Goal: Task Accomplishment & Management: Complete application form

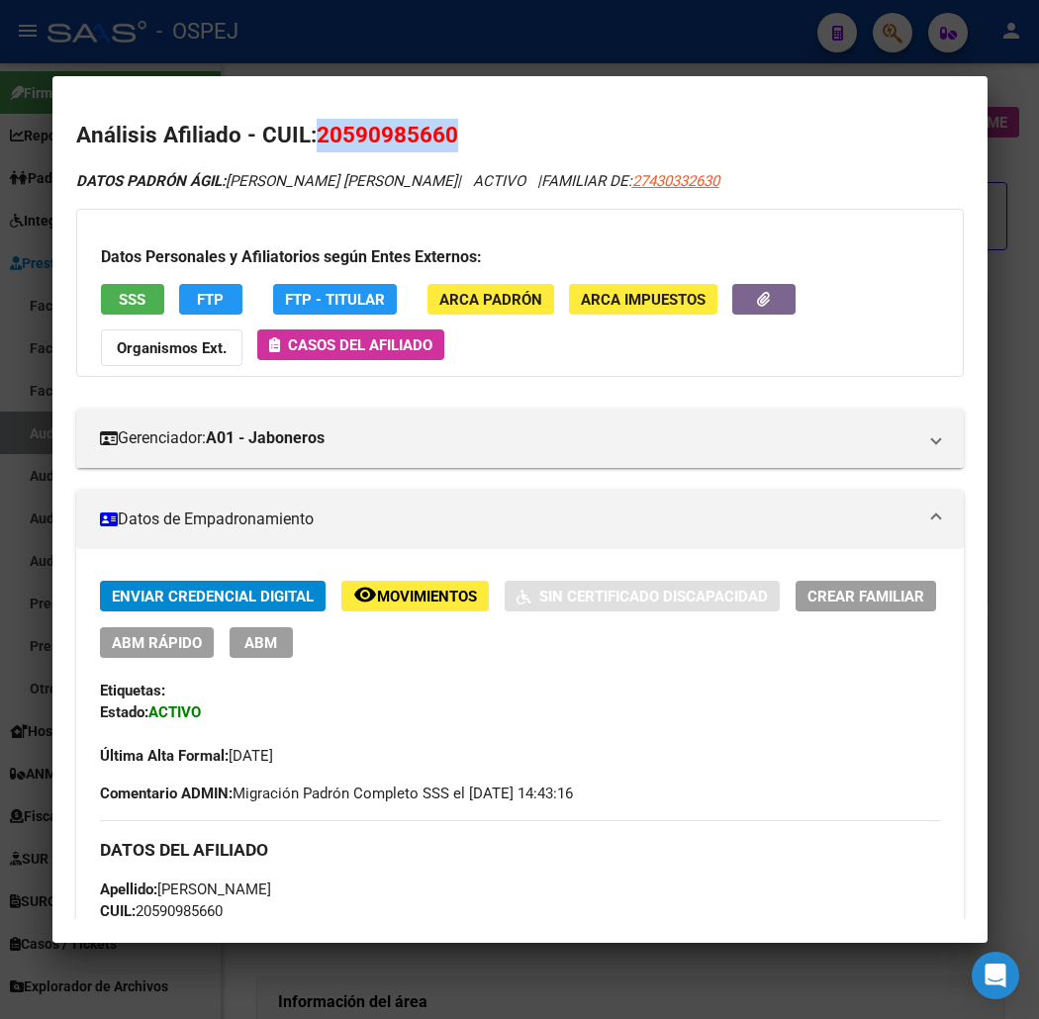
scroll to position [947, 0]
click at [249, 49] on div at bounding box center [519, 509] width 1039 height 1019
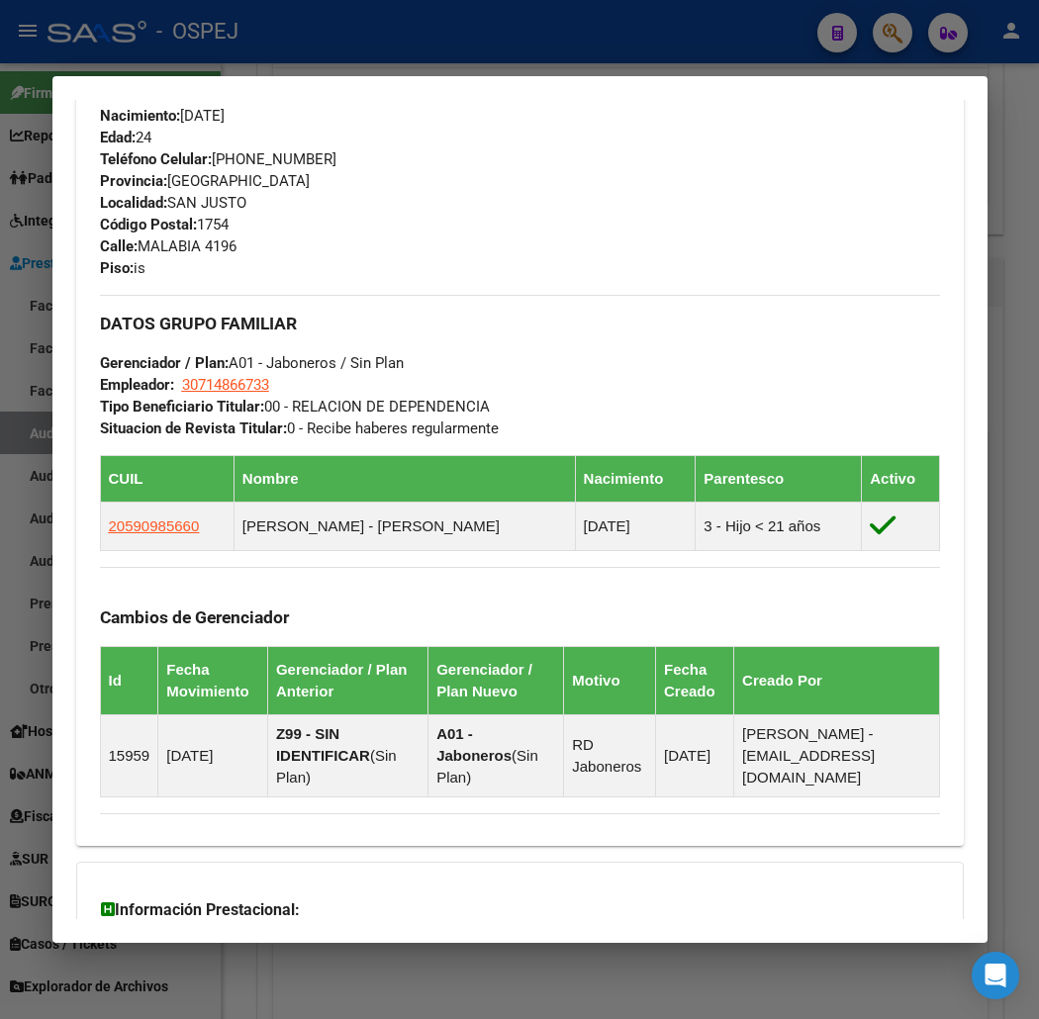
click at [310, 18] on div at bounding box center [519, 509] width 1039 height 1019
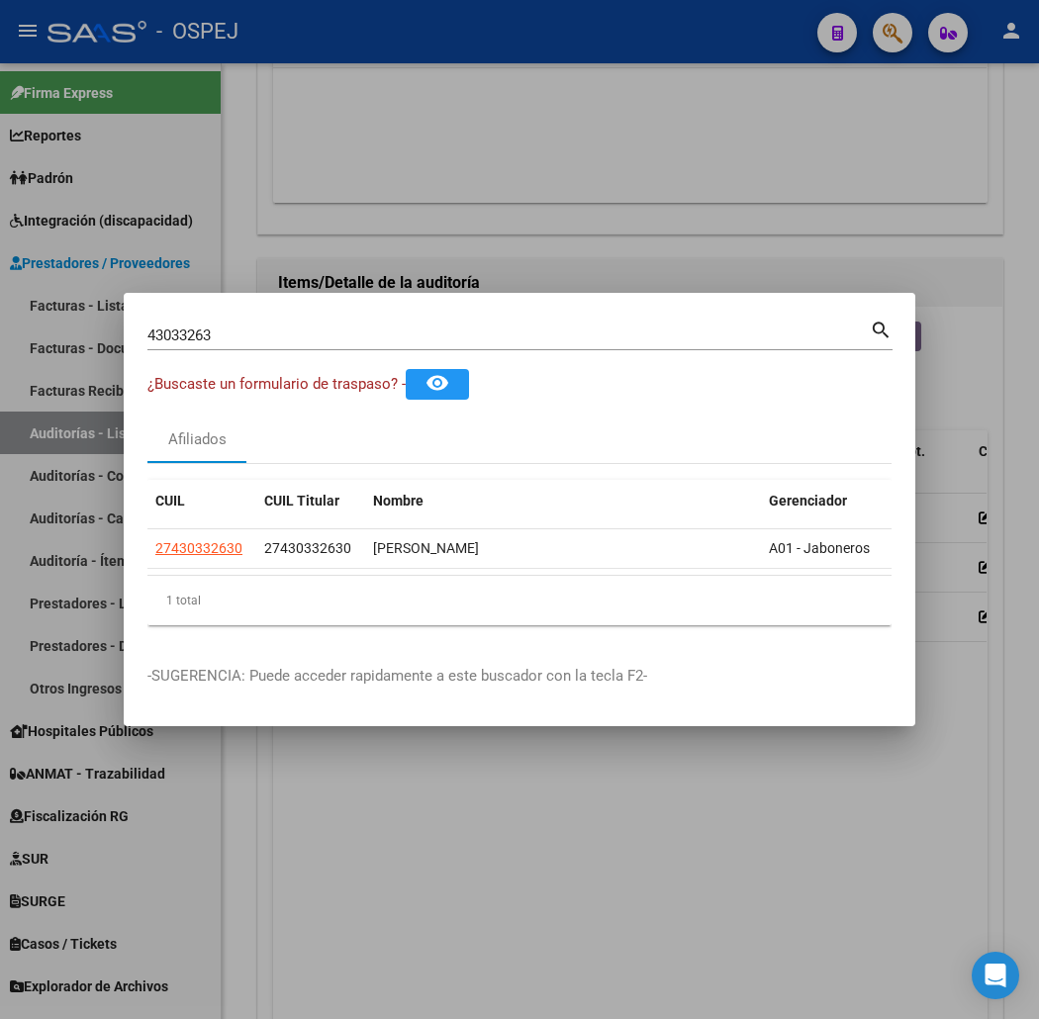
click at [184, 333] on input "43033263" at bounding box center [508, 336] width 722 height 18
click at [184, 331] on input "43033263" at bounding box center [508, 336] width 722 height 18
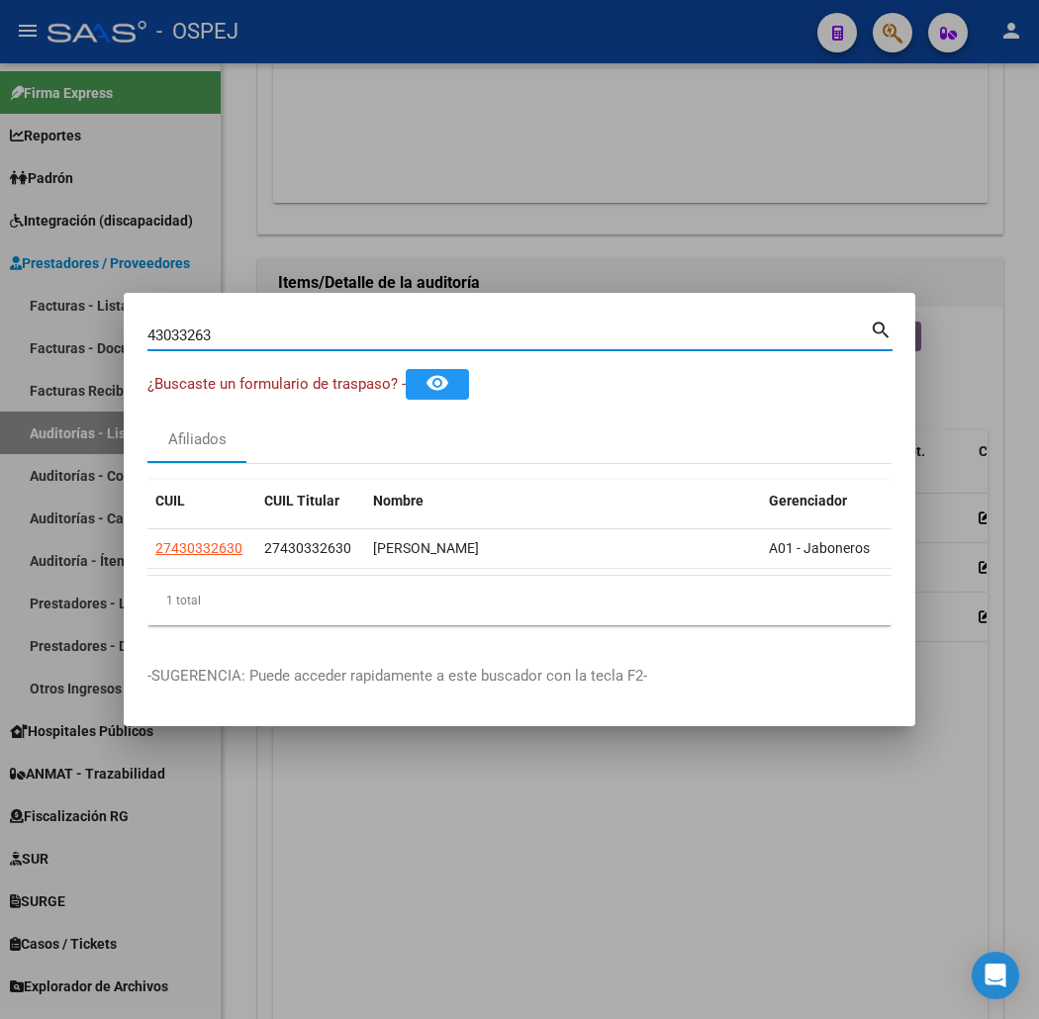
paste input "29437801"
type input "29437801"
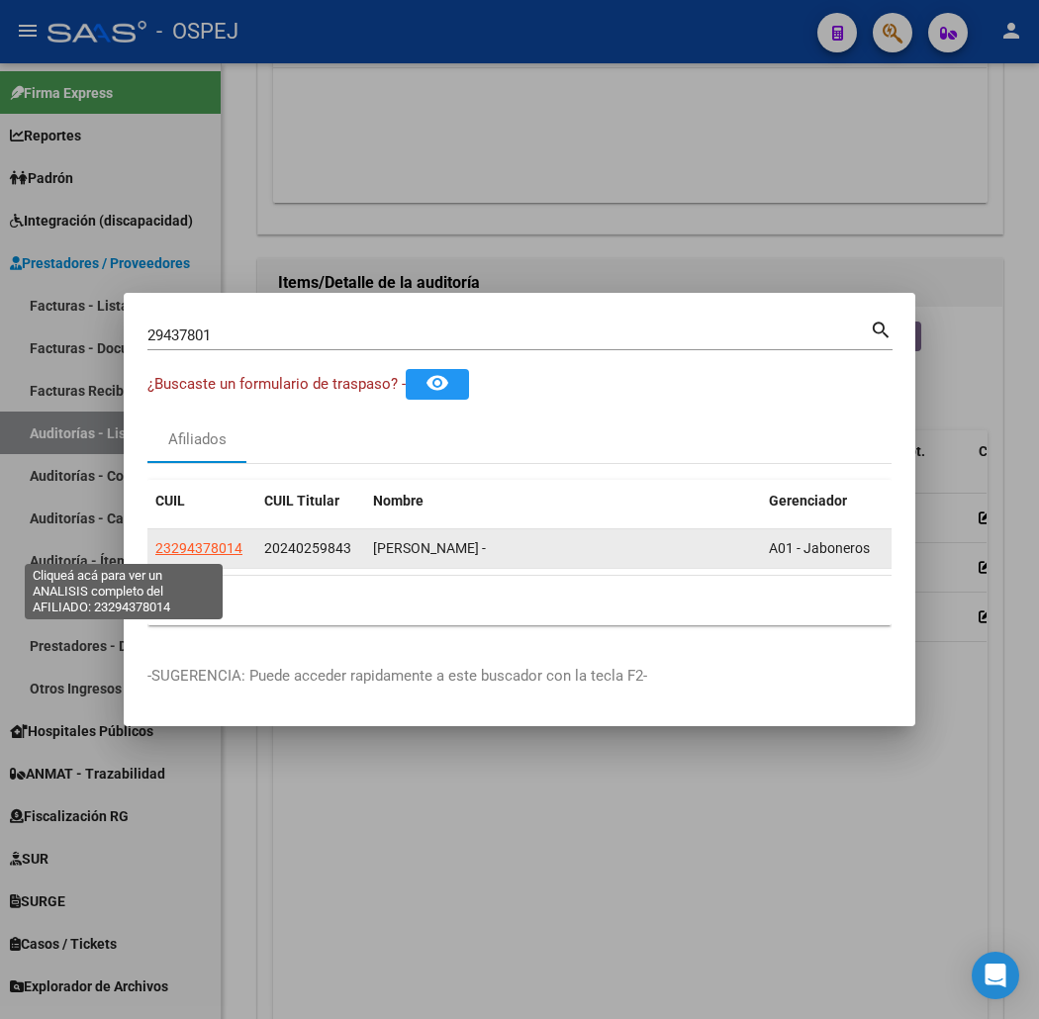
click at [155, 555] on span "23294378014" at bounding box center [198, 548] width 87 height 16
type textarea "23294378014"
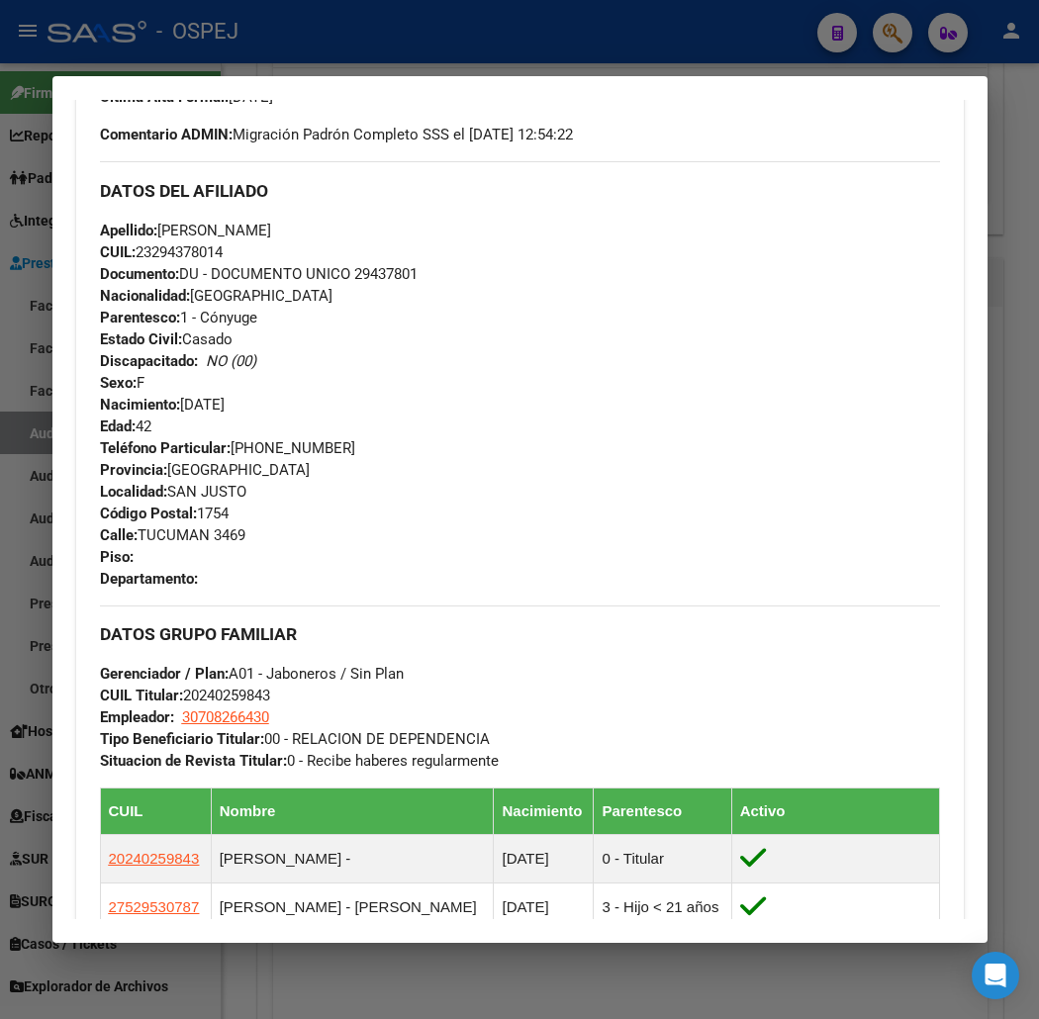
scroll to position [1170, 0]
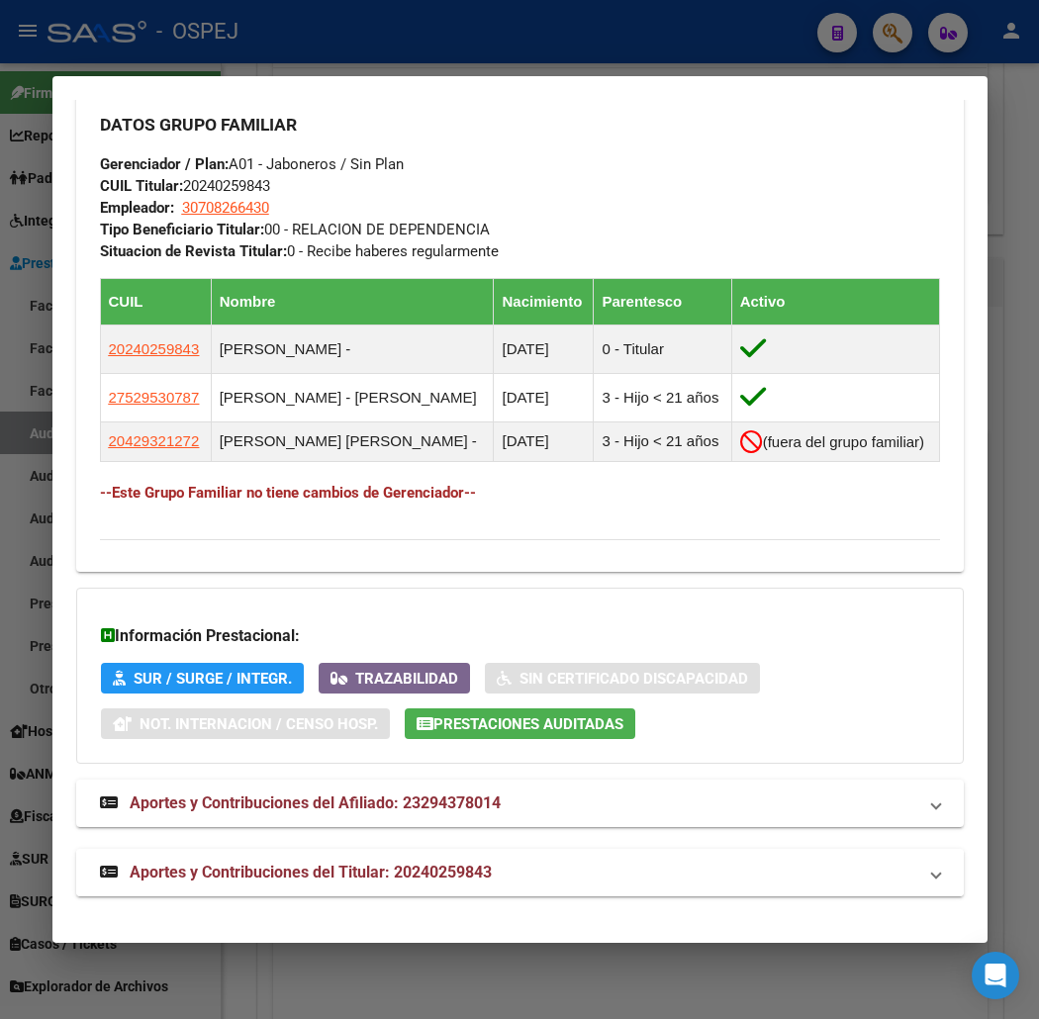
click at [586, 857] on mat-expansion-panel-header "Aportes y Contribuciones del Titular: 20240259843" at bounding box center [520, 873] width 888 height 48
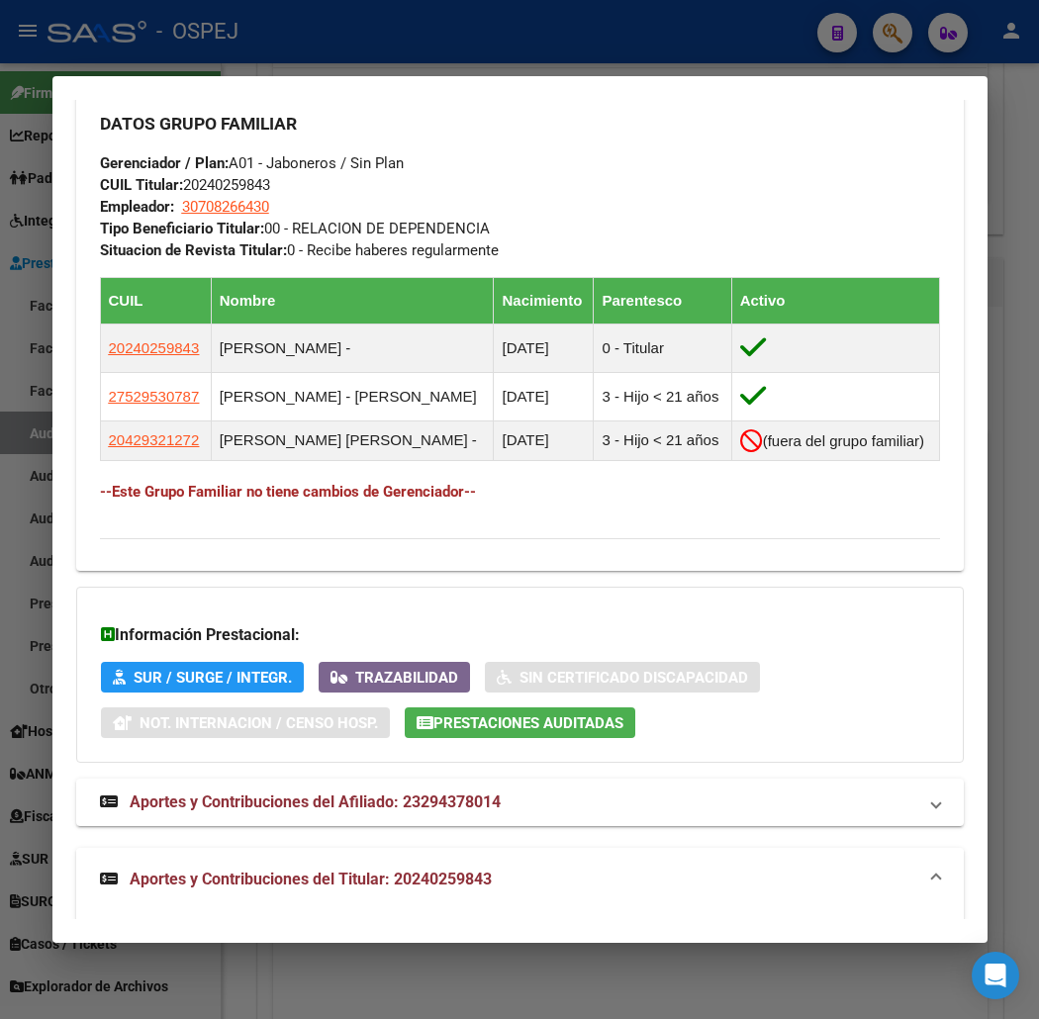
scroll to position [1285, 0]
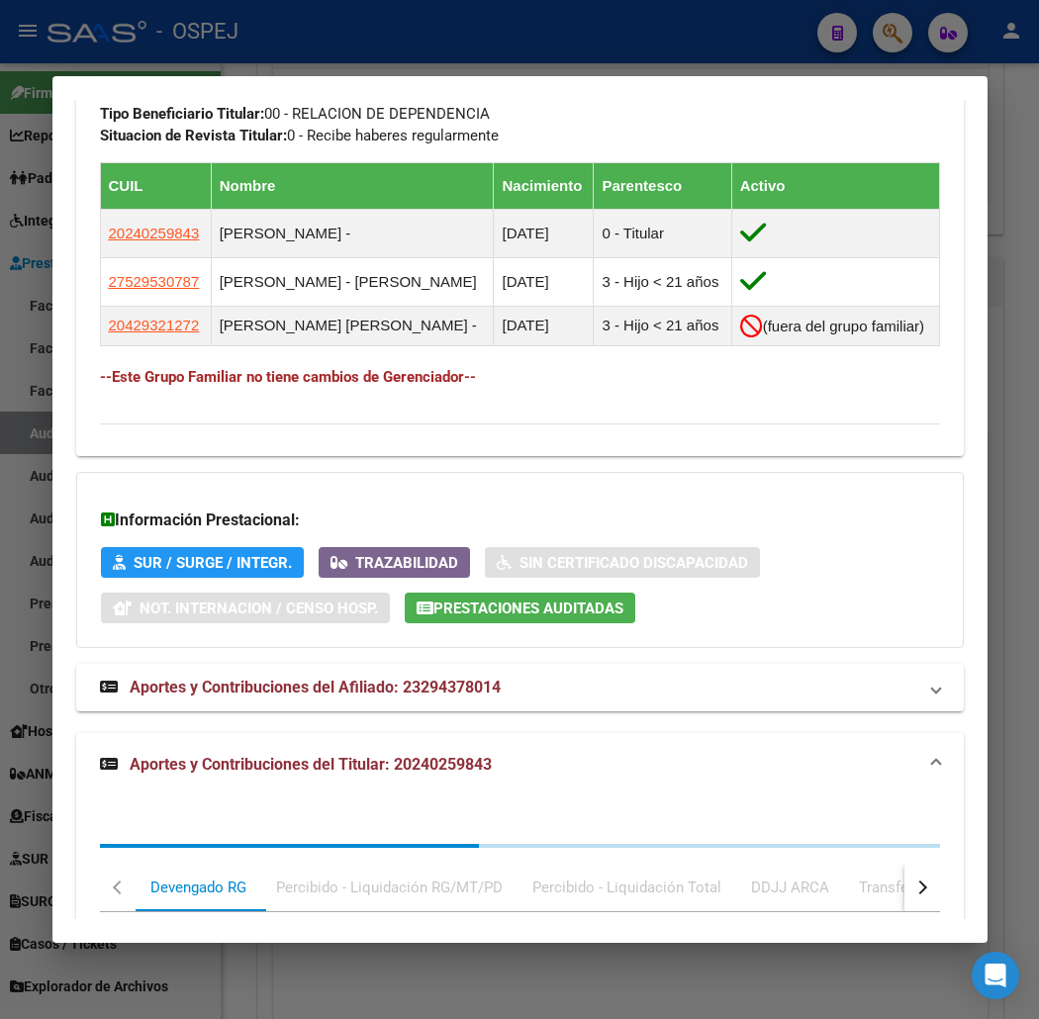
drag, startPoint x: 492, startPoint y: 749, endPoint x: 467, endPoint y: 738, distance: 27.0
click at [490, 750] on mat-expansion-panel-header "Aportes y Contribuciones del Titular: 20240259843" at bounding box center [520, 764] width 888 height 63
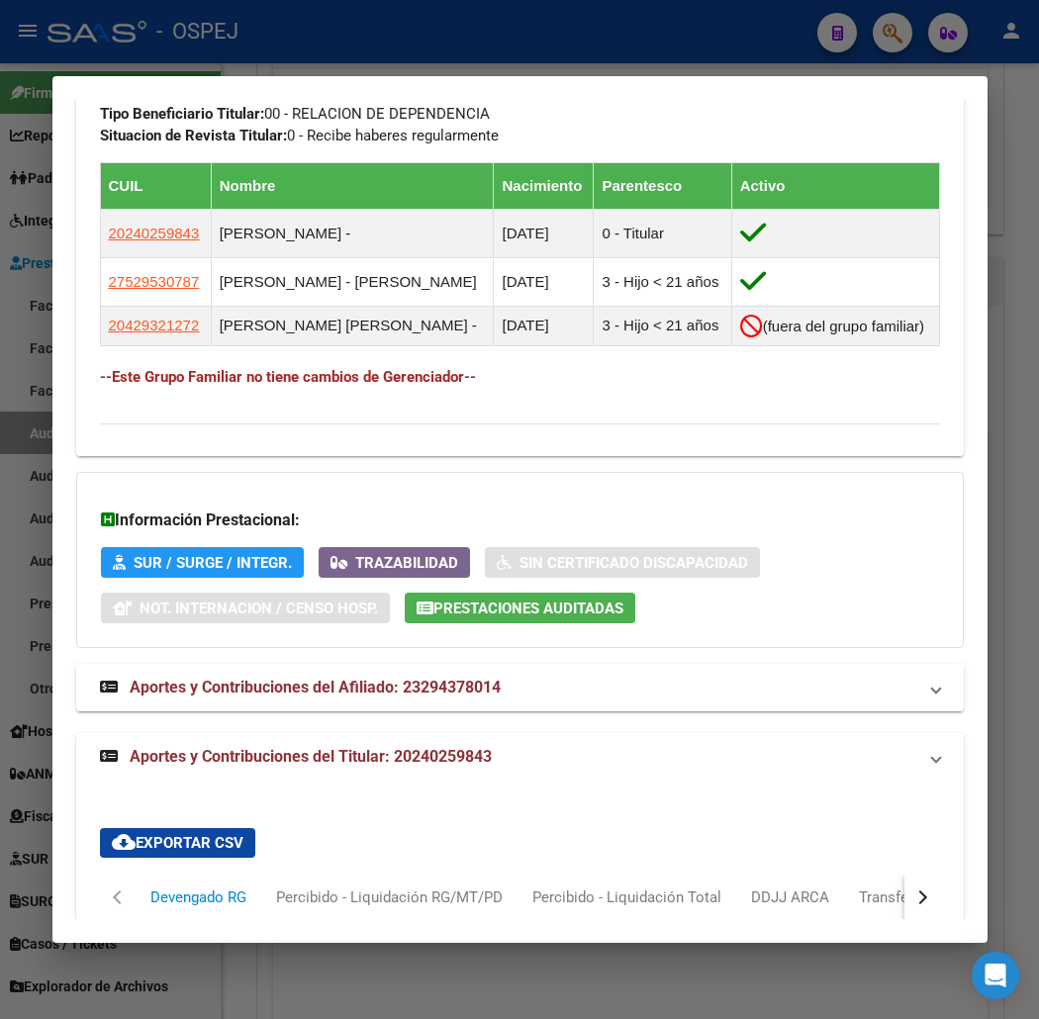
scroll to position [1170, 0]
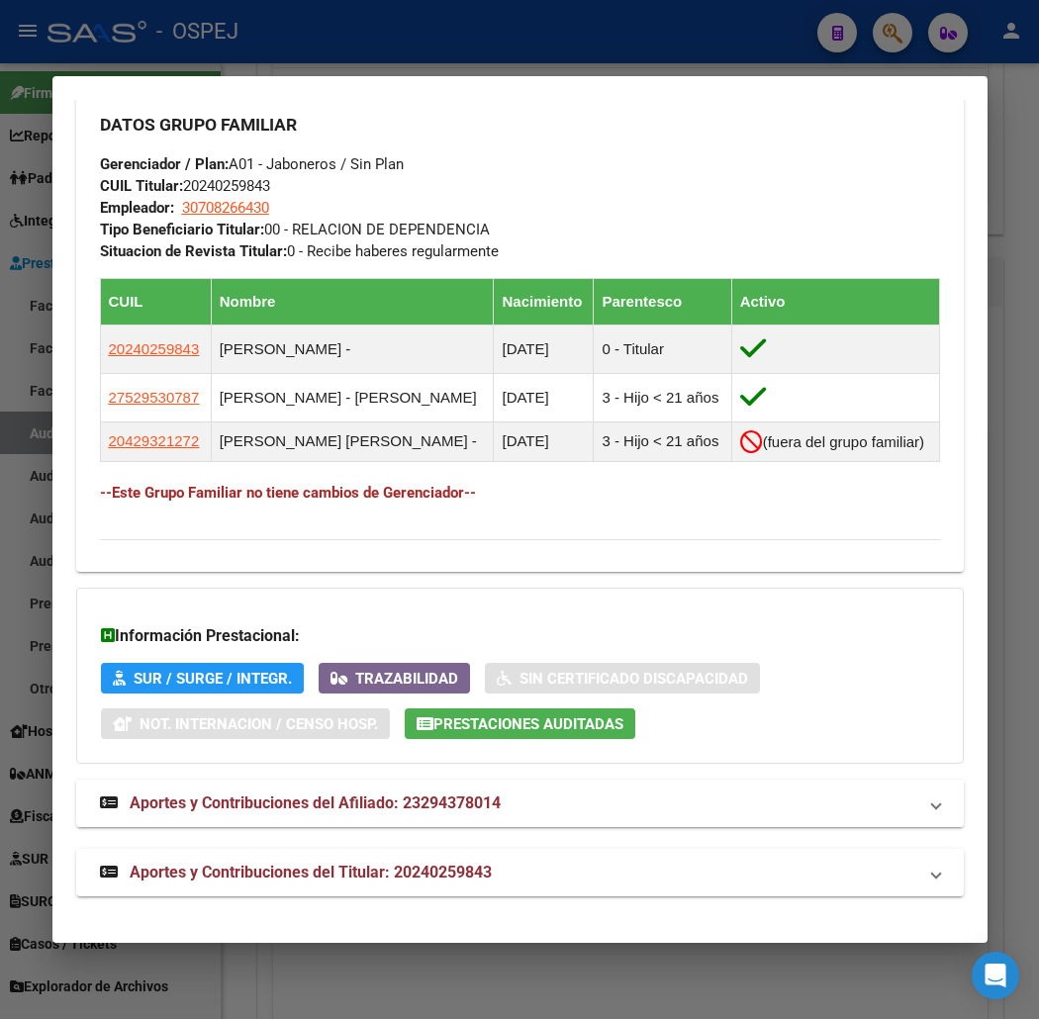
click at [476, 795] on mat-panel-title "Aportes y Contribuciones del Afiliado: 23294378014" at bounding box center [508, 804] width 816 height 24
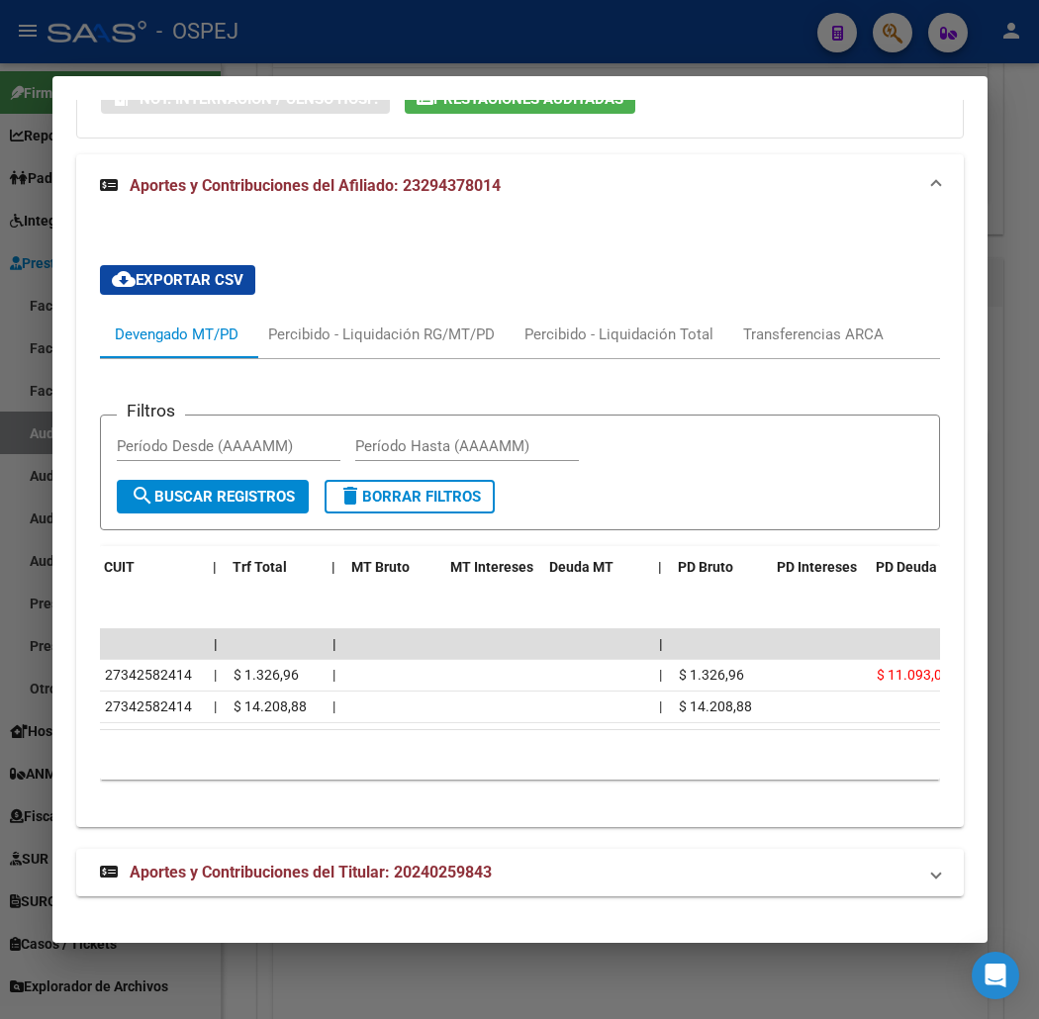
scroll to position [0, 0]
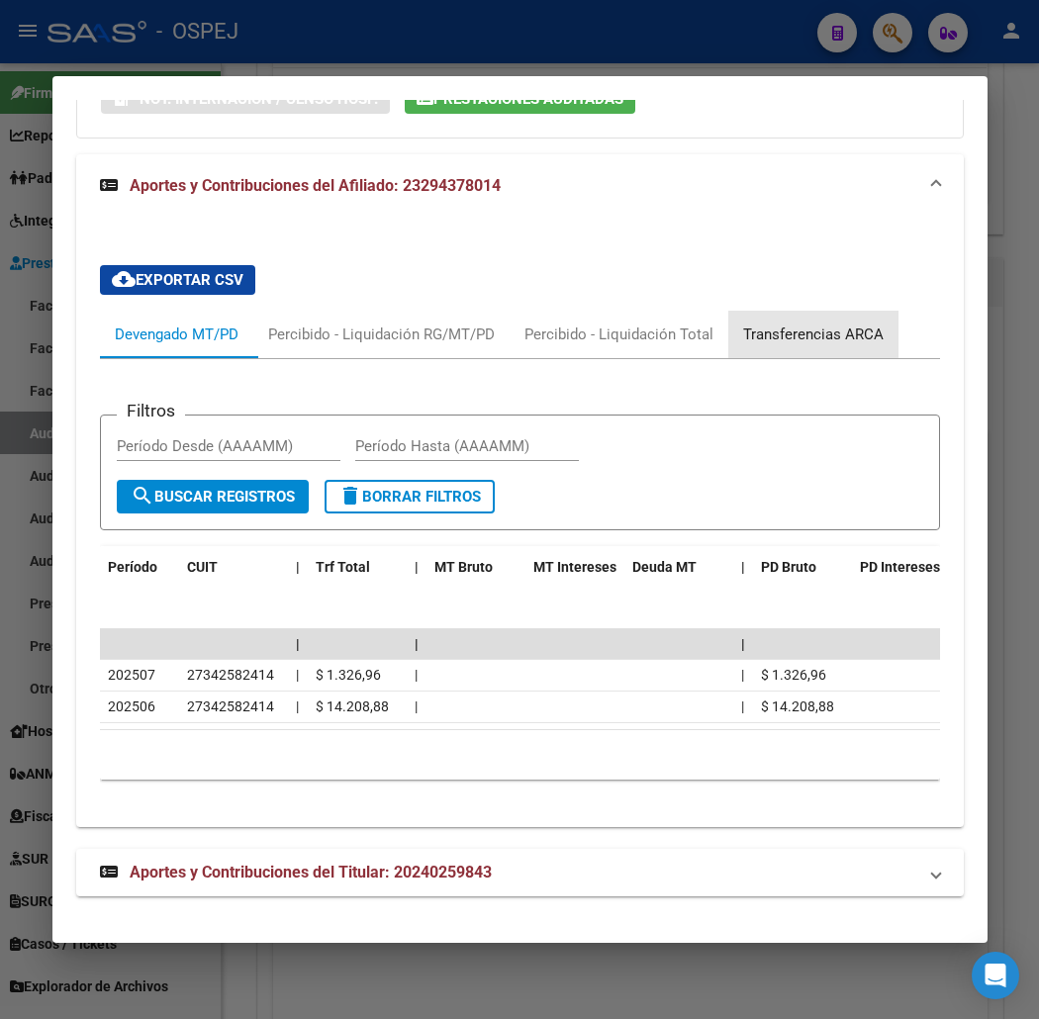
click at [773, 331] on div "Transferencias ARCA" at bounding box center [813, 335] width 170 height 48
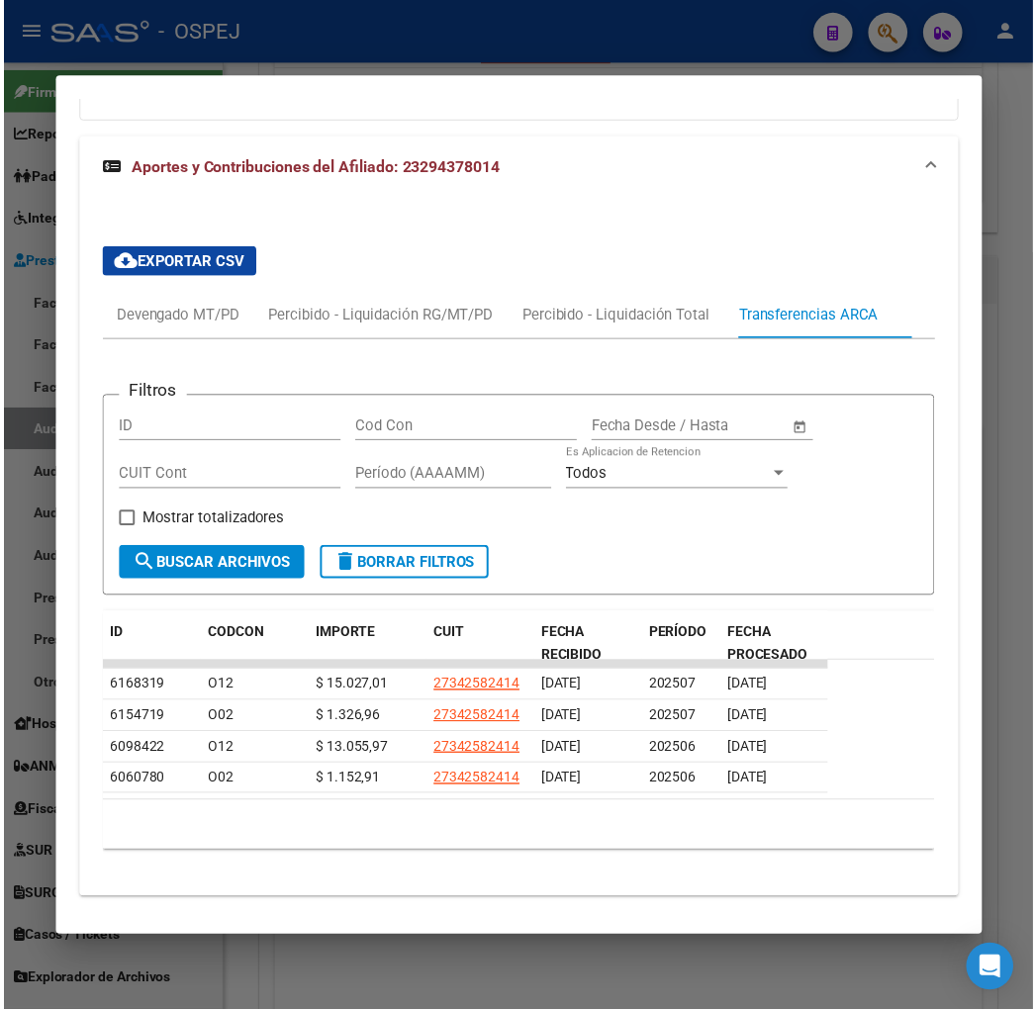
scroll to position [1888, 0]
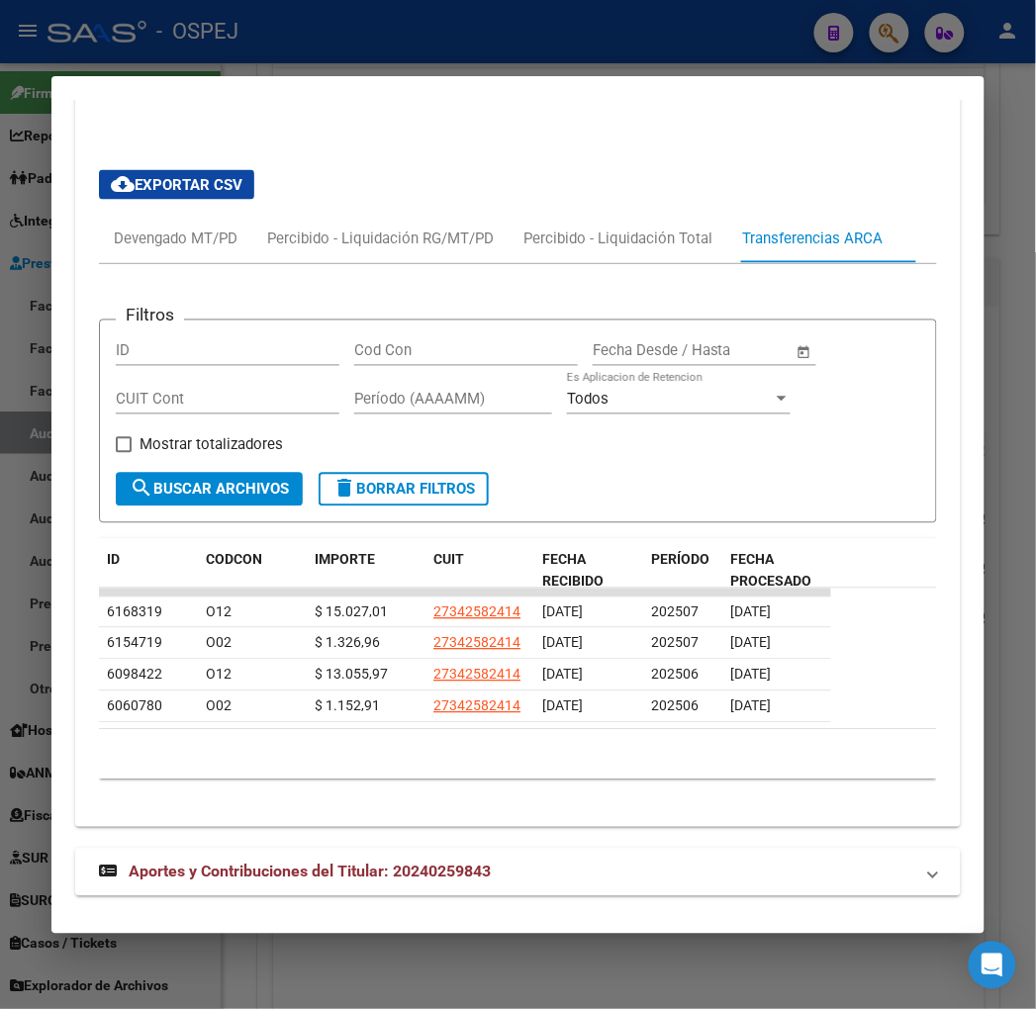
click at [223, 41] on div at bounding box center [518, 504] width 1036 height 1009
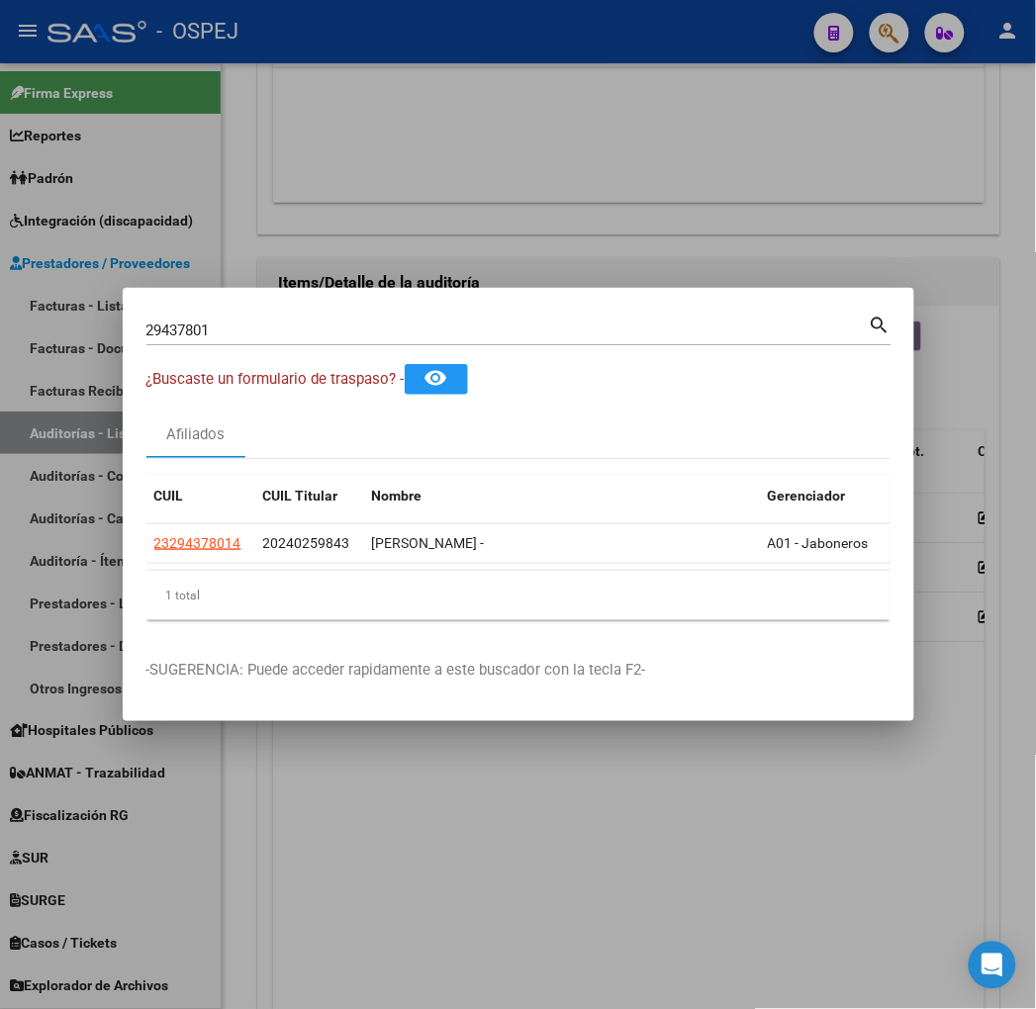
click at [211, 341] on div "29437801 Buscar (apellido, dni, [PERSON_NAME], [PERSON_NAME], cuit, obra social)" at bounding box center [507, 331] width 722 height 30
click at [211, 336] on input "29437801" at bounding box center [507, 331] width 722 height 18
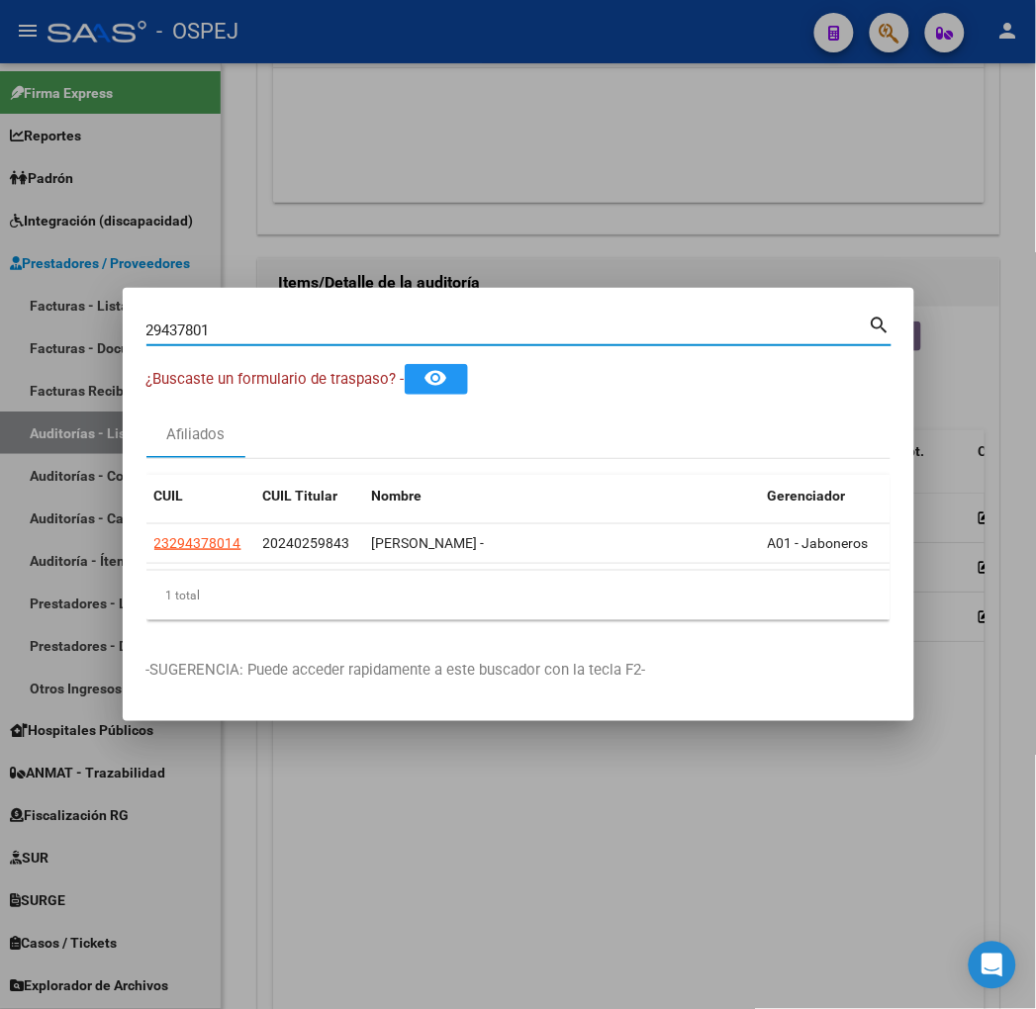
click at [211, 334] on input "29437801" at bounding box center [507, 331] width 722 height 18
type input "34037023"
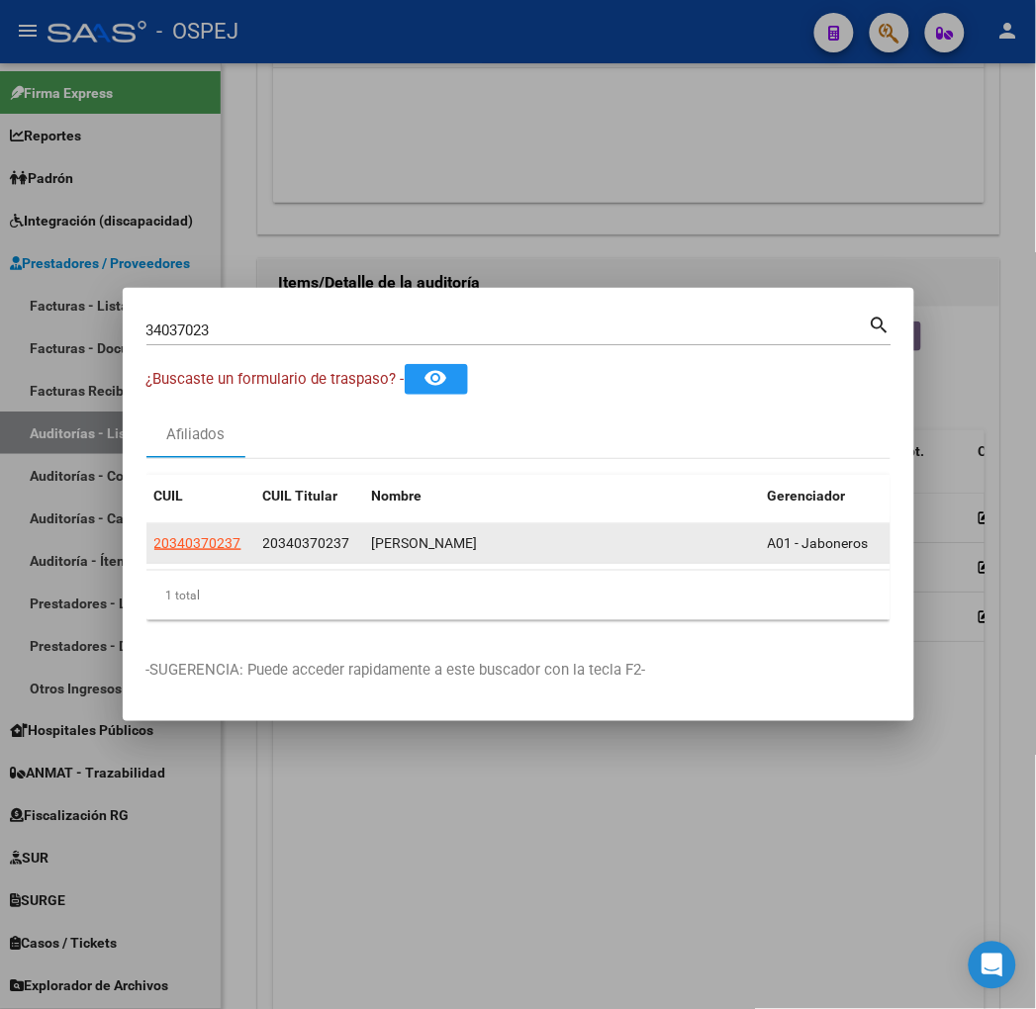
drag, startPoint x: 106, startPoint y: 558, endPoint x: 115, endPoint y: 542, distance: 18.2
click at [146, 554] on datatable-body-cell "20340370237" at bounding box center [200, 543] width 109 height 39
click at [154, 541] on span "20340370237" at bounding box center [197, 543] width 87 height 16
copy span "40370237"
type textarea "20340370237"
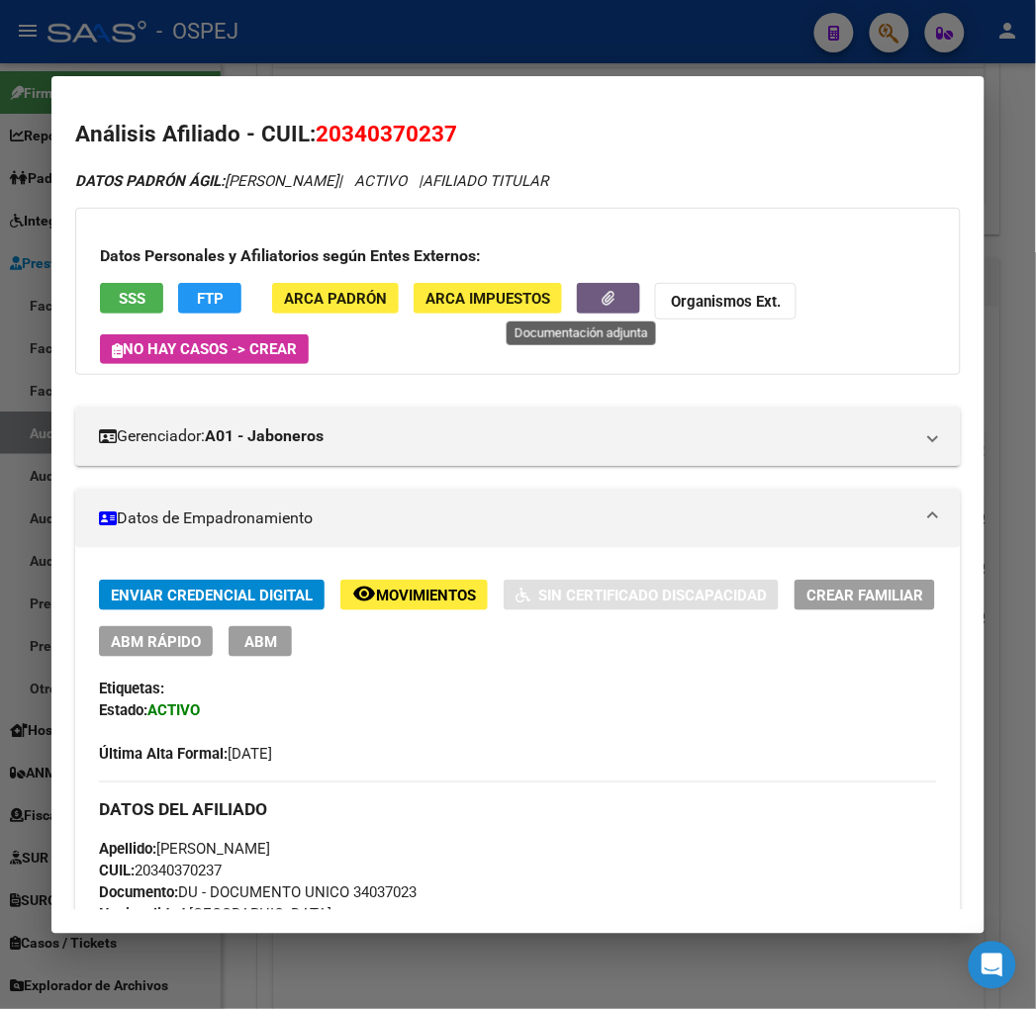
click at [606, 301] on button "button" at bounding box center [608, 298] width 63 height 31
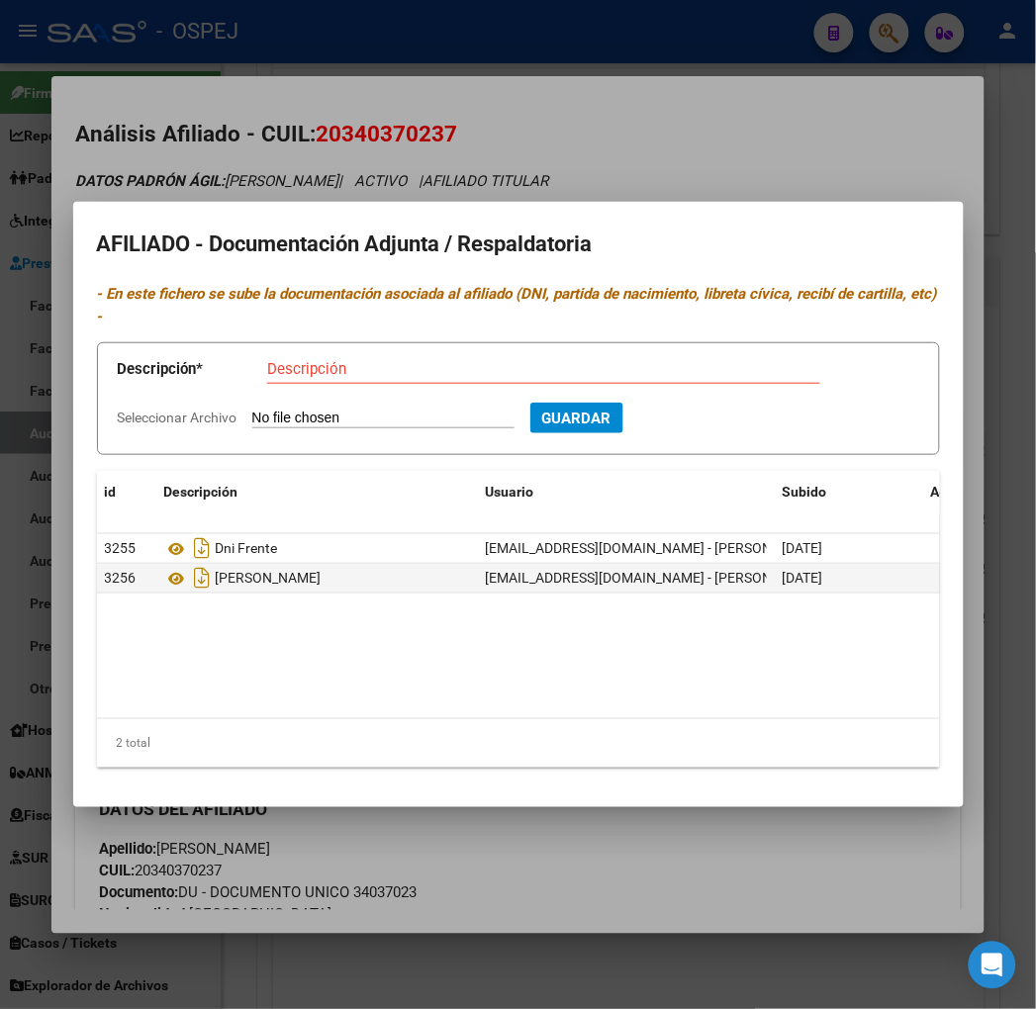
type input "C:\fakepath\WhatsApp Image [DATE] 10.51.33.jpeg"
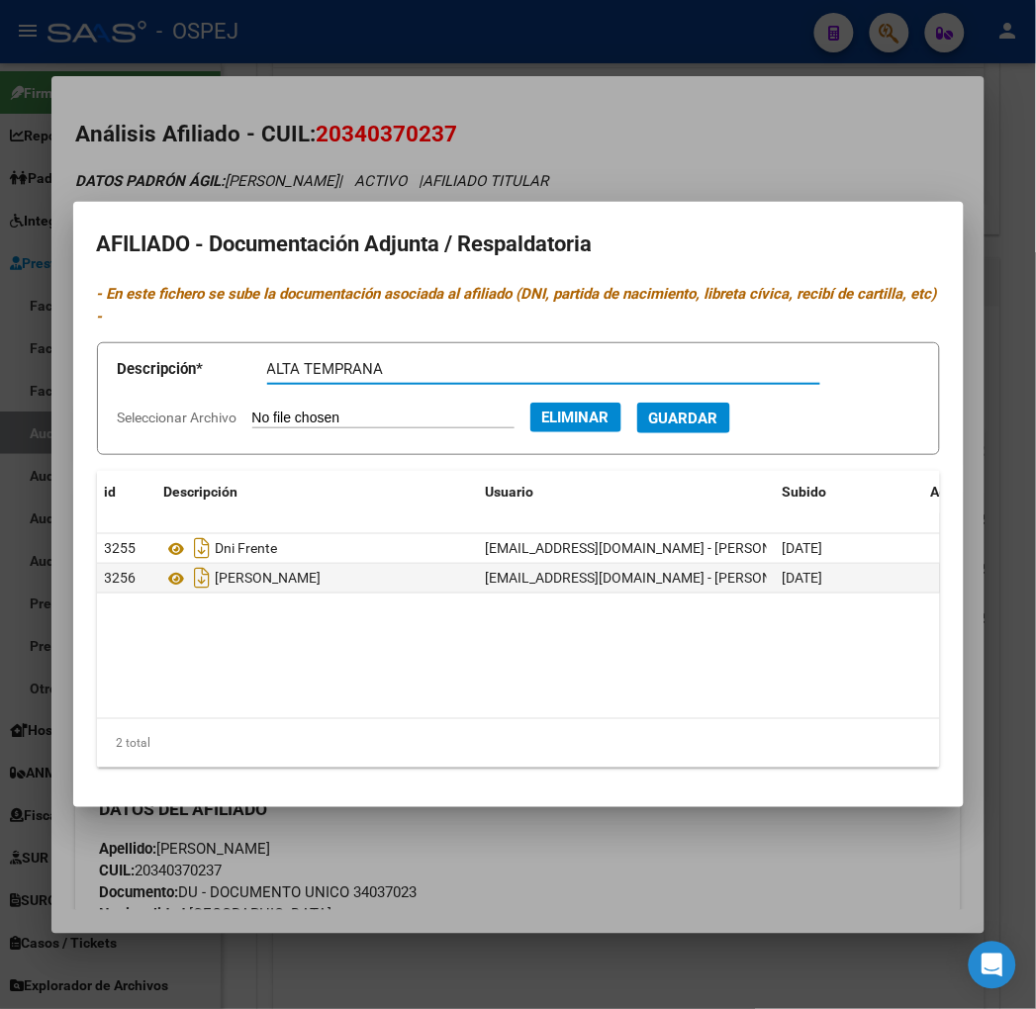
type input "ALTA TEMPRANA"
click at [637, 403] on button "Guardar" at bounding box center [683, 418] width 93 height 31
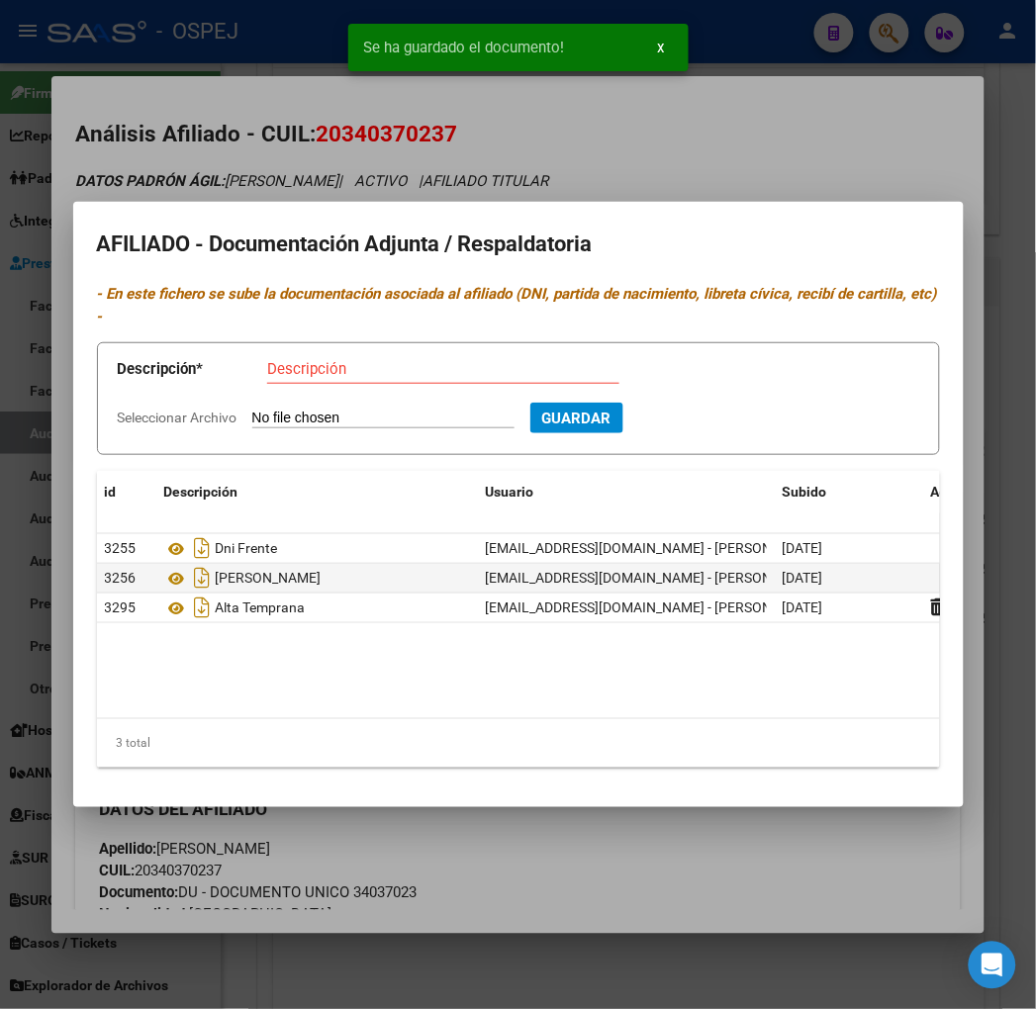
click at [132, 169] on div at bounding box center [518, 504] width 1036 height 1009
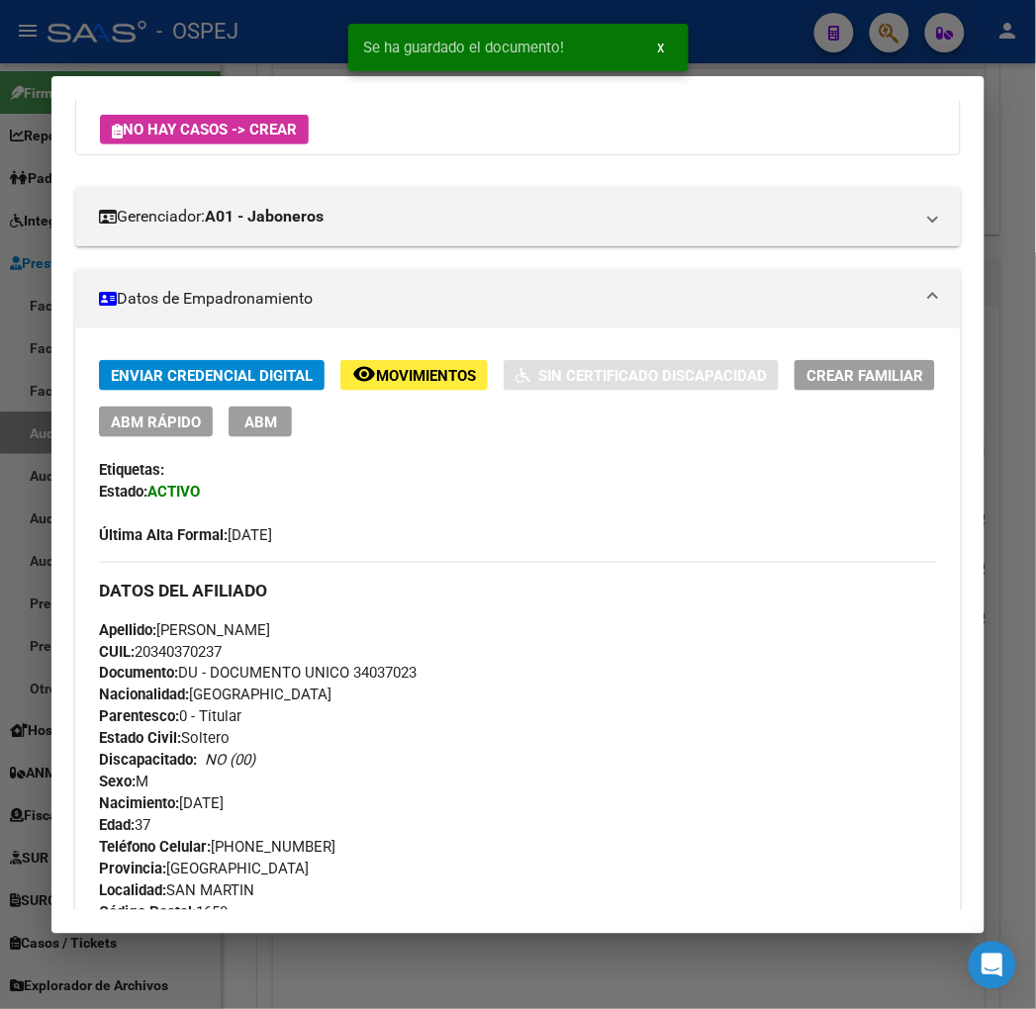
scroll to position [0, 0]
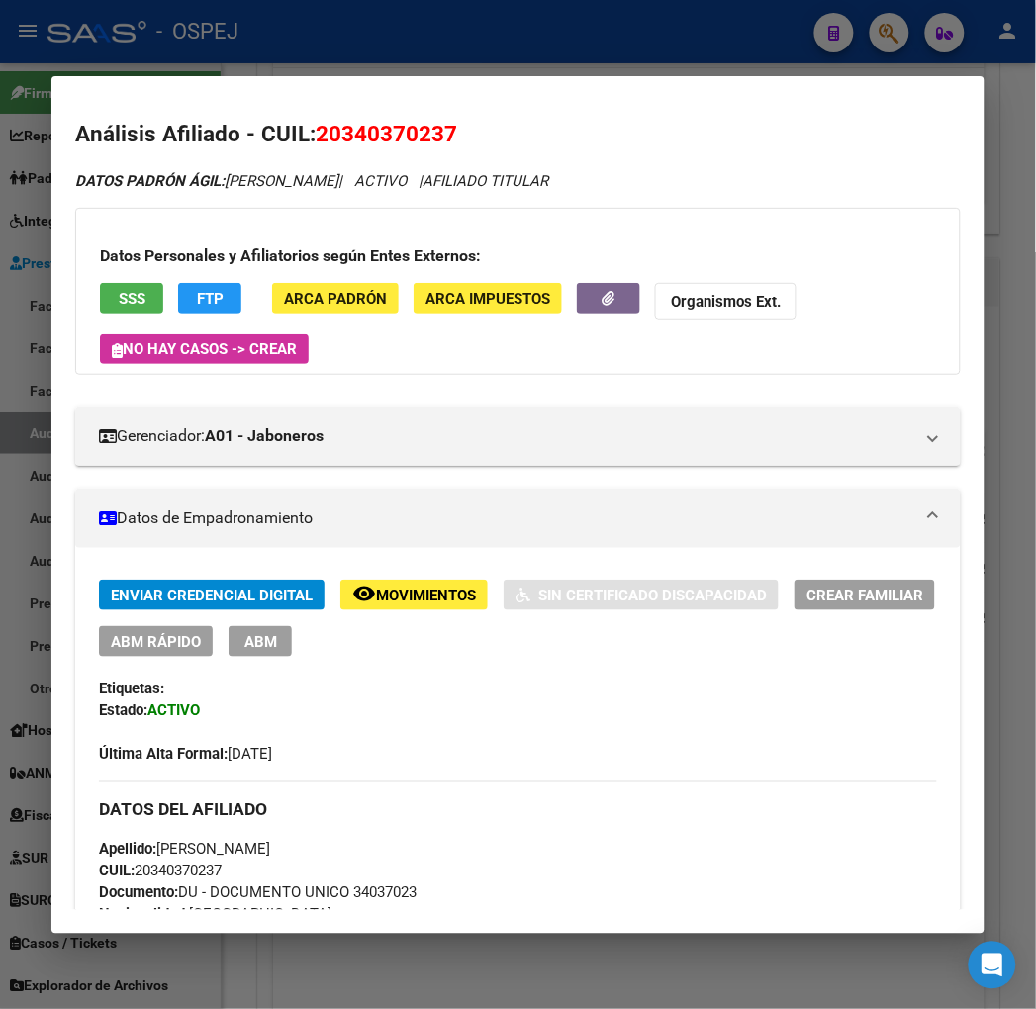
click at [146, 654] on button "ABM Rápido" at bounding box center [156, 641] width 114 height 31
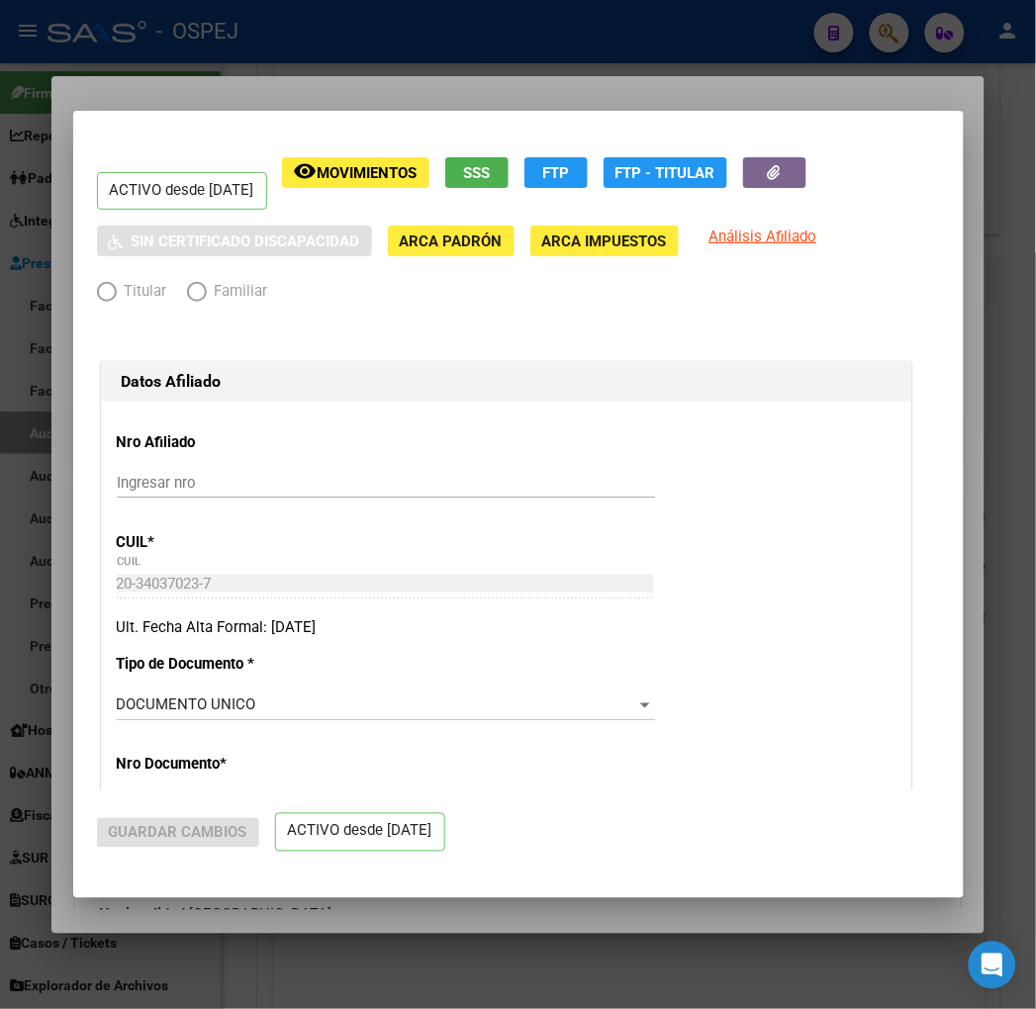
radio input "true"
type input "30-71486673-3"
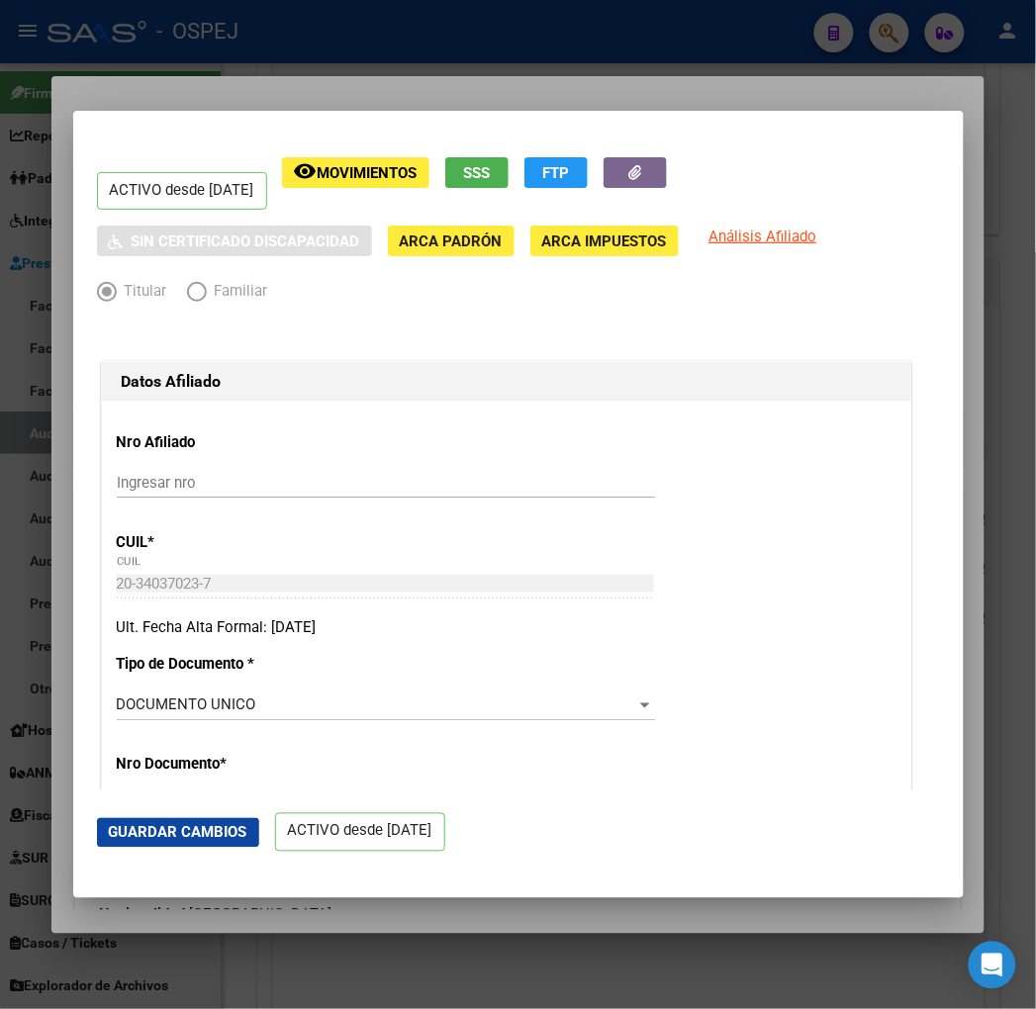
scroll to position [330, 0]
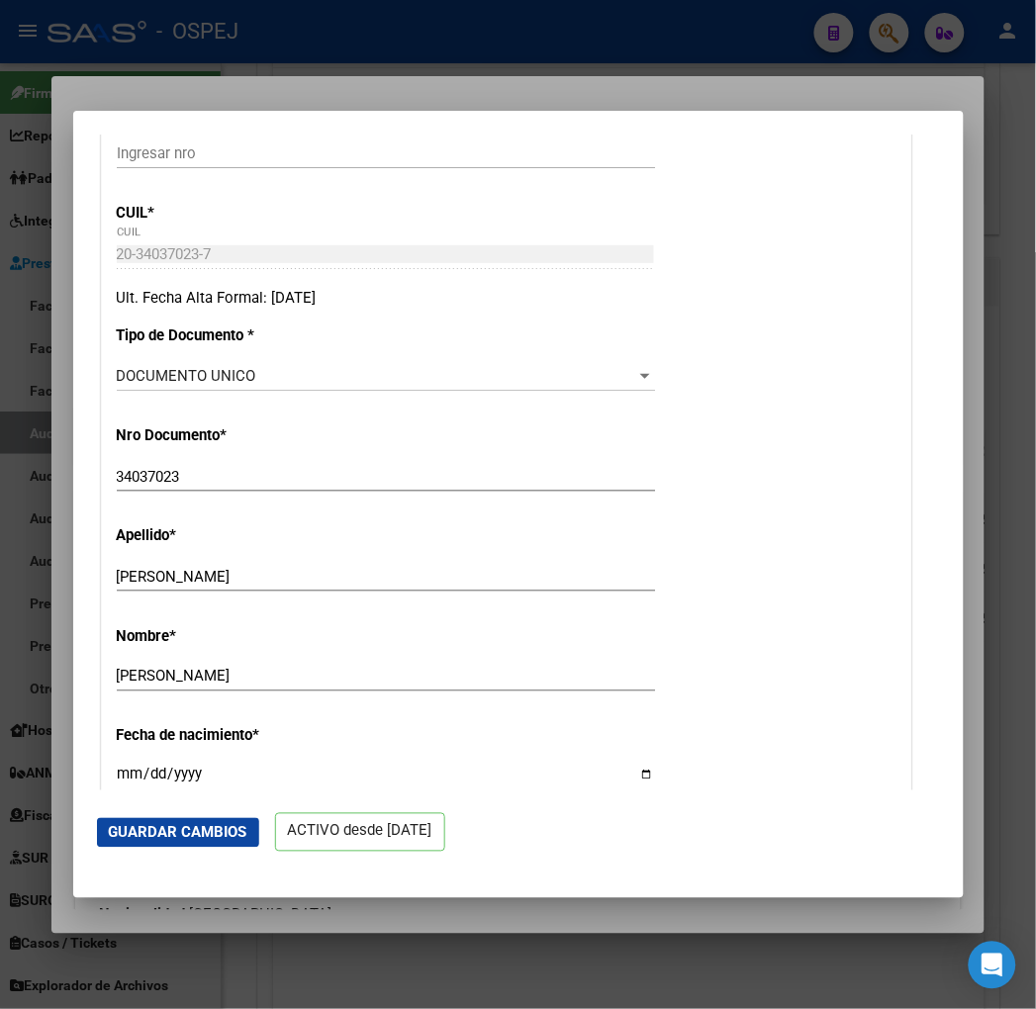
click at [55, 106] on div at bounding box center [518, 504] width 1036 height 1009
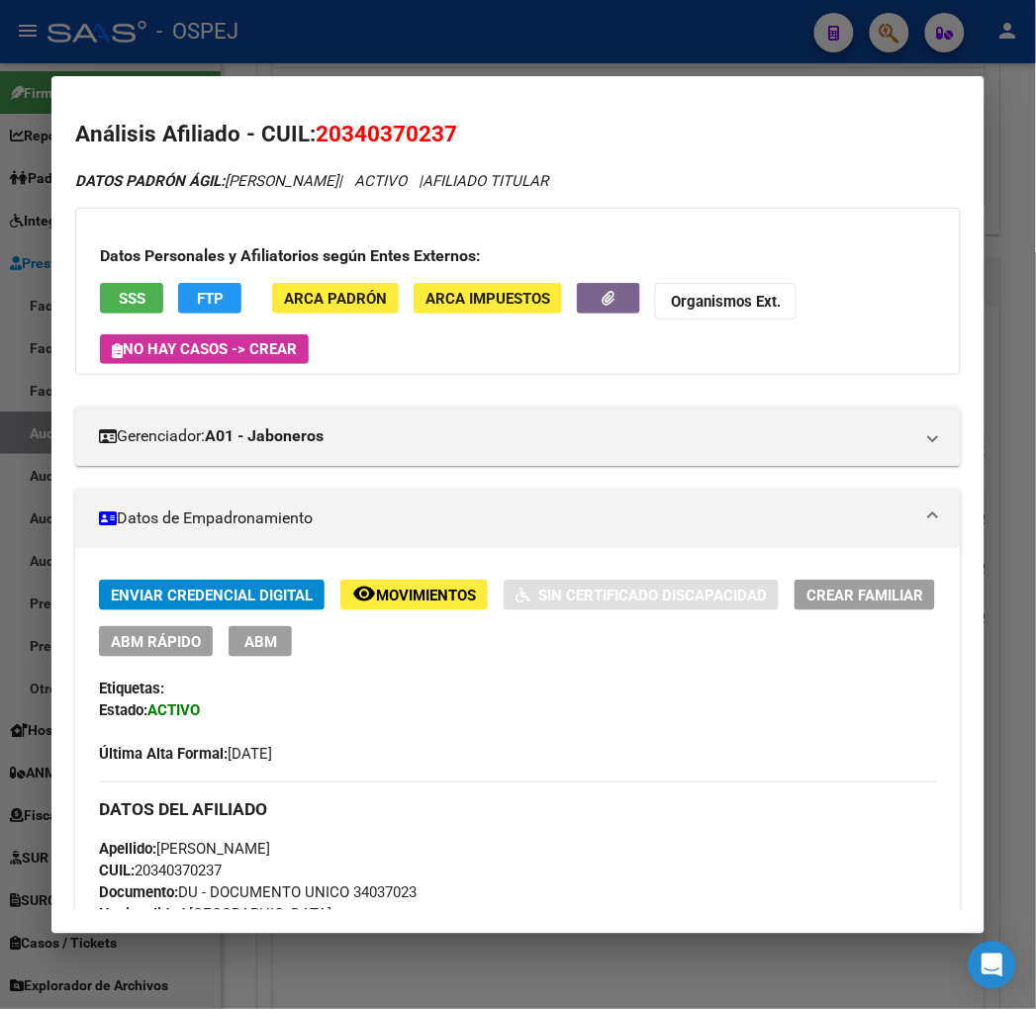
click at [894, 599] on span "Crear Familiar" at bounding box center [865, 596] width 117 height 18
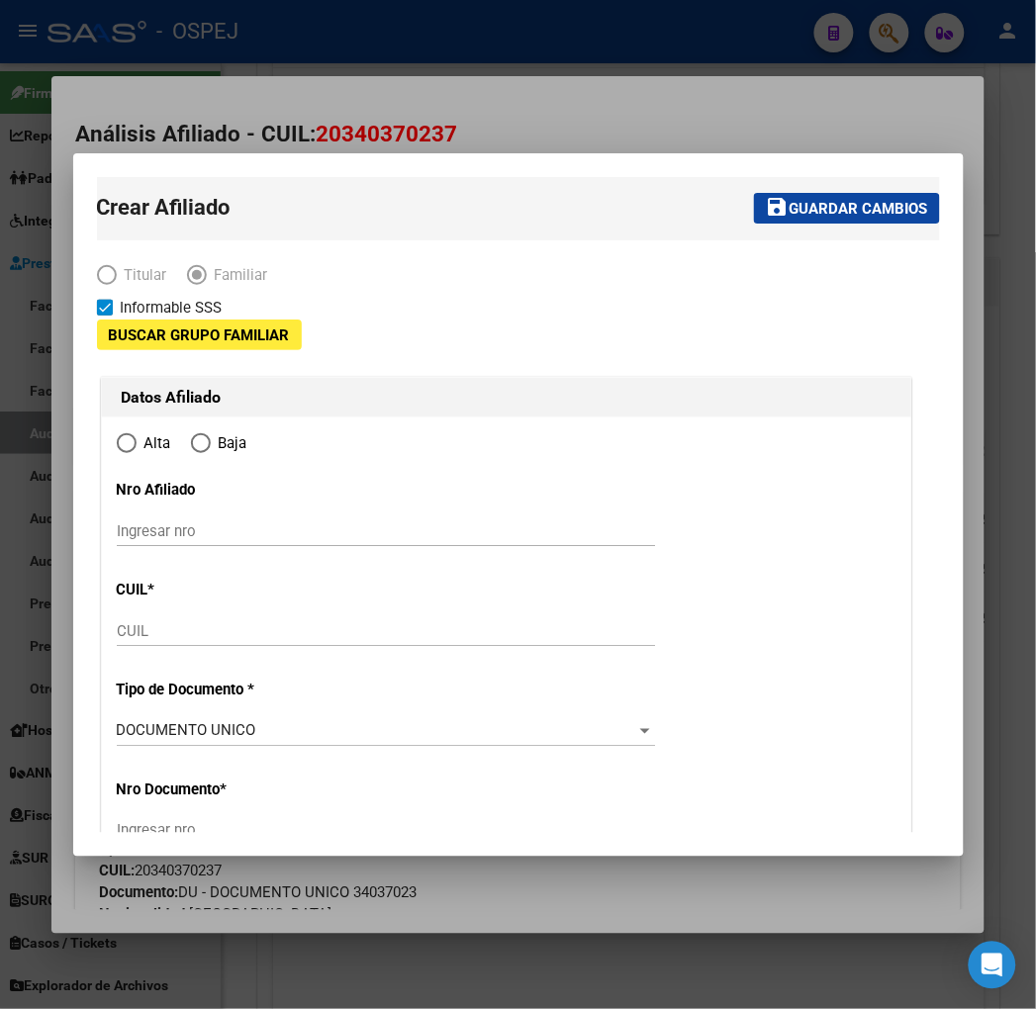
type input "30-71486673-3"
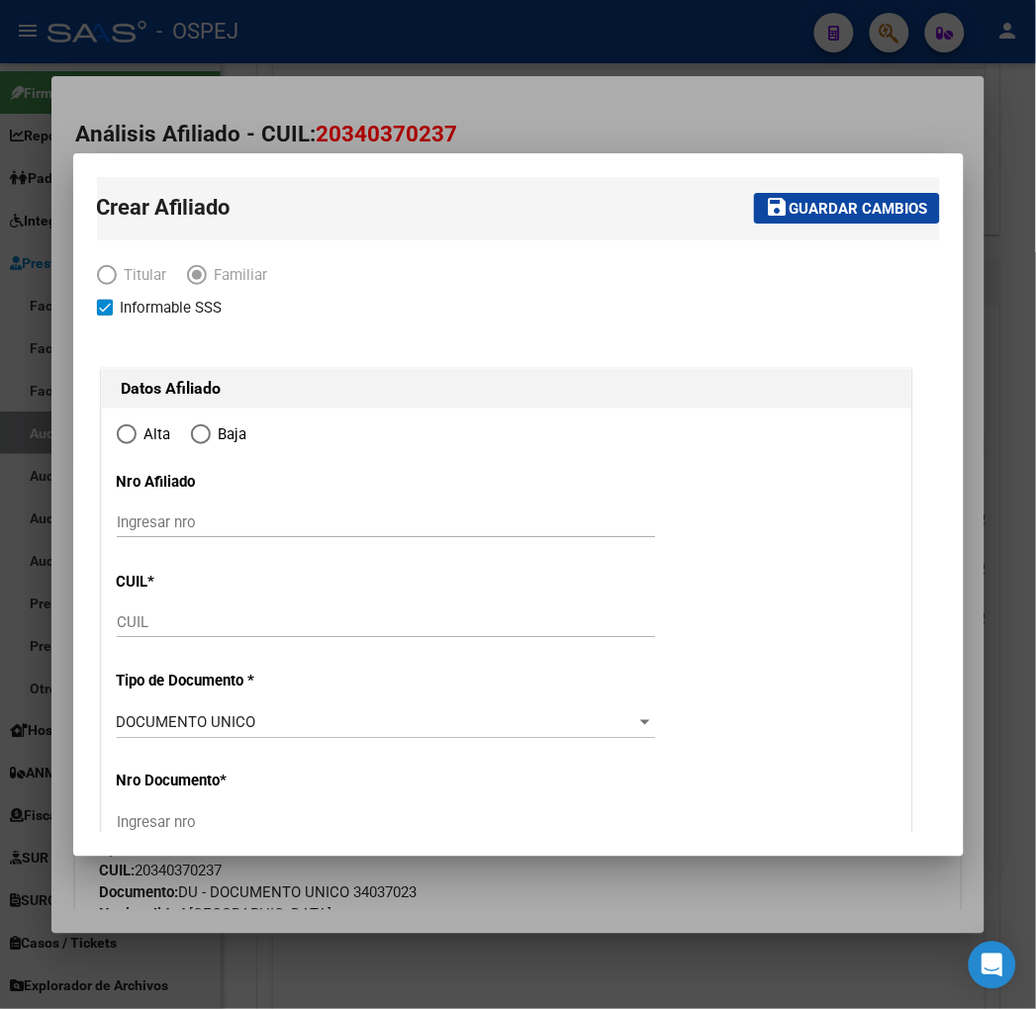
type input "SAN MARTIN"
type input "1650"
type input "[PERSON_NAME]"
type input "5612"
radio input "true"
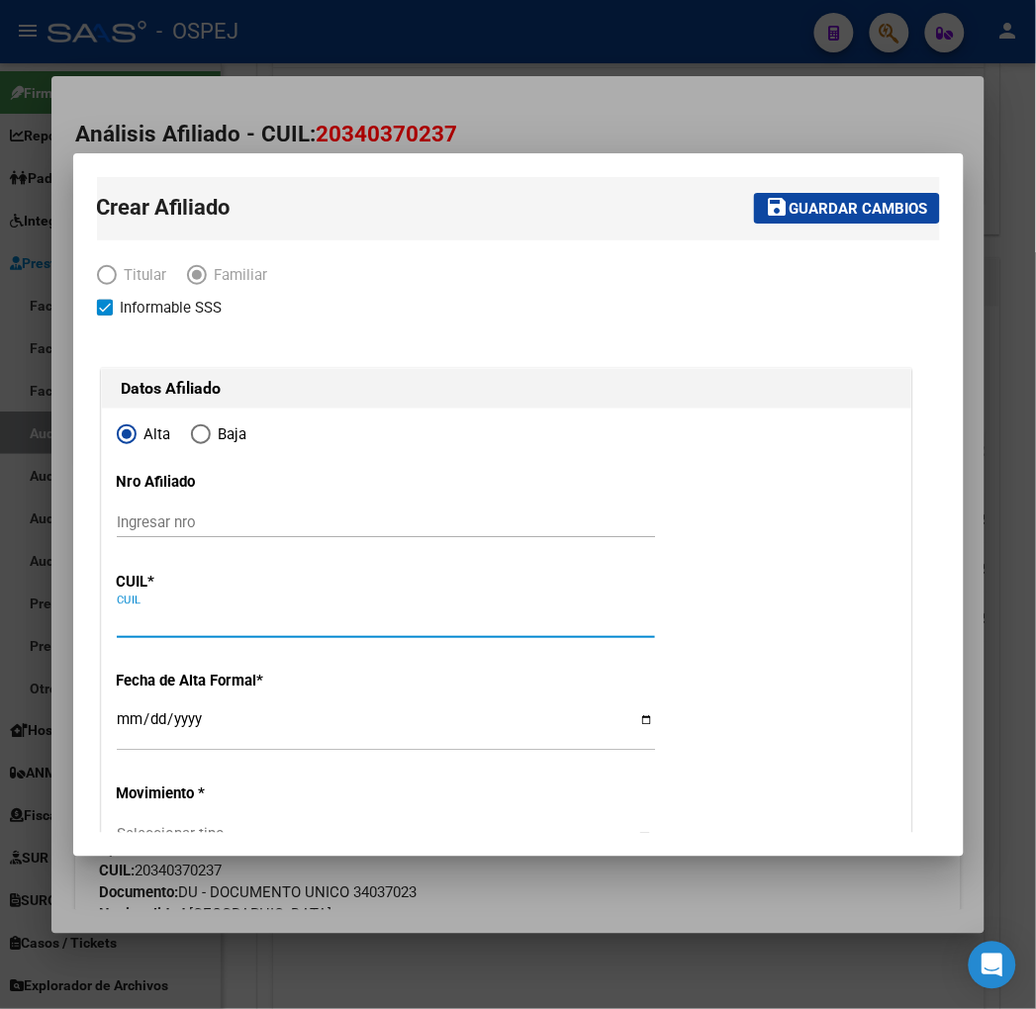
click at [117, 630] on input "CUIL" at bounding box center [386, 623] width 538 height 18
type input "30-71486673-3"
click at [117, 616] on input "CUIL" at bounding box center [386, 623] width 538 height 18
type input "27-56993081-8"
click at [117, 724] on input "Ingresar fecha" at bounding box center [386, 729] width 538 height 32
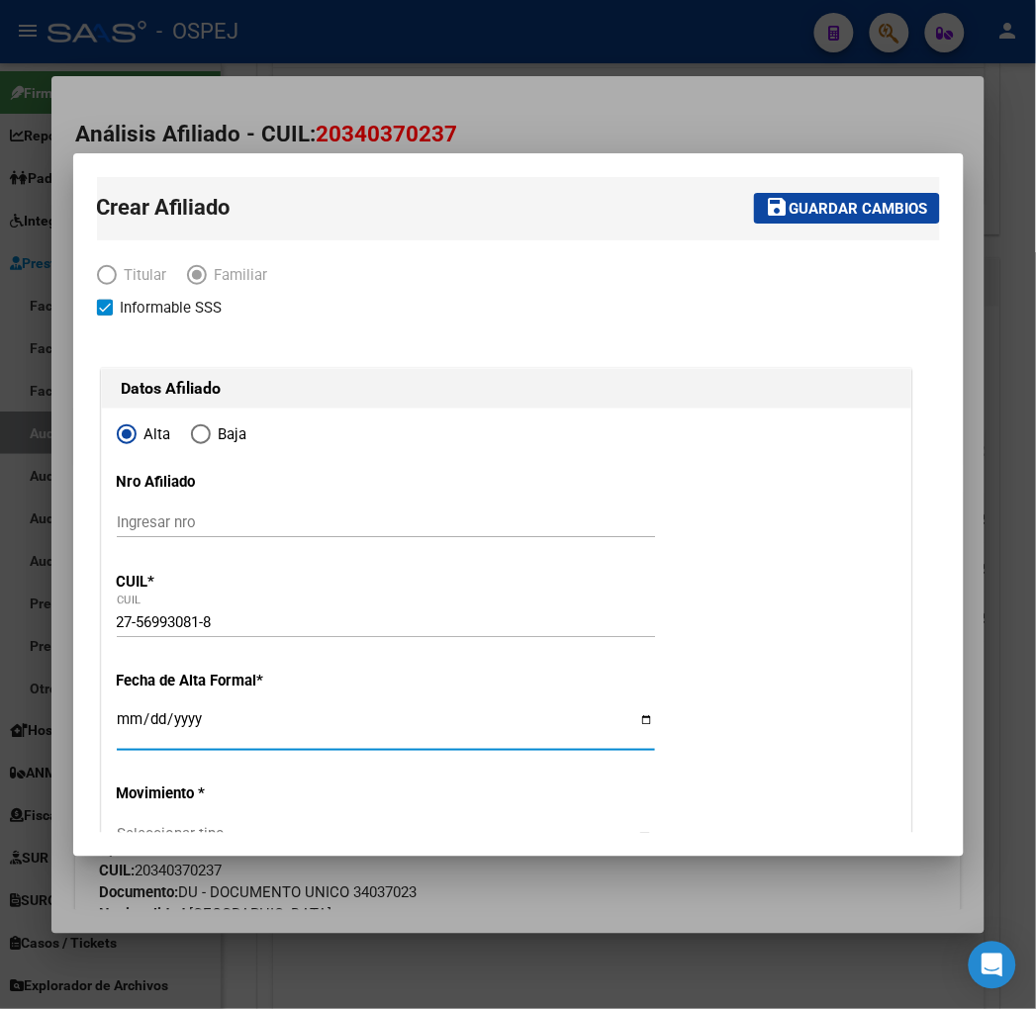
type input "56993081"
type input "[PERSON_NAME]"
type input "[DATE]"
type input "CIUDADELA"
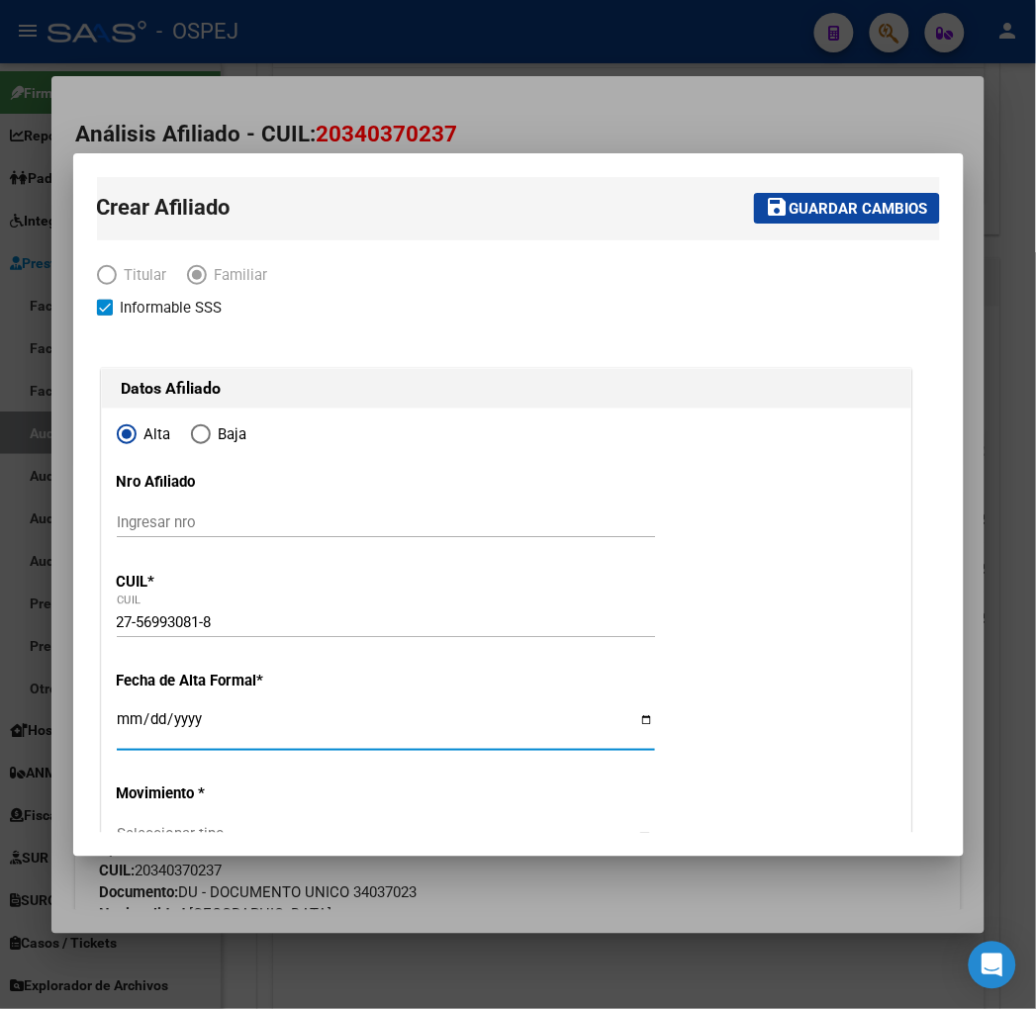
type input "1702"
type input "[PERSON_NAME]"
type input "142"
type input "[DATE]"
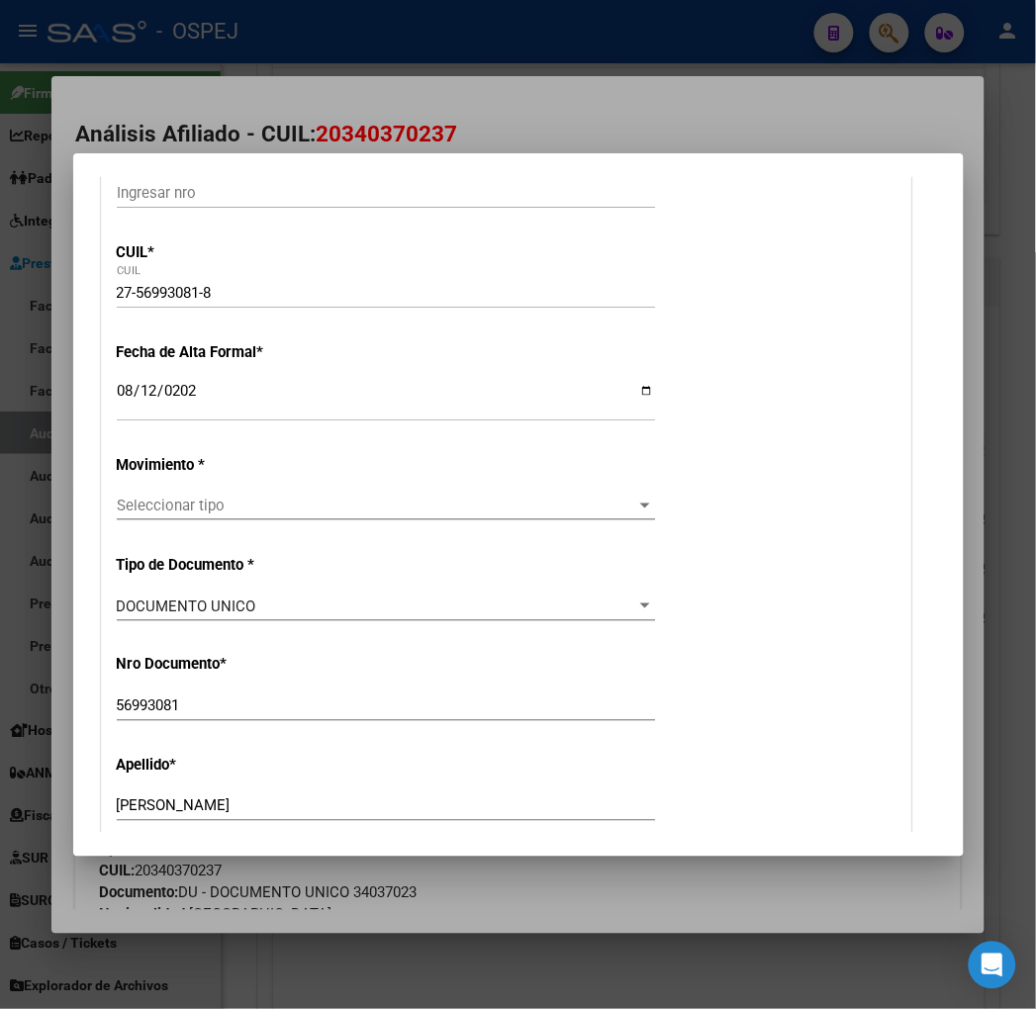
click at [153, 520] on div "Seleccionar tipo Seleccionar tipo" at bounding box center [386, 506] width 538 height 30
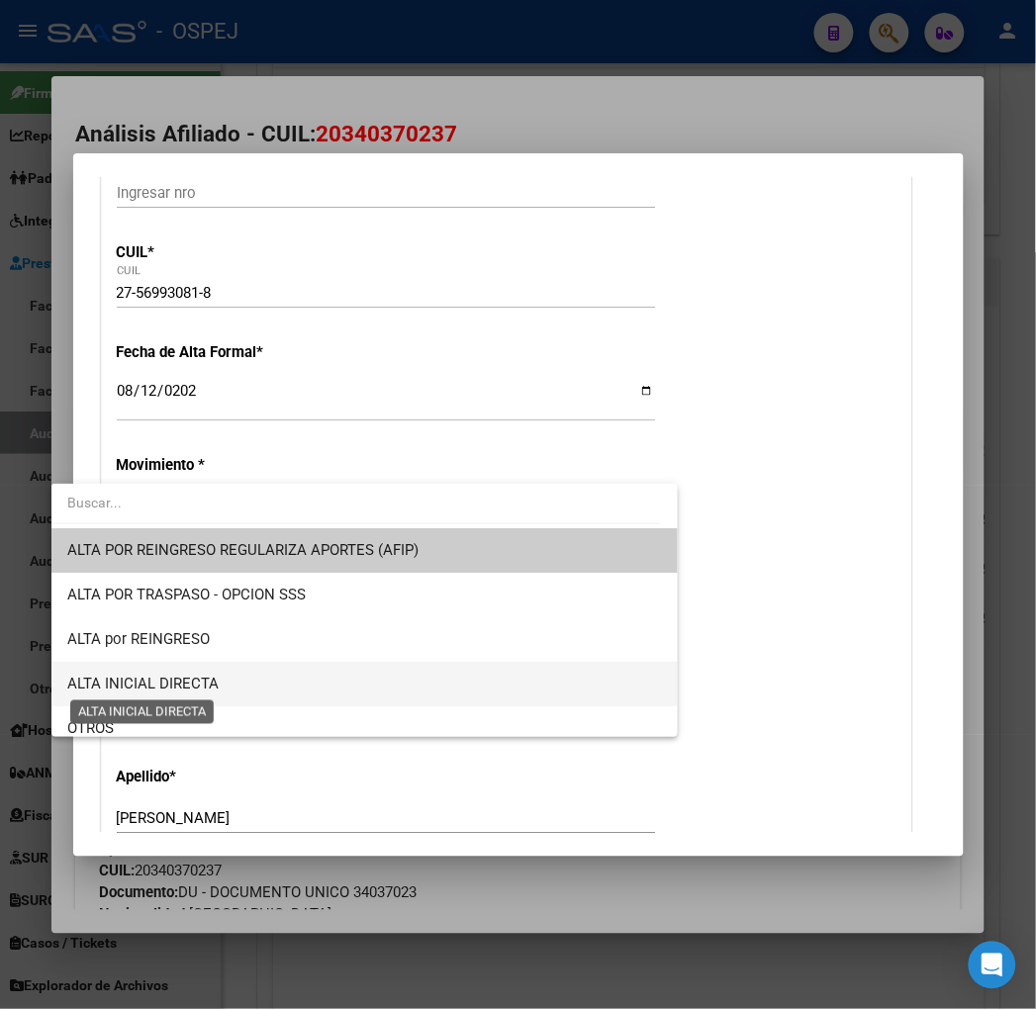
scroll to position [110, 0]
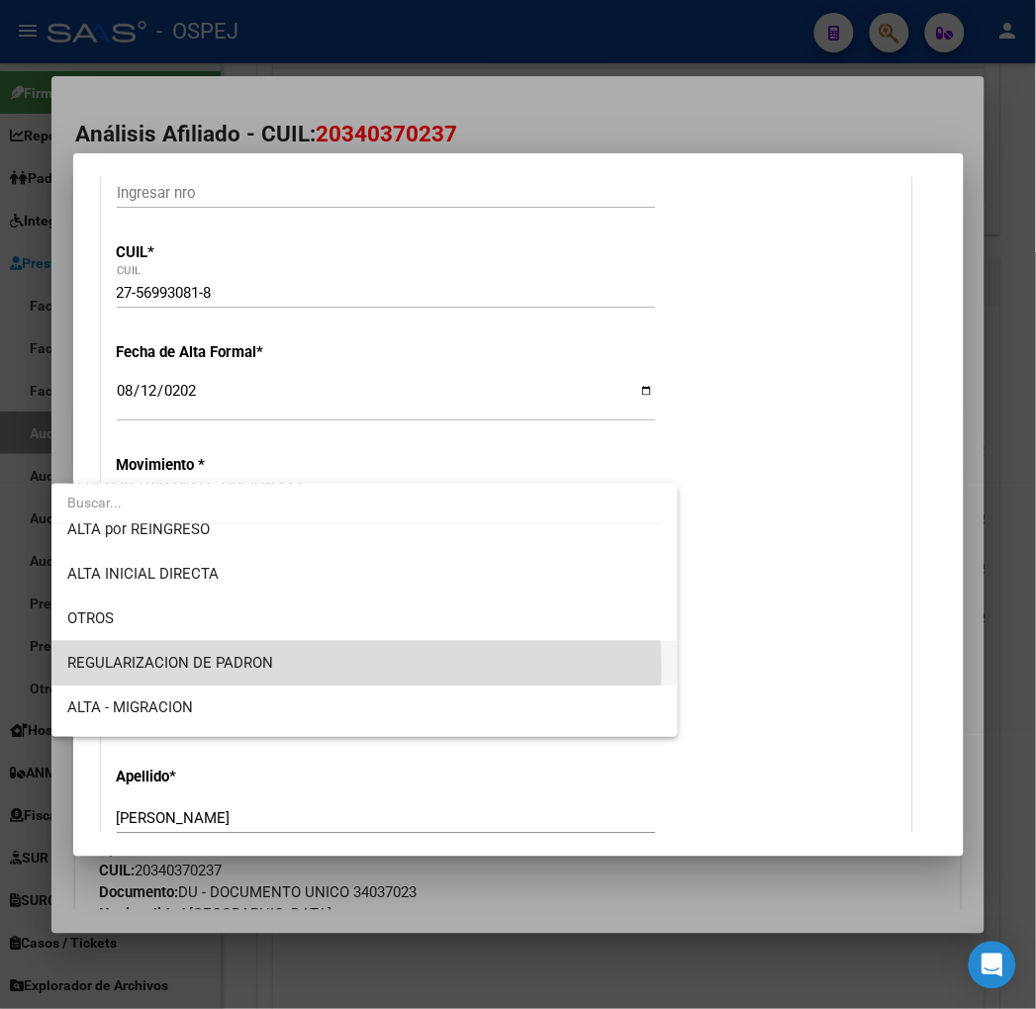
click at [198, 671] on span "REGULARIZACION DE PADRON" at bounding box center [364, 663] width 595 height 45
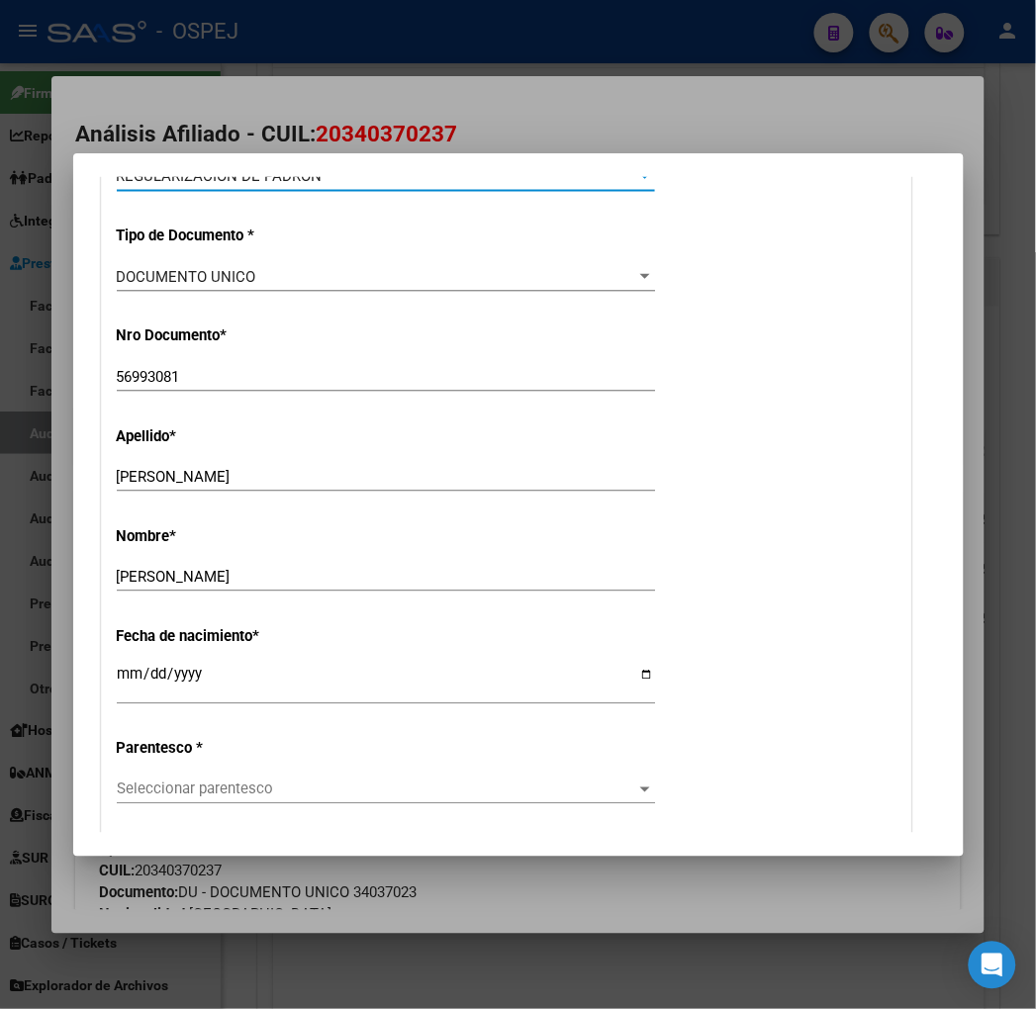
scroll to position [769, 0]
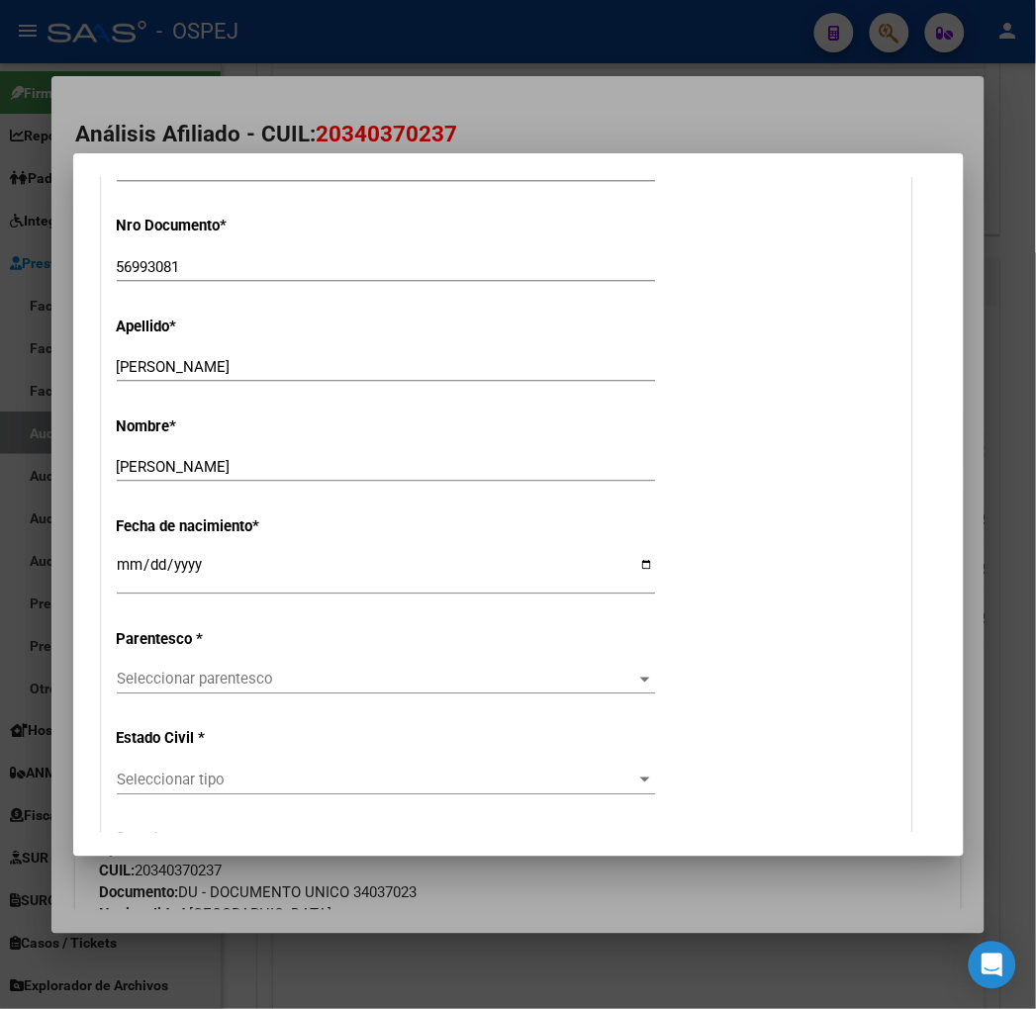
click at [181, 678] on span "Seleccionar parentesco" at bounding box center [377, 680] width 521 height 18
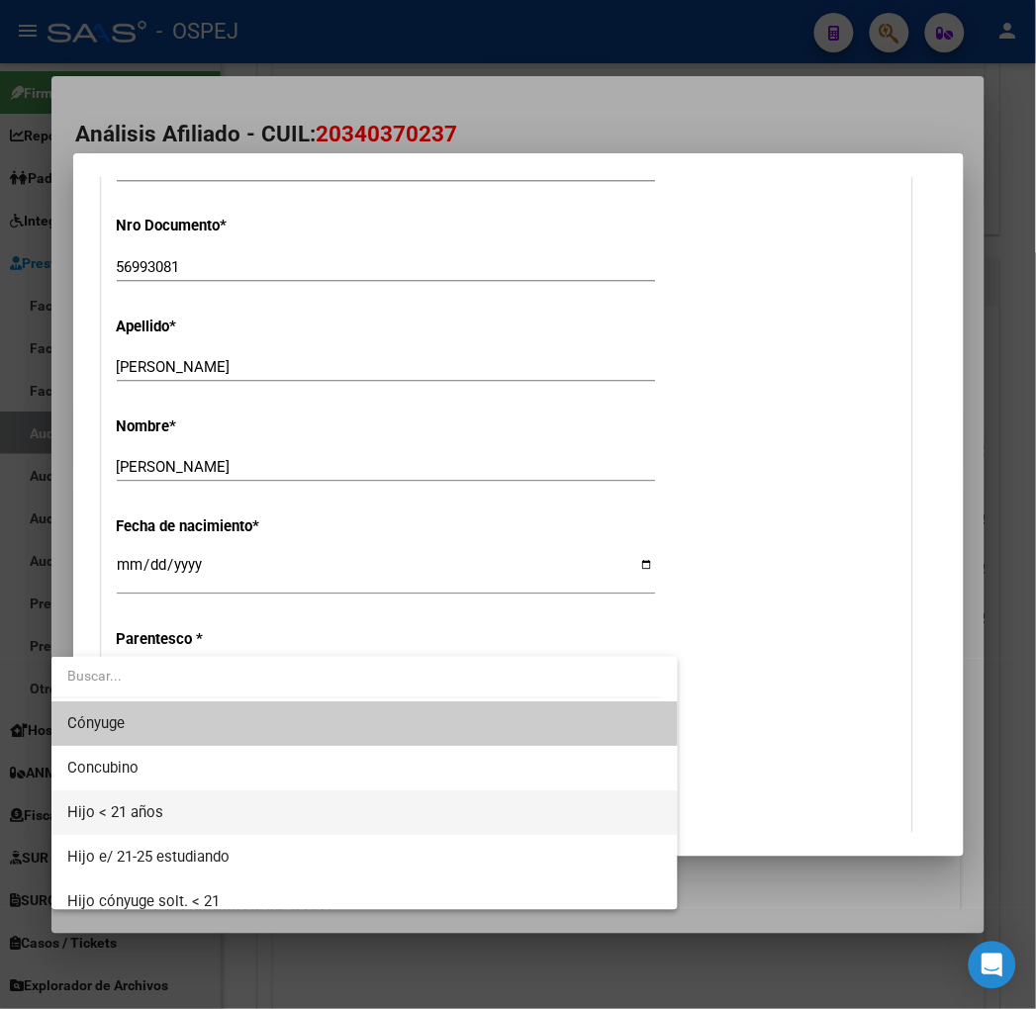
click at [174, 803] on span "Hijo < 21 años" at bounding box center [364, 813] width 595 height 45
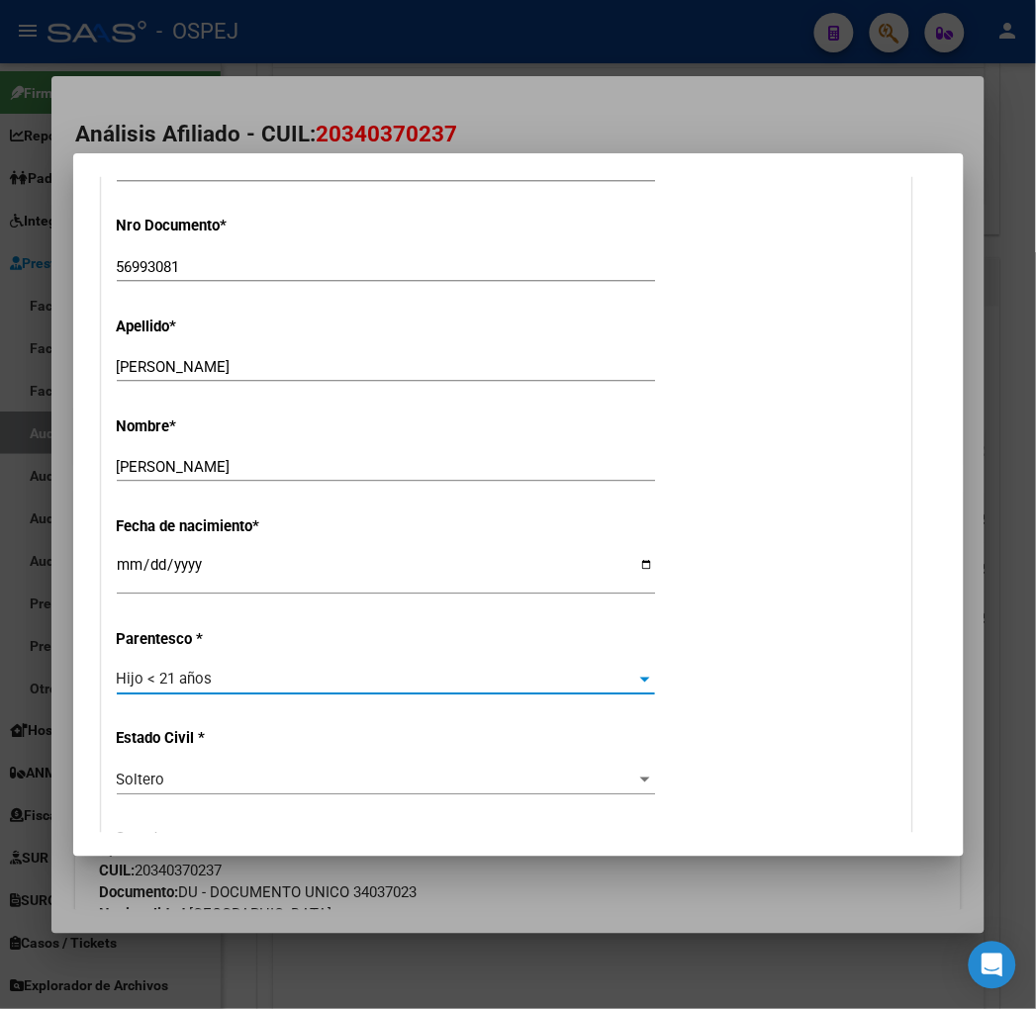
scroll to position [0, 0]
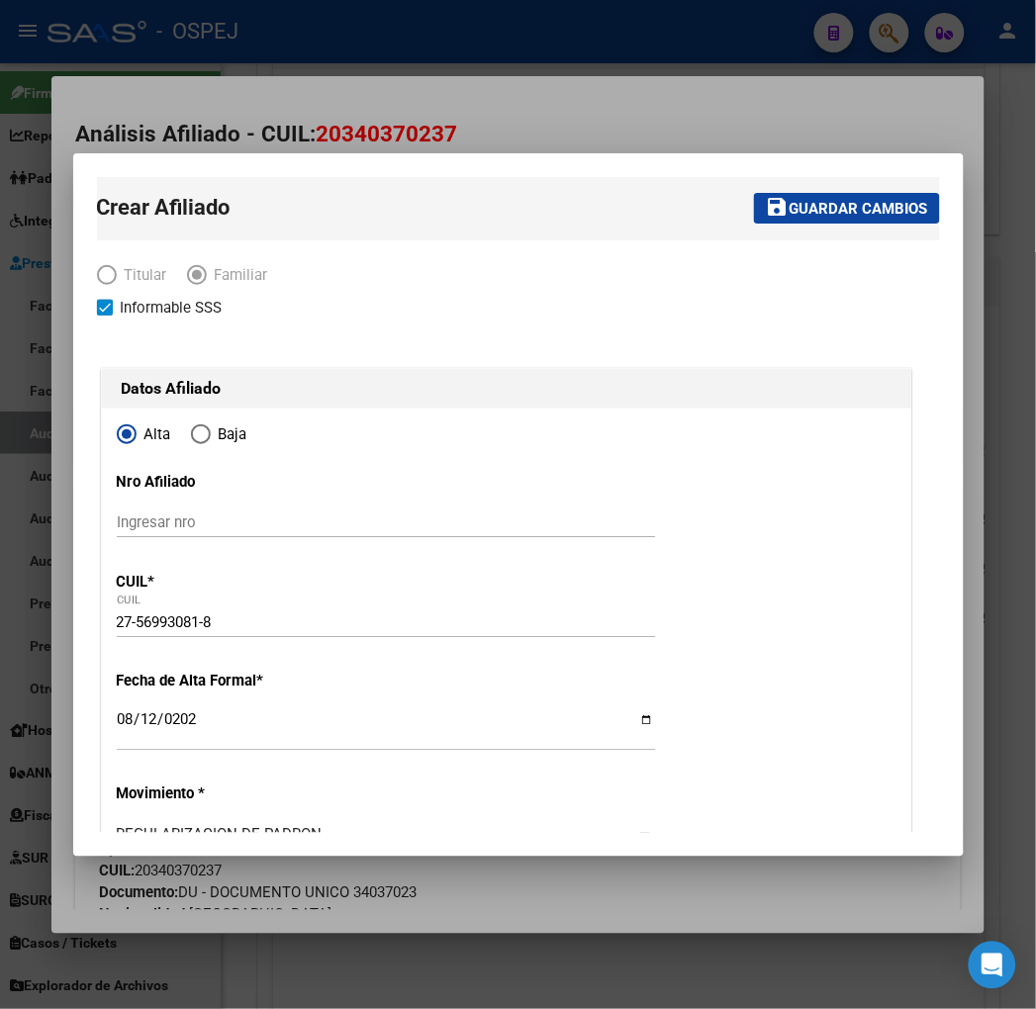
click at [821, 223] on button "save Guardar cambios" at bounding box center [847, 208] width 186 height 31
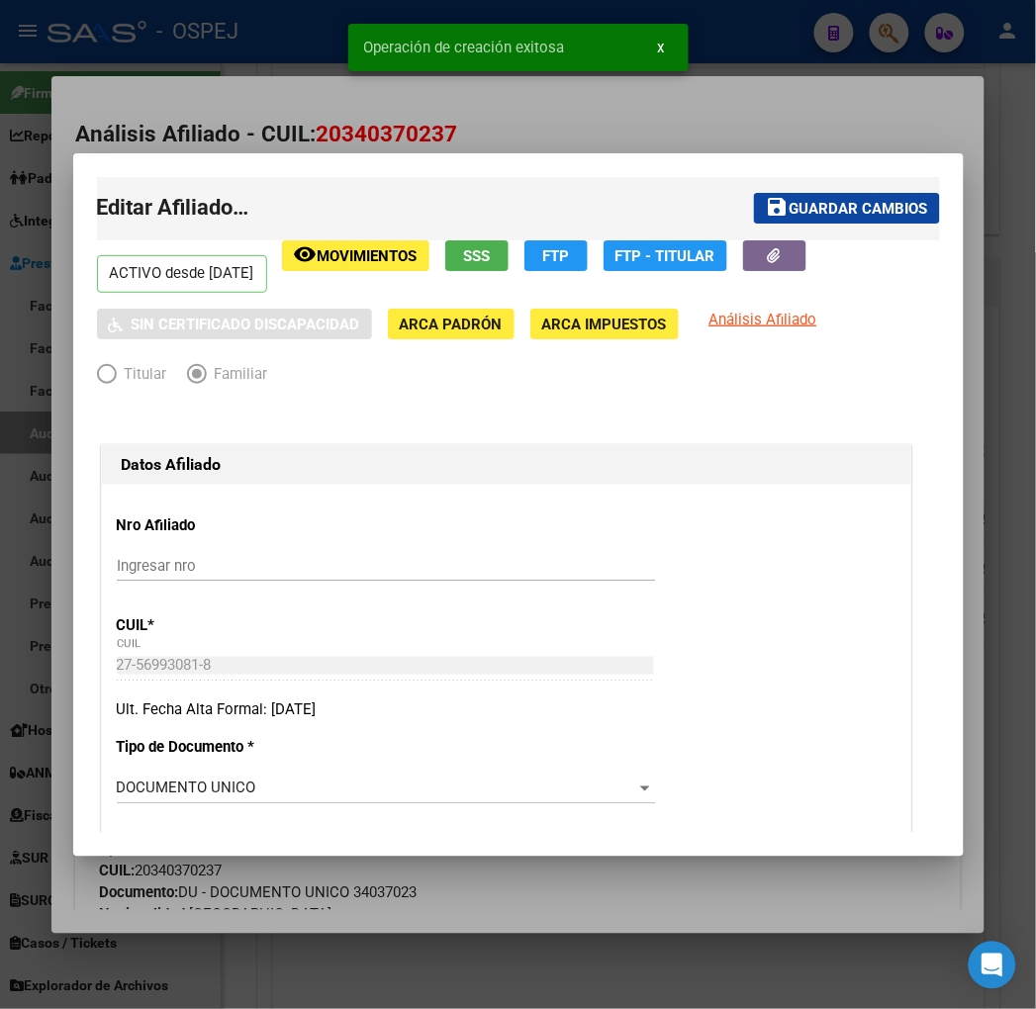
click at [787, 67] on div at bounding box center [518, 504] width 1036 height 1009
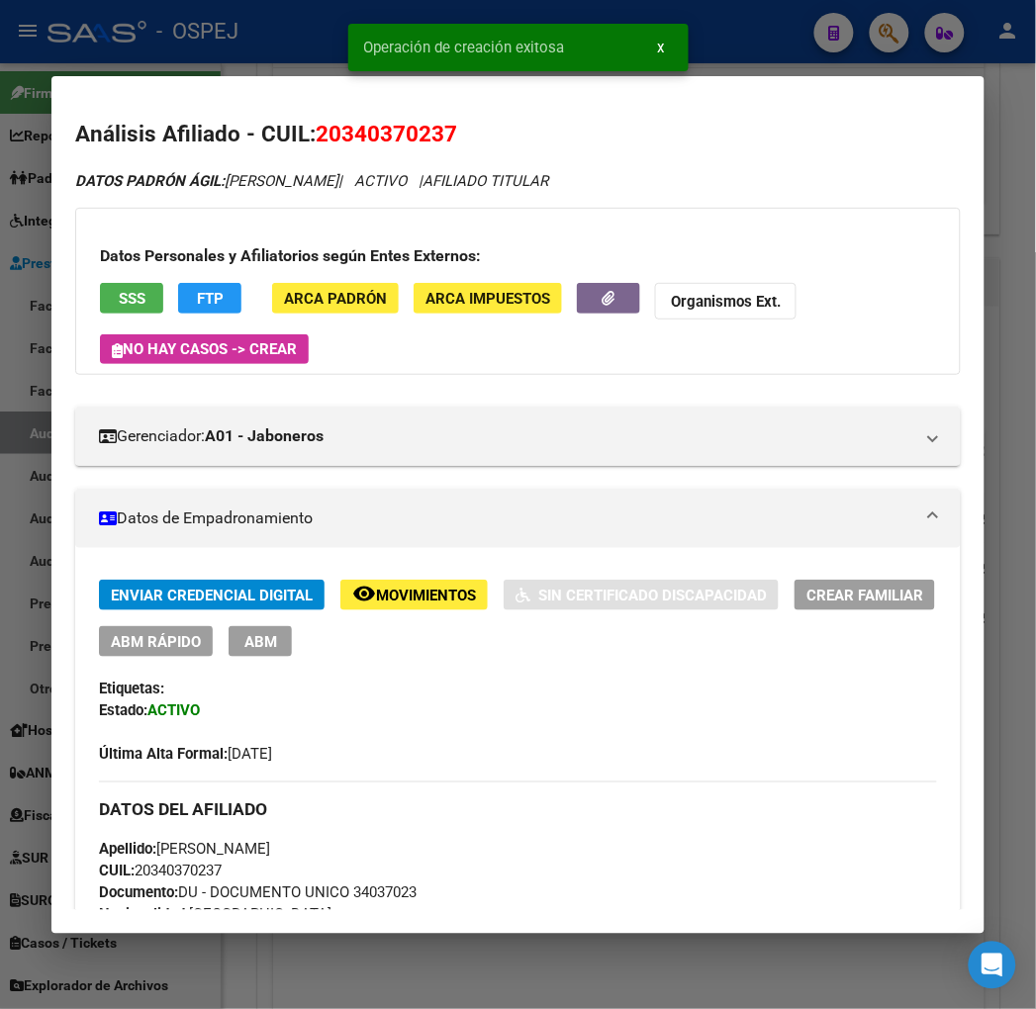
click at [877, 588] on span "Crear Familiar" at bounding box center [865, 596] width 117 height 18
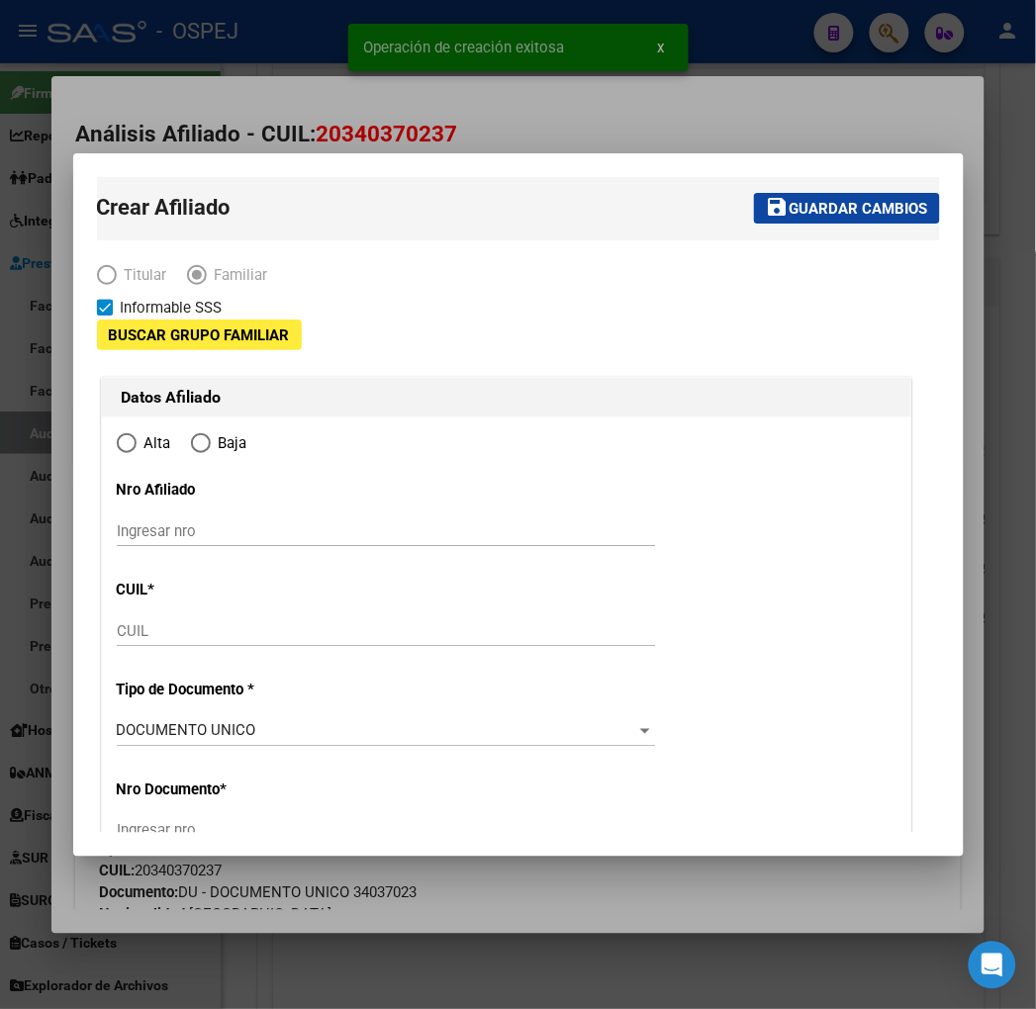
type input "30-71486673-3"
type input "SAN MARTIN"
type input "1650"
type input "[PERSON_NAME]"
type input "5612"
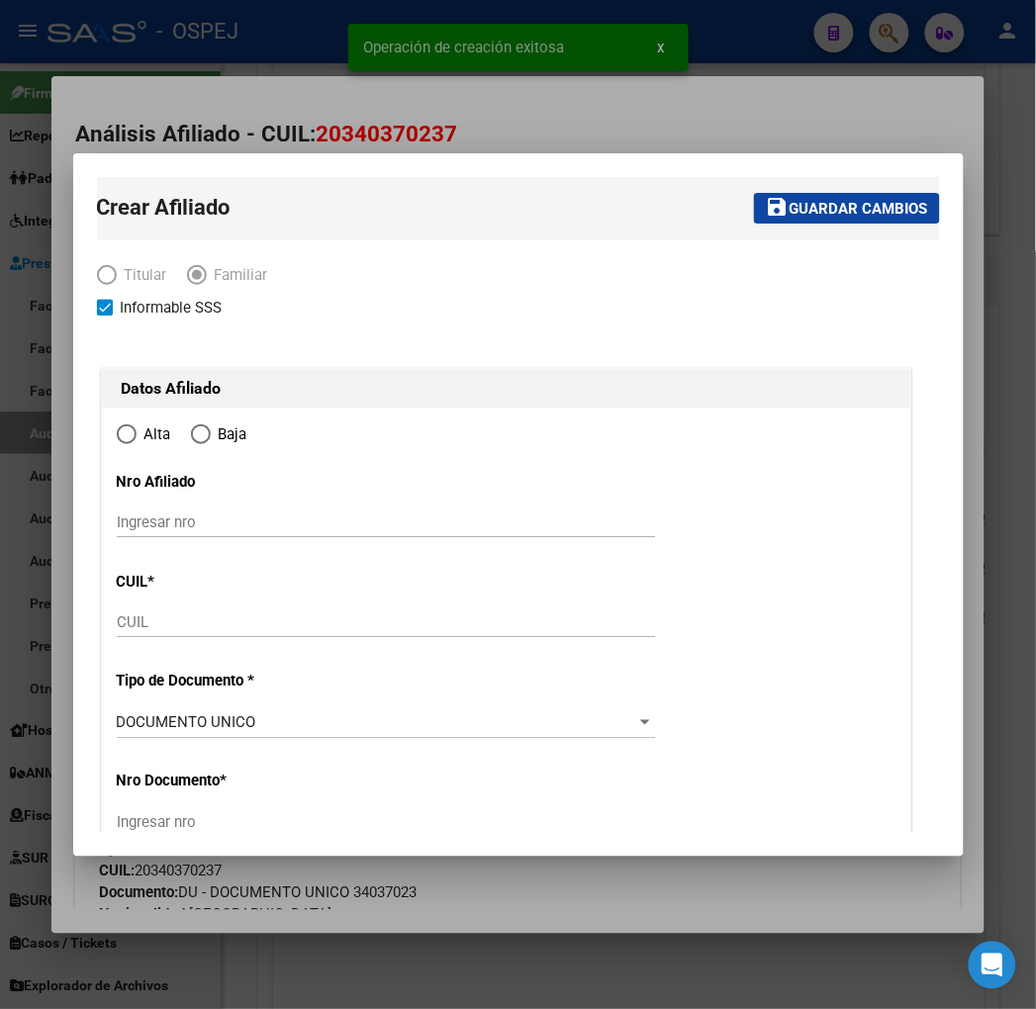
radio input "true"
click at [164, 625] on input "CUIL" at bounding box center [386, 623] width 538 height 18
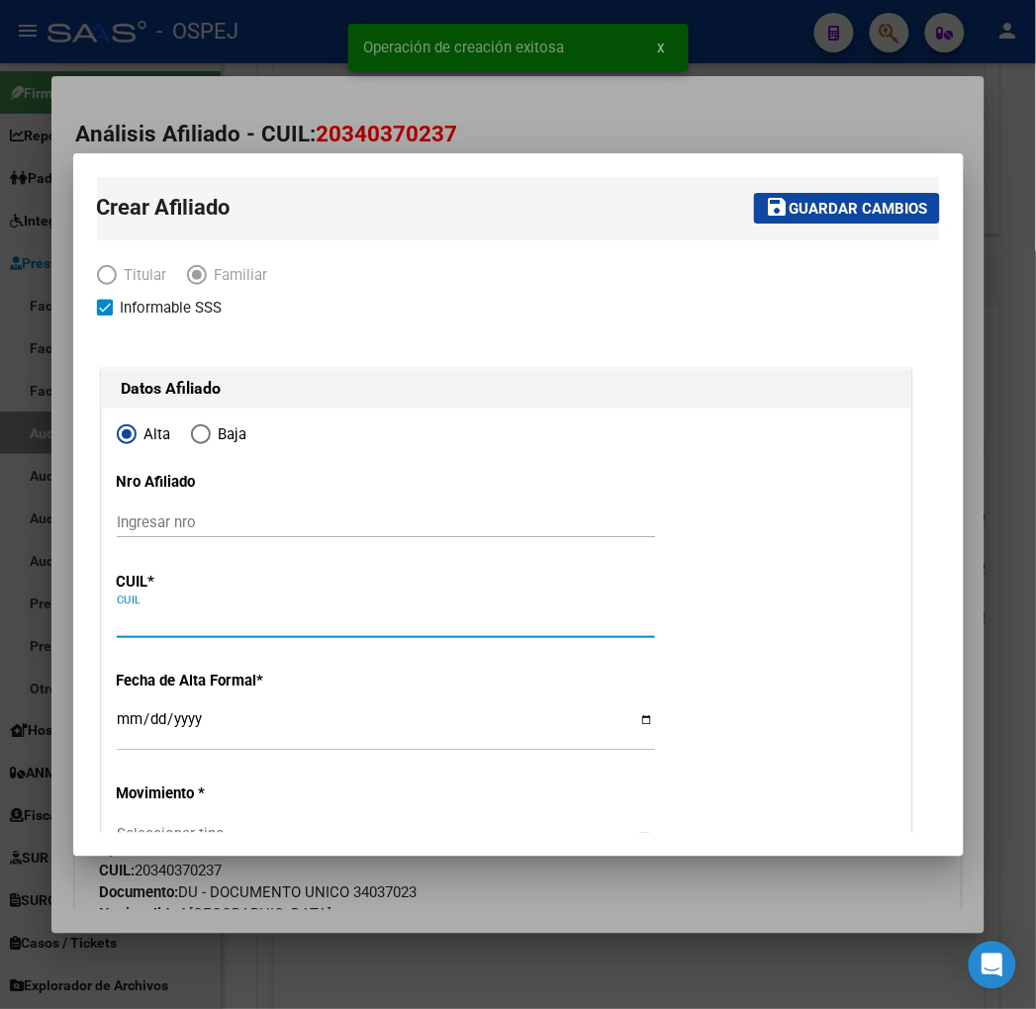
type input "30-71486673-3"
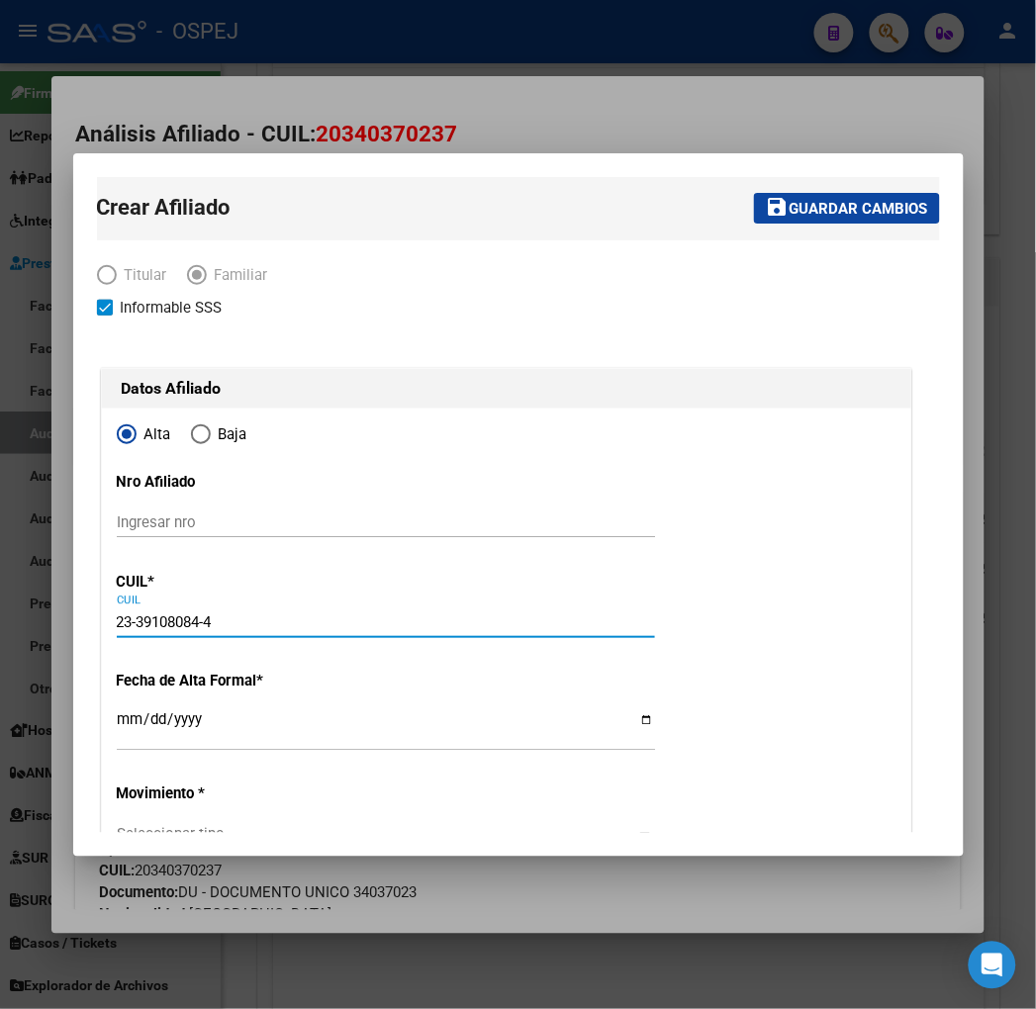
type input "23-39108084-4"
type input "39108084"
type input "[PERSON_NAME]"
type input "[DATE]"
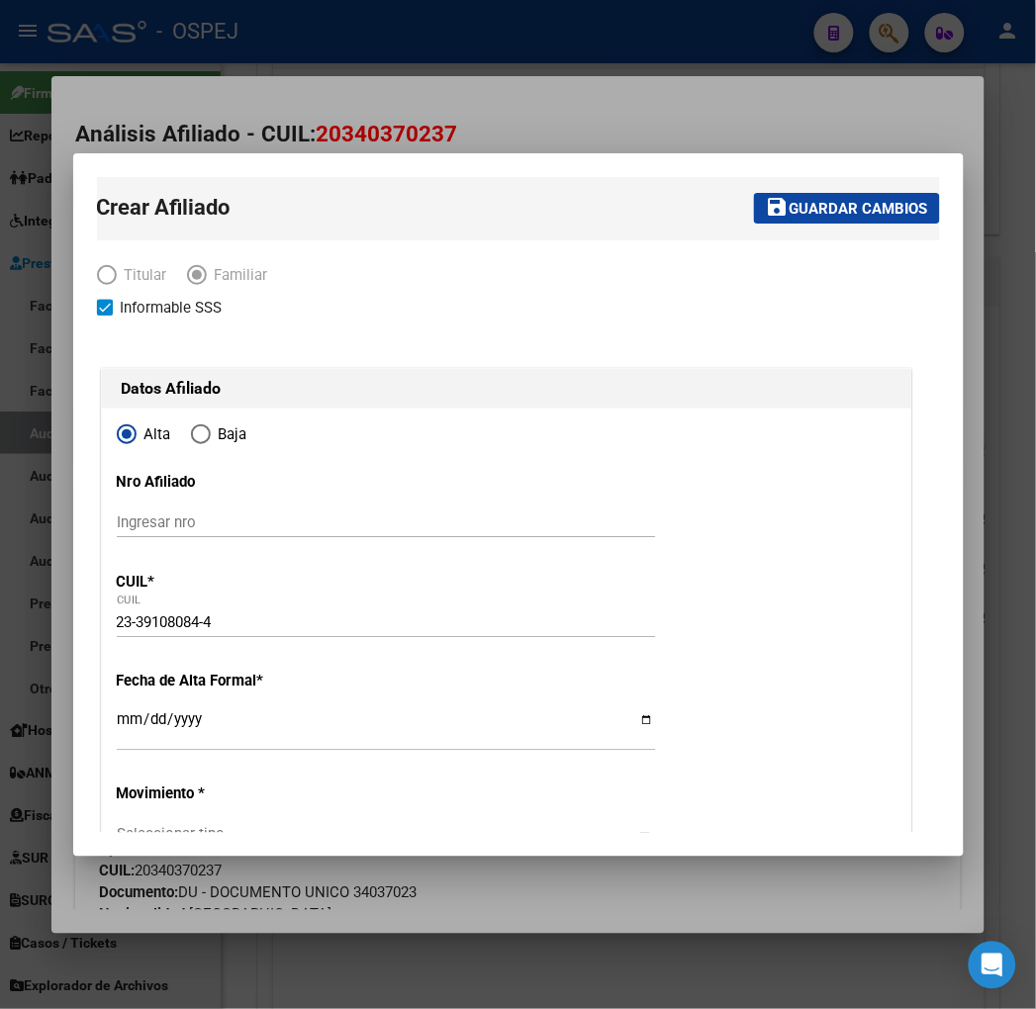
type input "[GEOGRAPHIC_DATA]"
type input "[PERSON_NAME]"
click at [117, 737] on input "Ingresar fecha" at bounding box center [386, 729] width 538 height 32
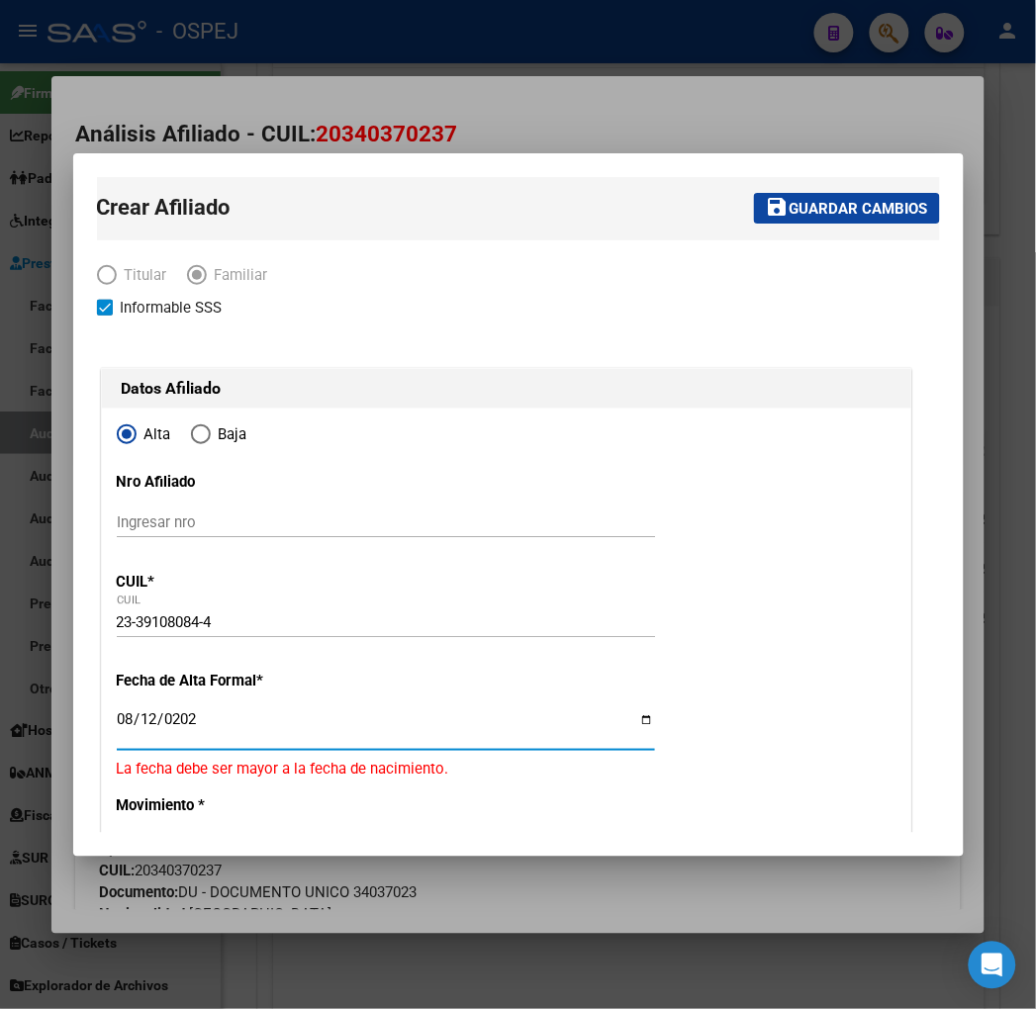
type input "[DATE]"
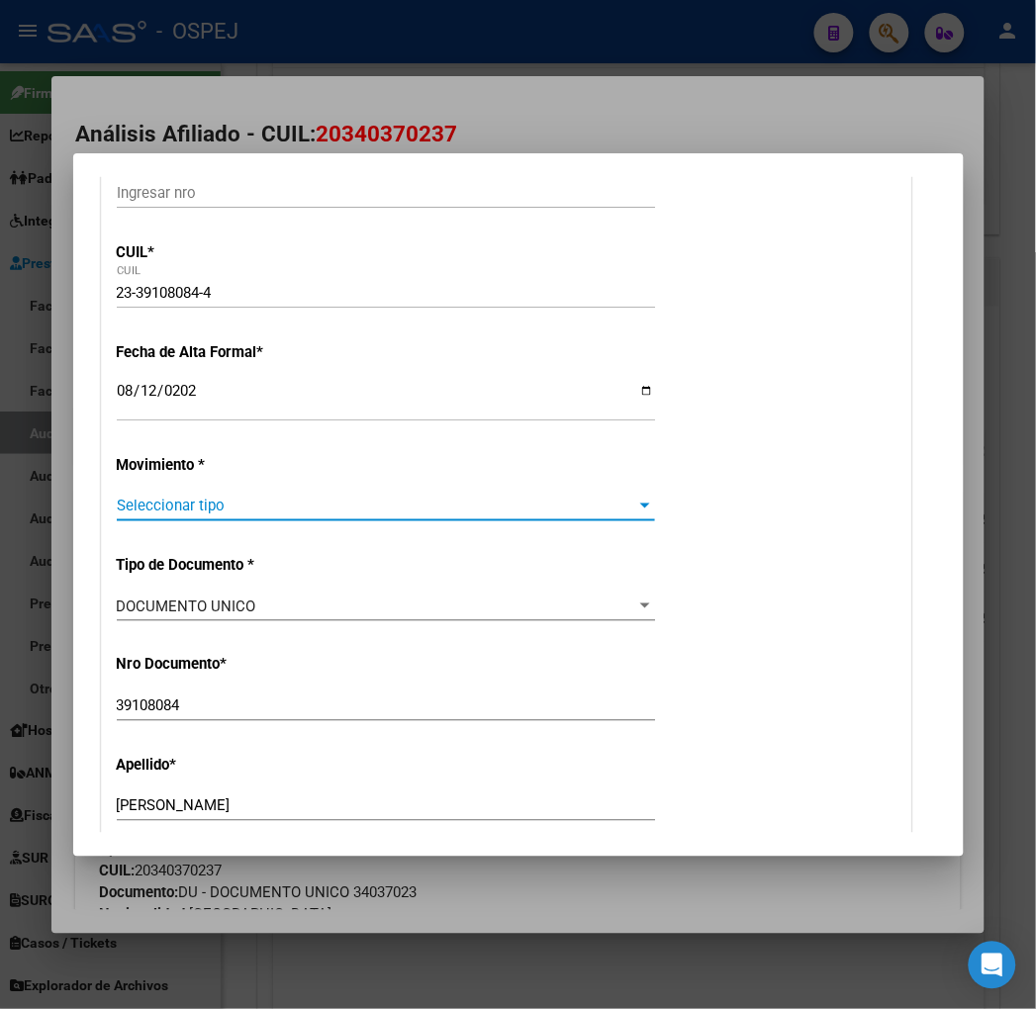
click at [127, 511] on span "Seleccionar tipo" at bounding box center [377, 506] width 521 height 18
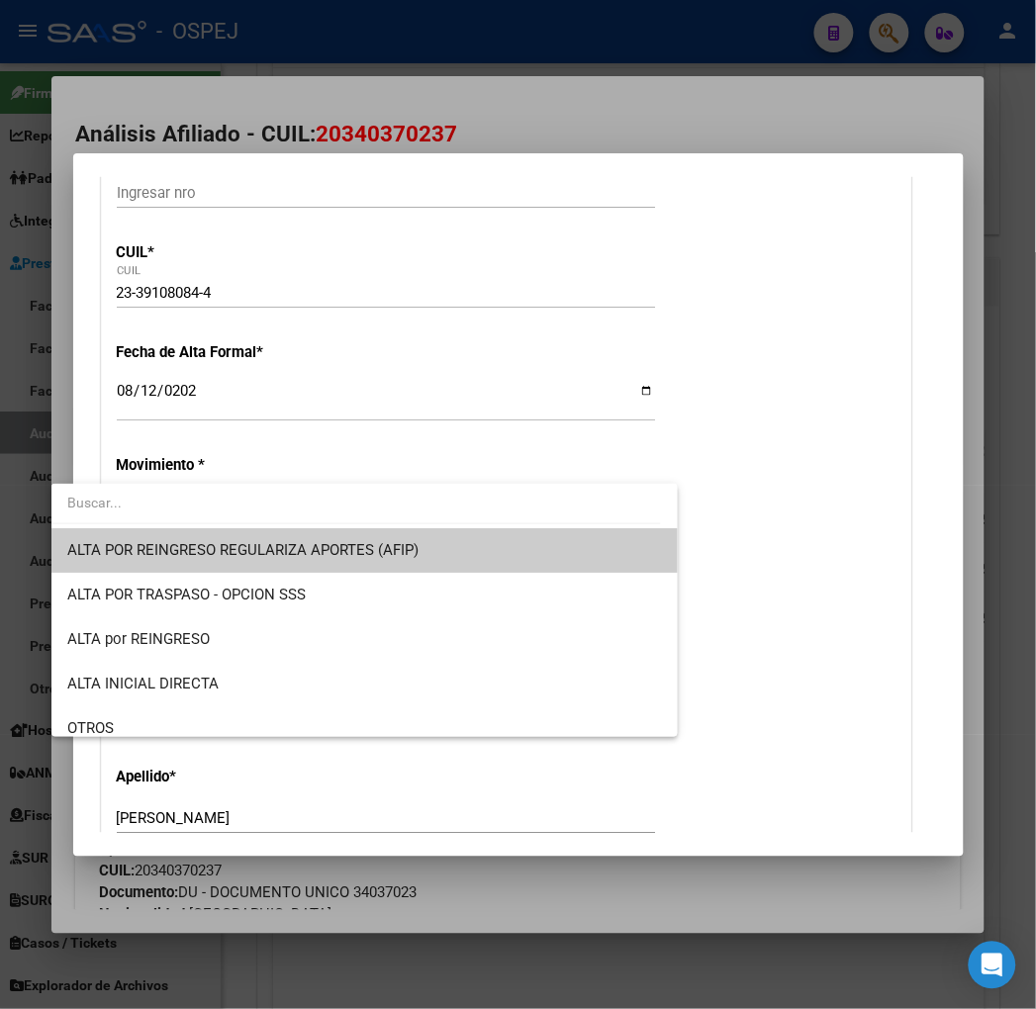
scroll to position [110, 0]
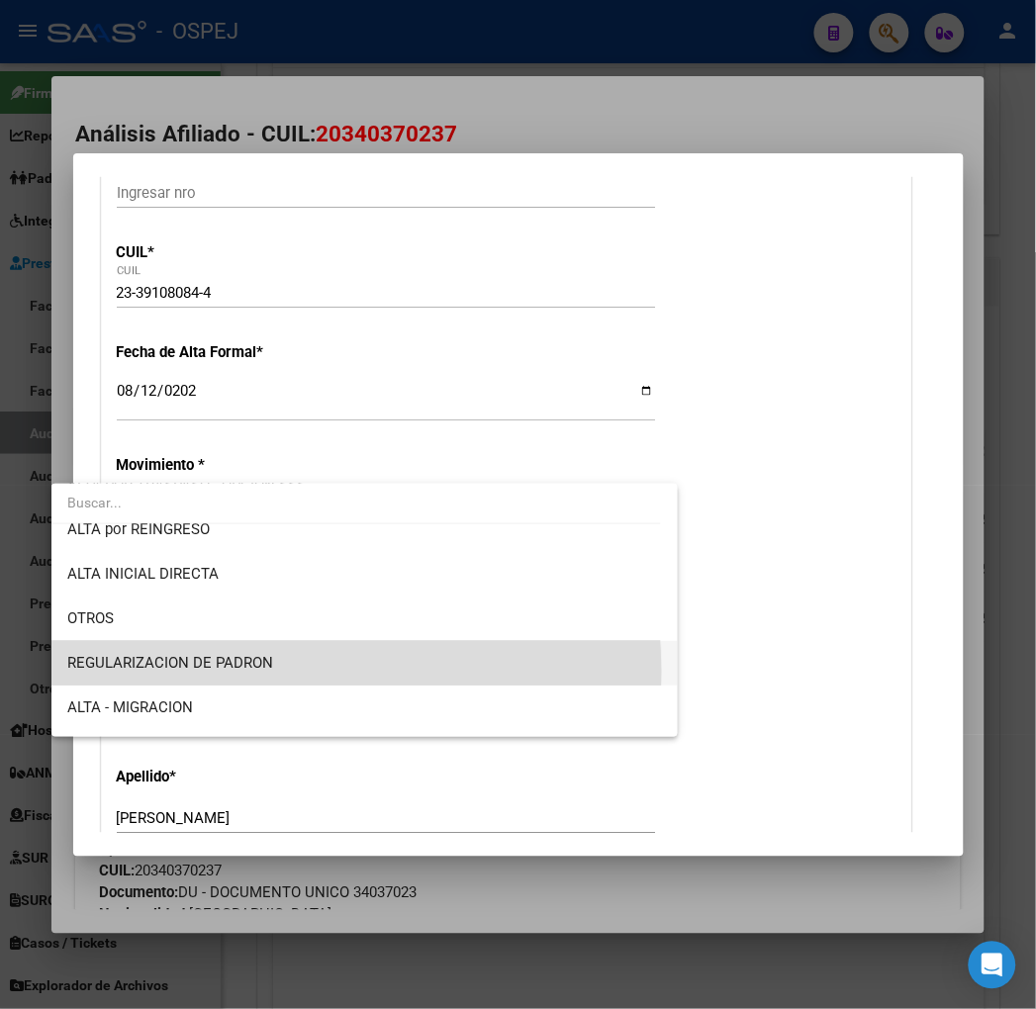
click at [247, 671] on span "REGULARIZACION DE PADRON" at bounding box center [364, 663] width 595 height 45
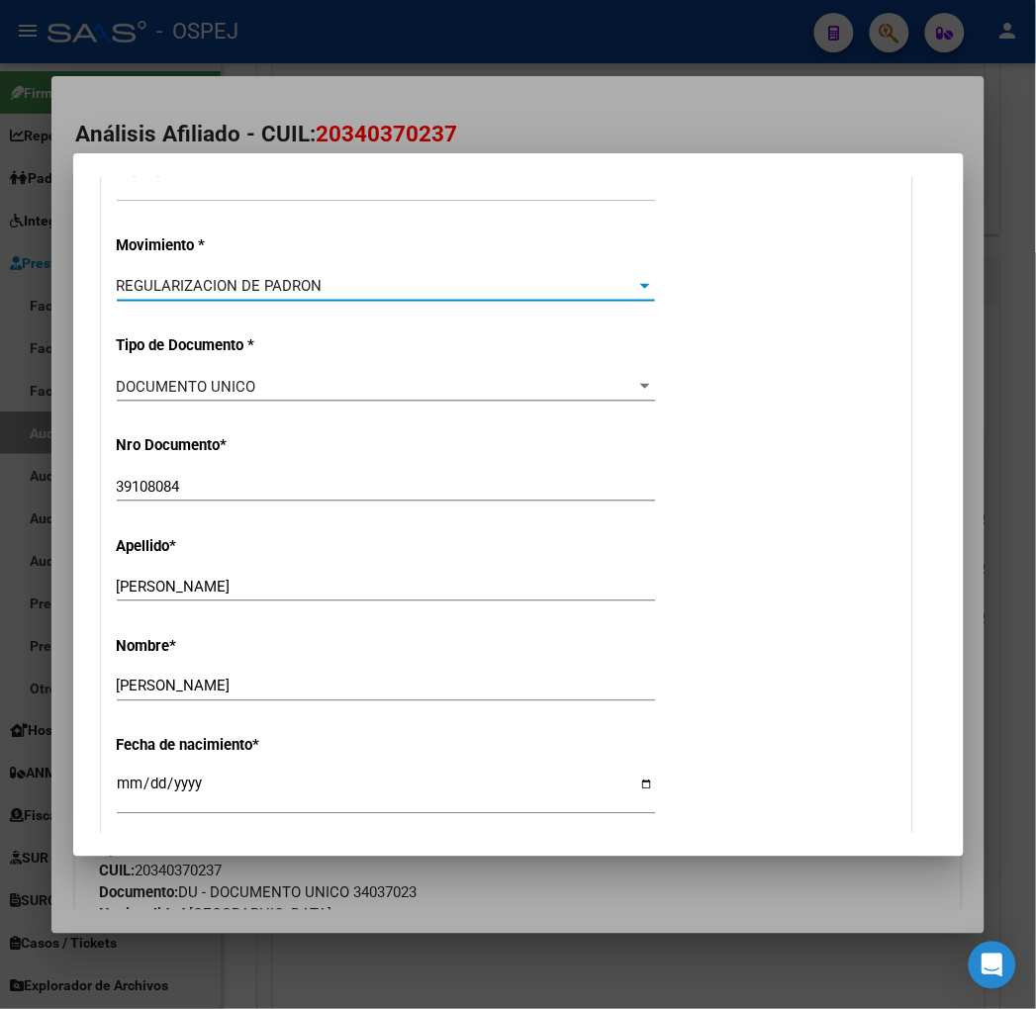
scroll to position [769, 0]
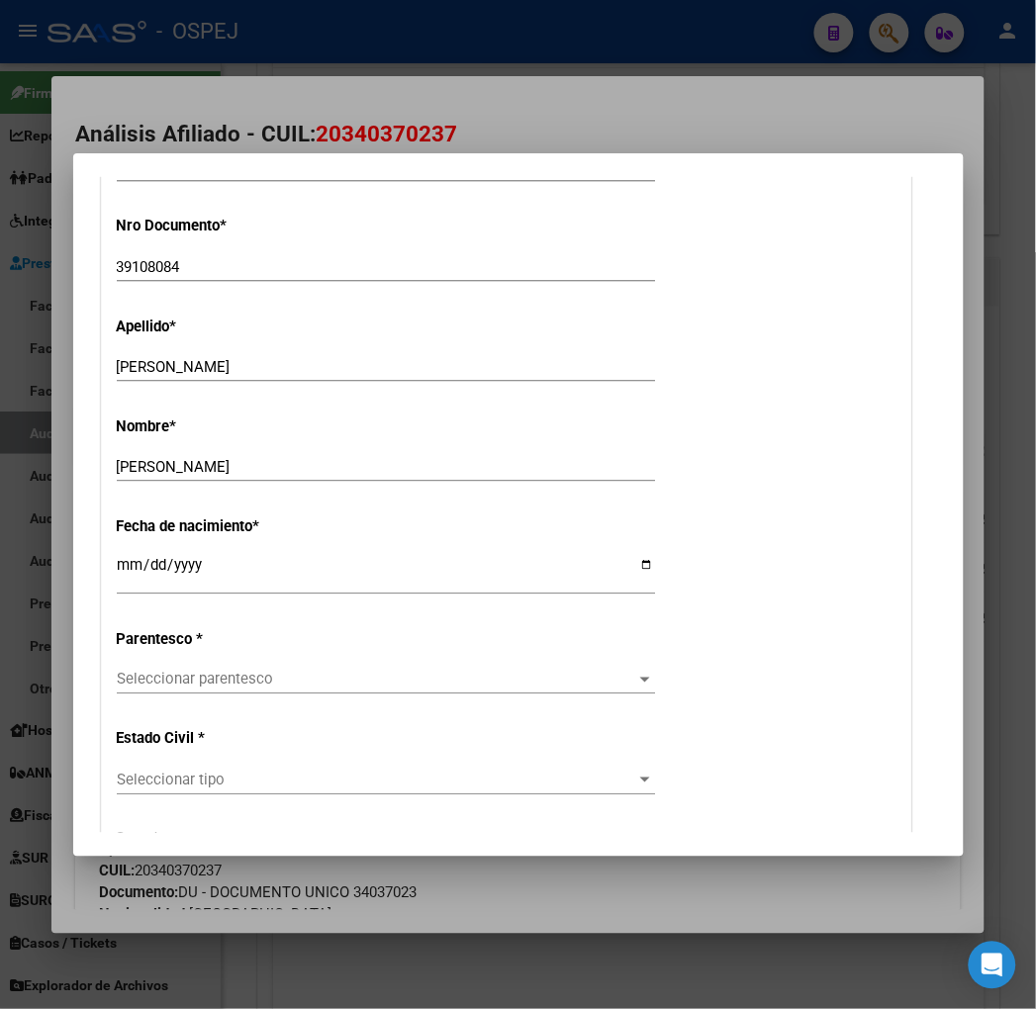
click at [201, 666] on div "Seleccionar parentesco Seleccionar parentesco" at bounding box center [386, 680] width 538 height 30
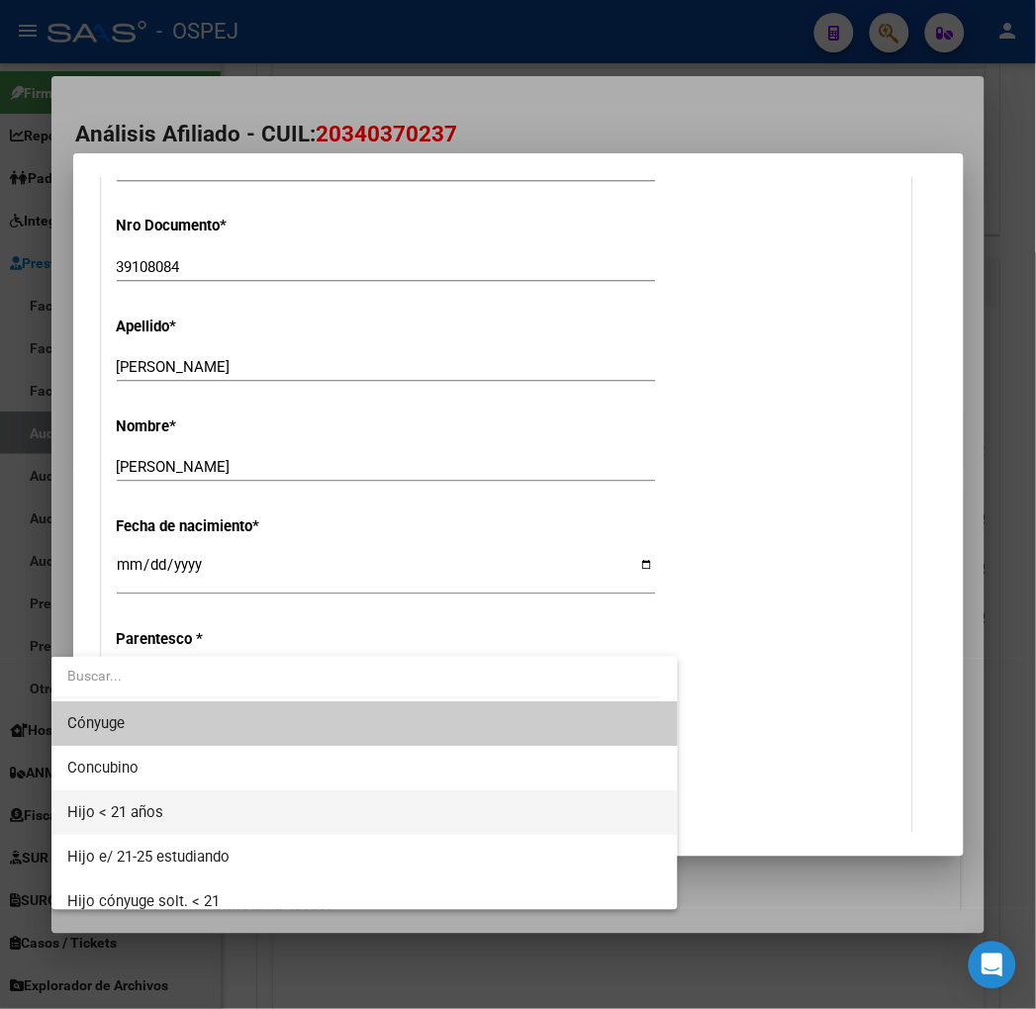
drag, startPoint x: 151, startPoint y: 803, endPoint x: 181, endPoint y: 716, distance: 91.1
click at [181, 716] on div "Cónyuge Concubino Hijo < 21 años Hijo e/ 21-25 estudiando Hijo cónyuge solt. < …" at bounding box center [364, 783] width 626 height 253
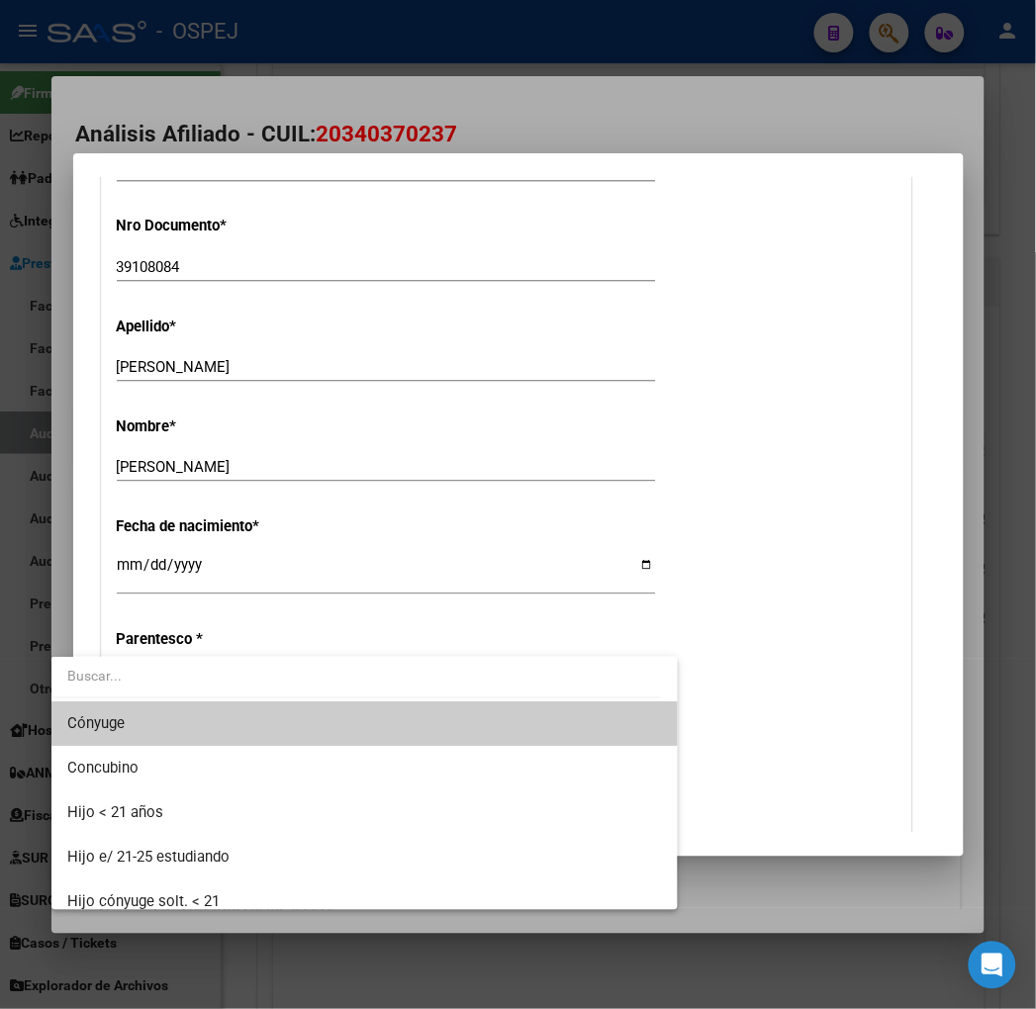
click at [181, 716] on span "Cónyuge" at bounding box center [364, 724] width 595 height 45
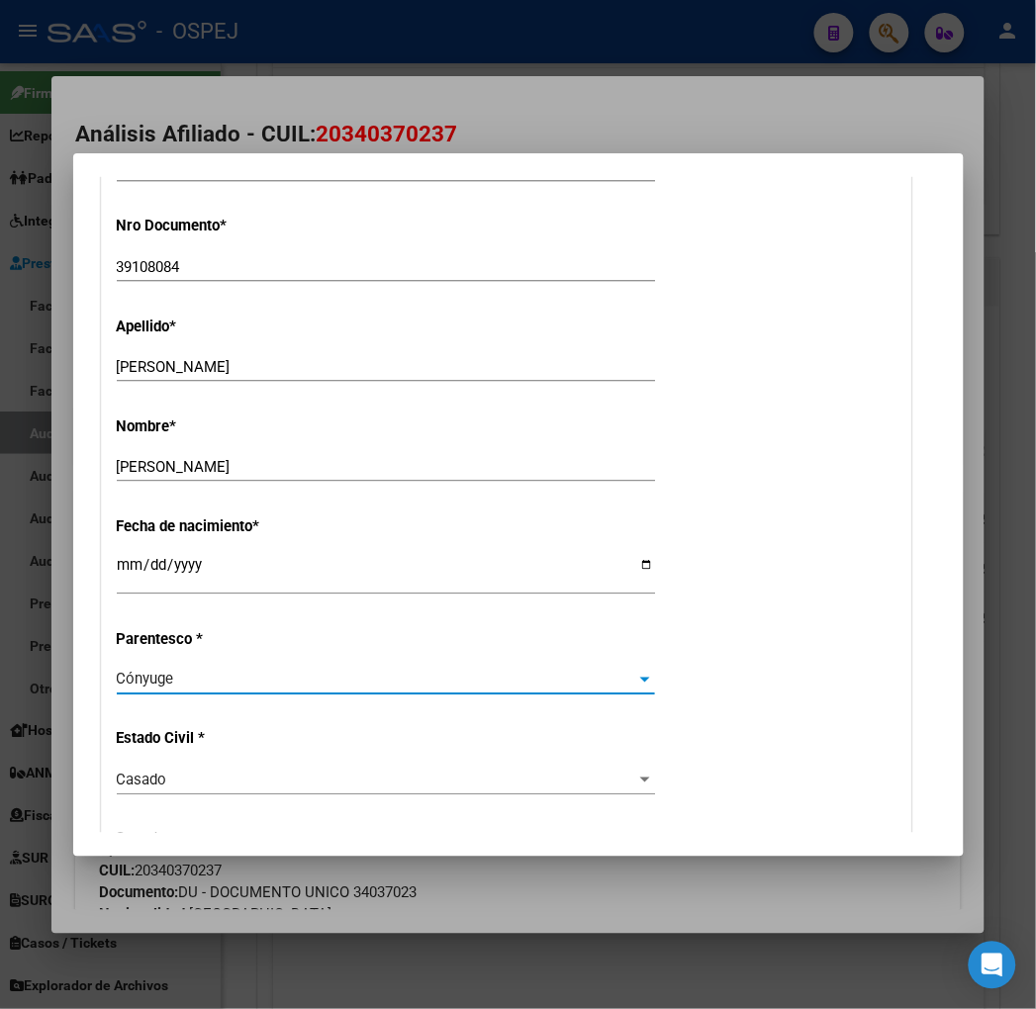
click at [863, 592] on div "Fecha de nacimiento * [DEMOGRAPHIC_DATA] Ingresar fecha" at bounding box center [507, 557] width 780 height 113
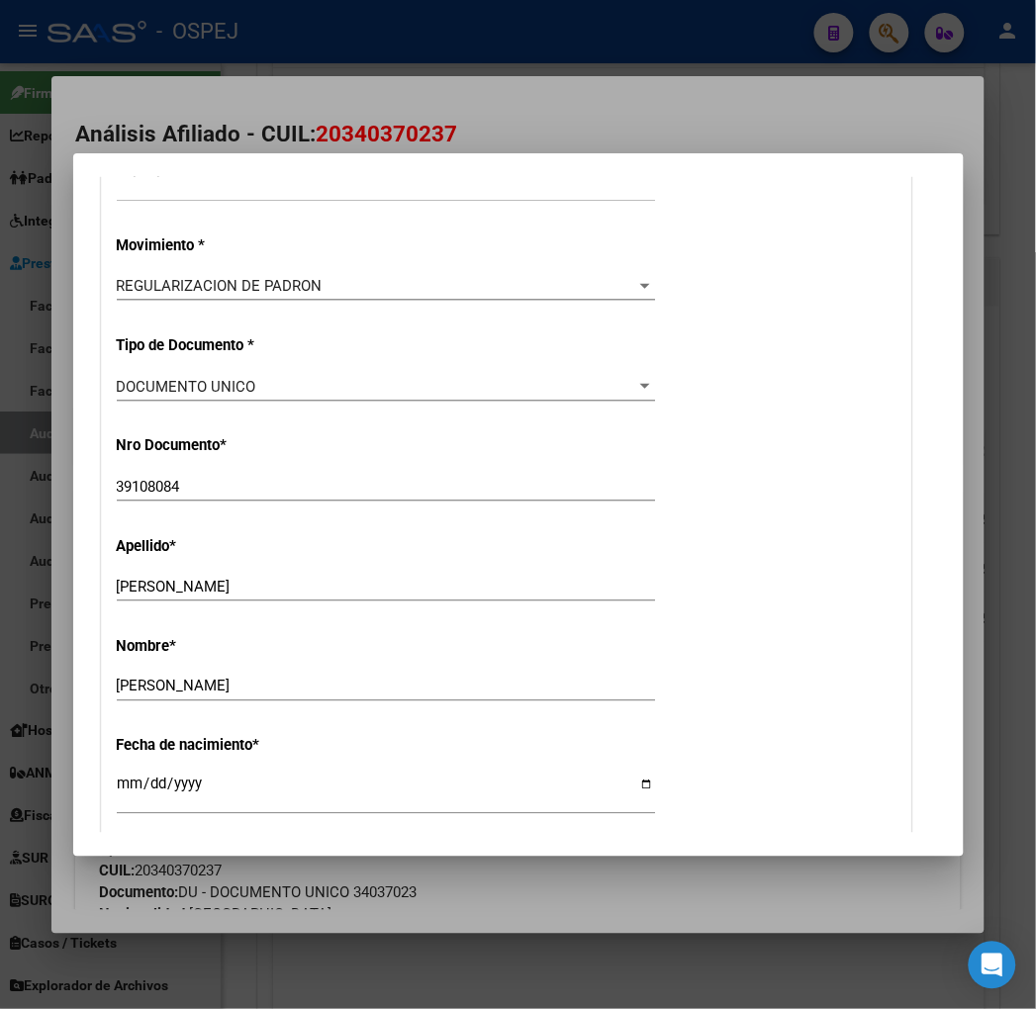
scroll to position [0, 0]
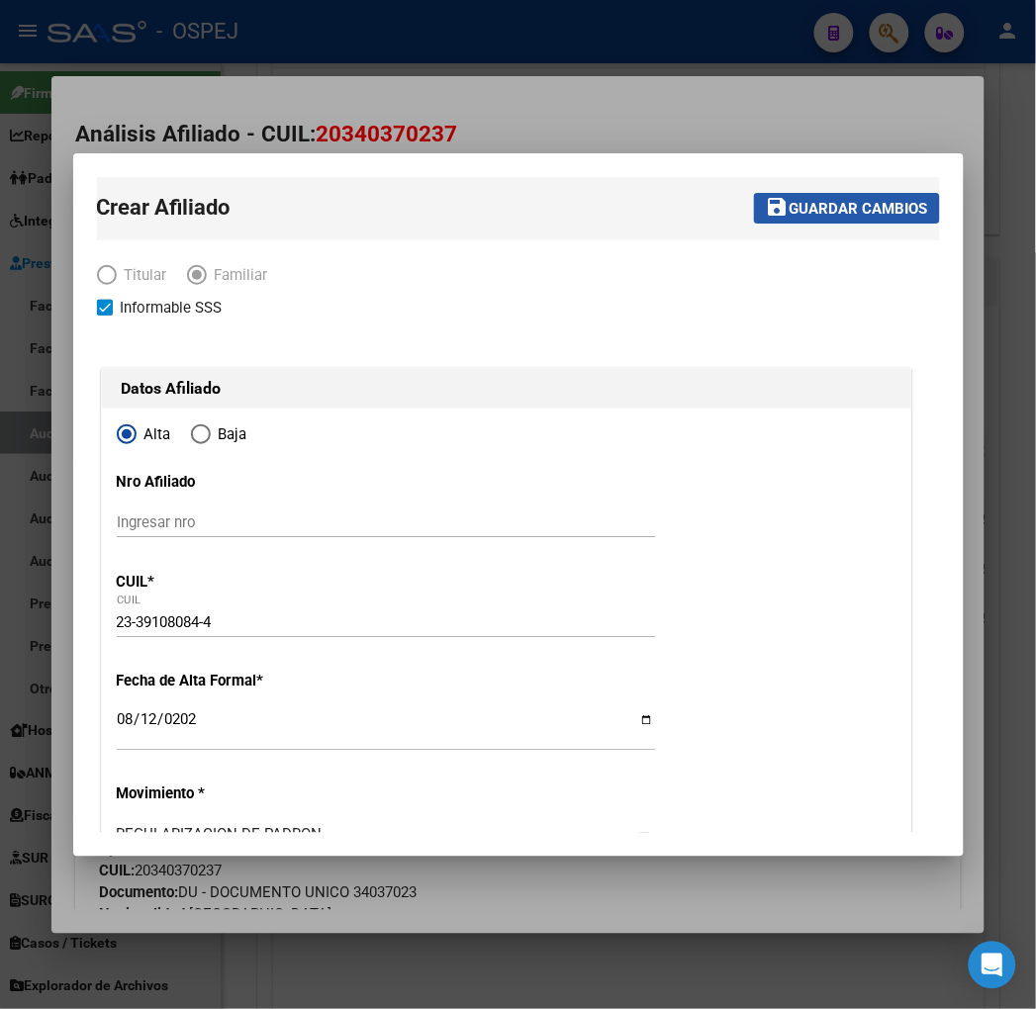
click at [889, 201] on span "Guardar cambios" at bounding box center [859, 209] width 139 height 18
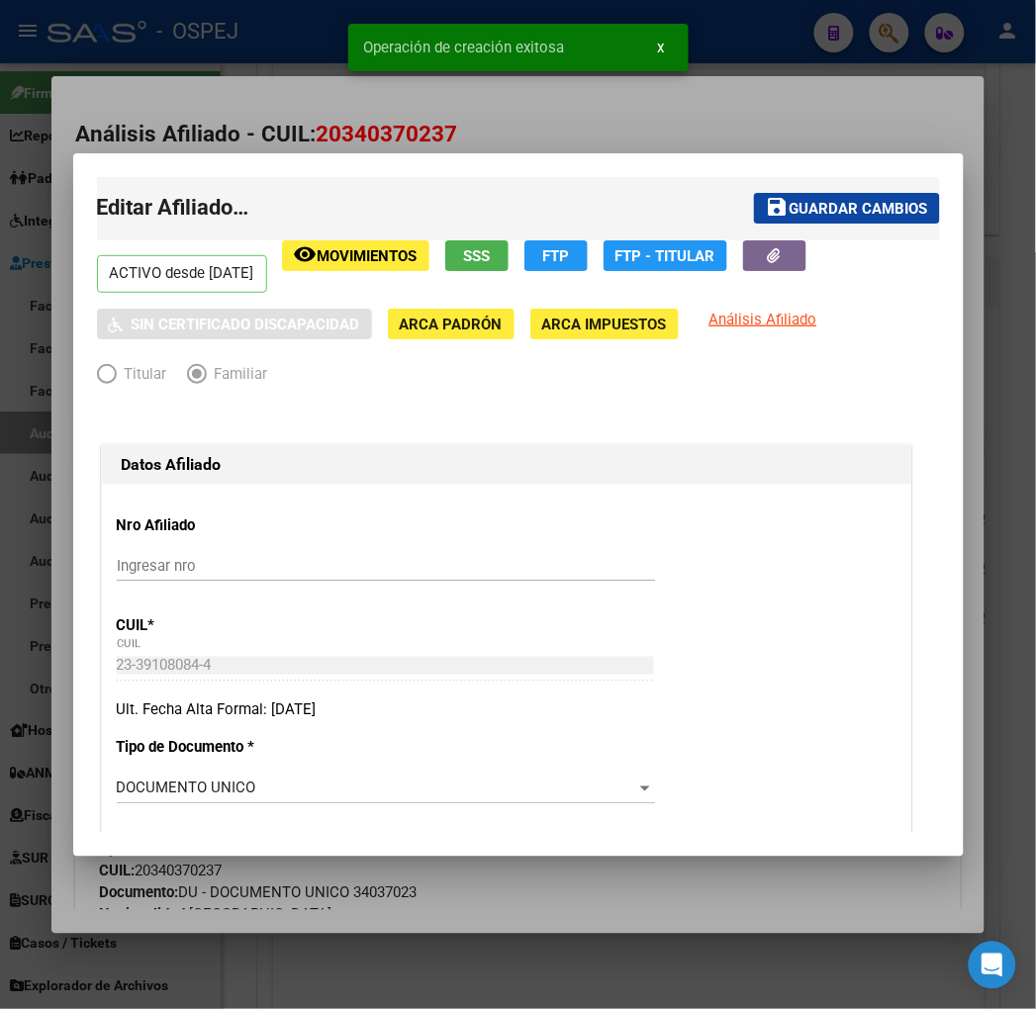
click at [703, 135] on div at bounding box center [518, 504] width 1036 height 1009
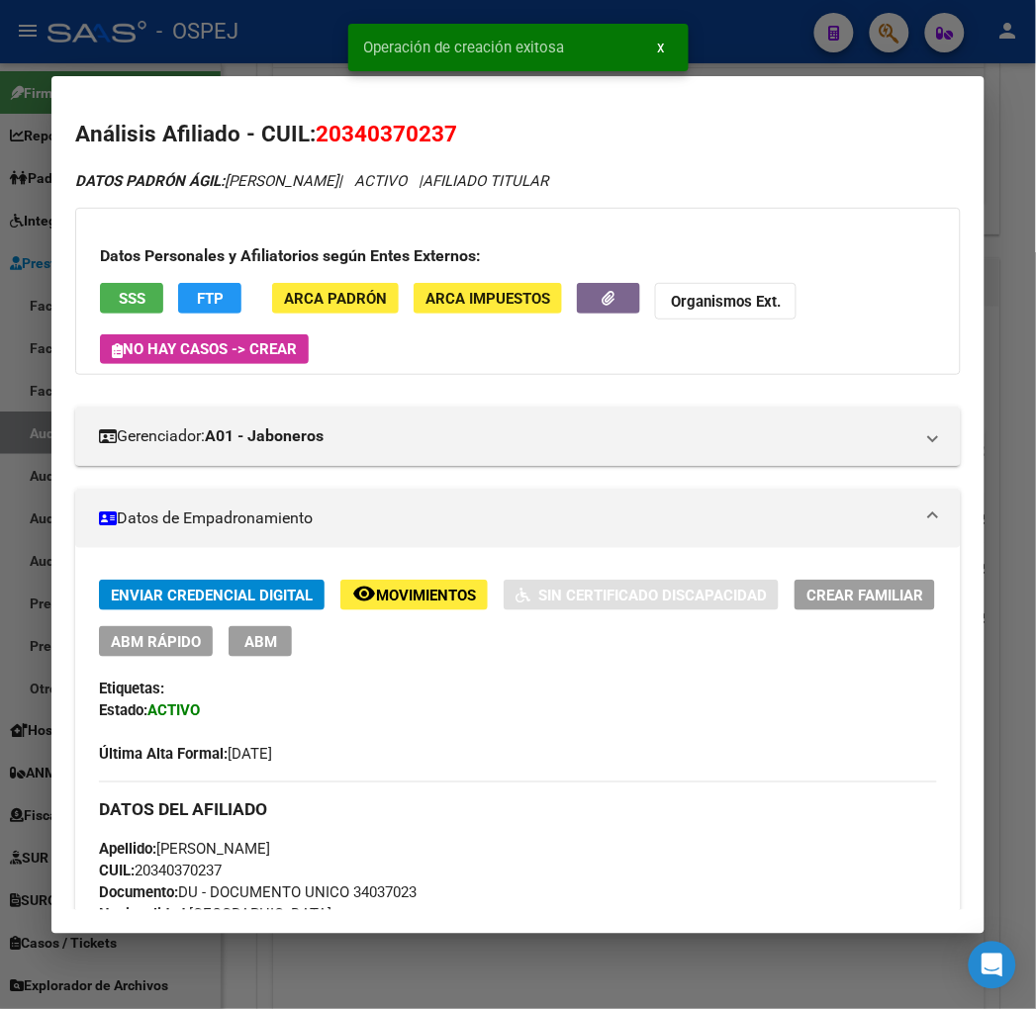
click at [267, 11] on div at bounding box center [518, 504] width 1036 height 1009
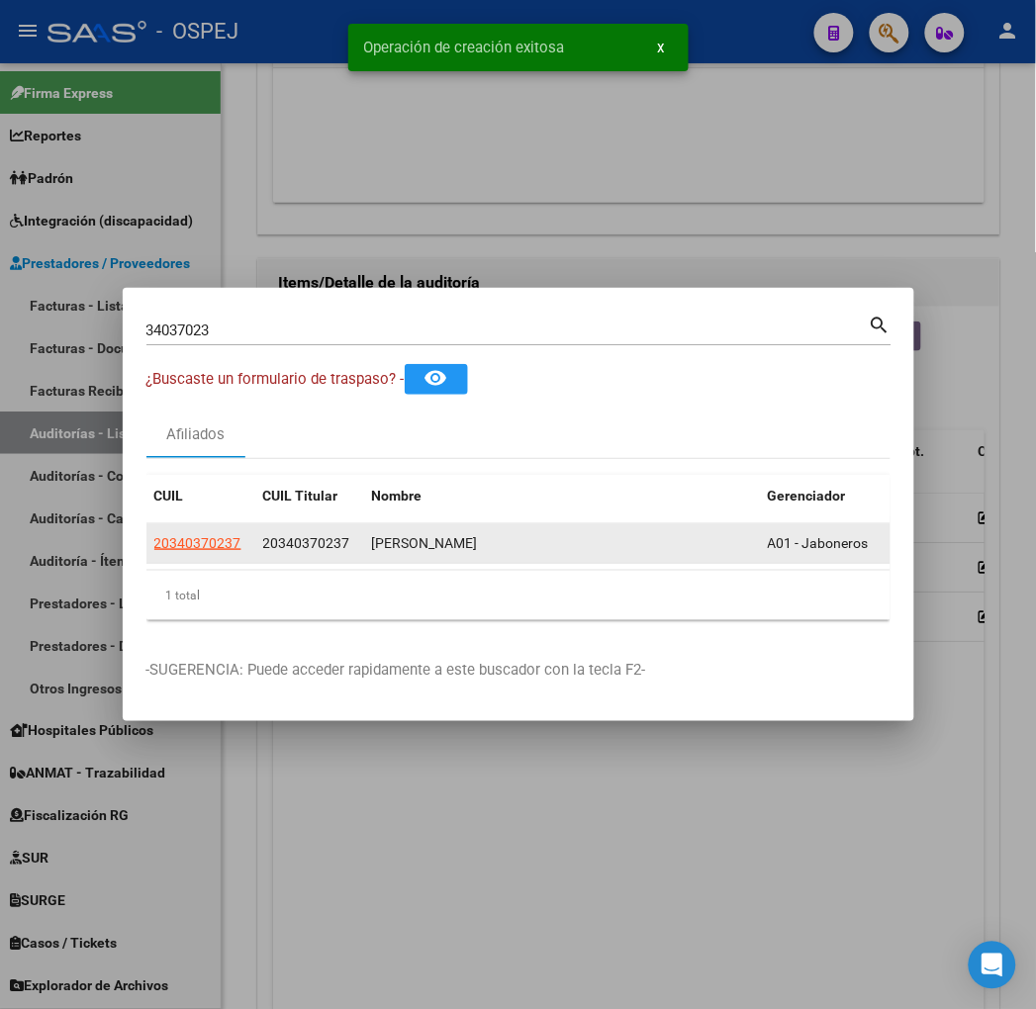
click at [154, 549] on span "20340370237" at bounding box center [197, 543] width 87 height 16
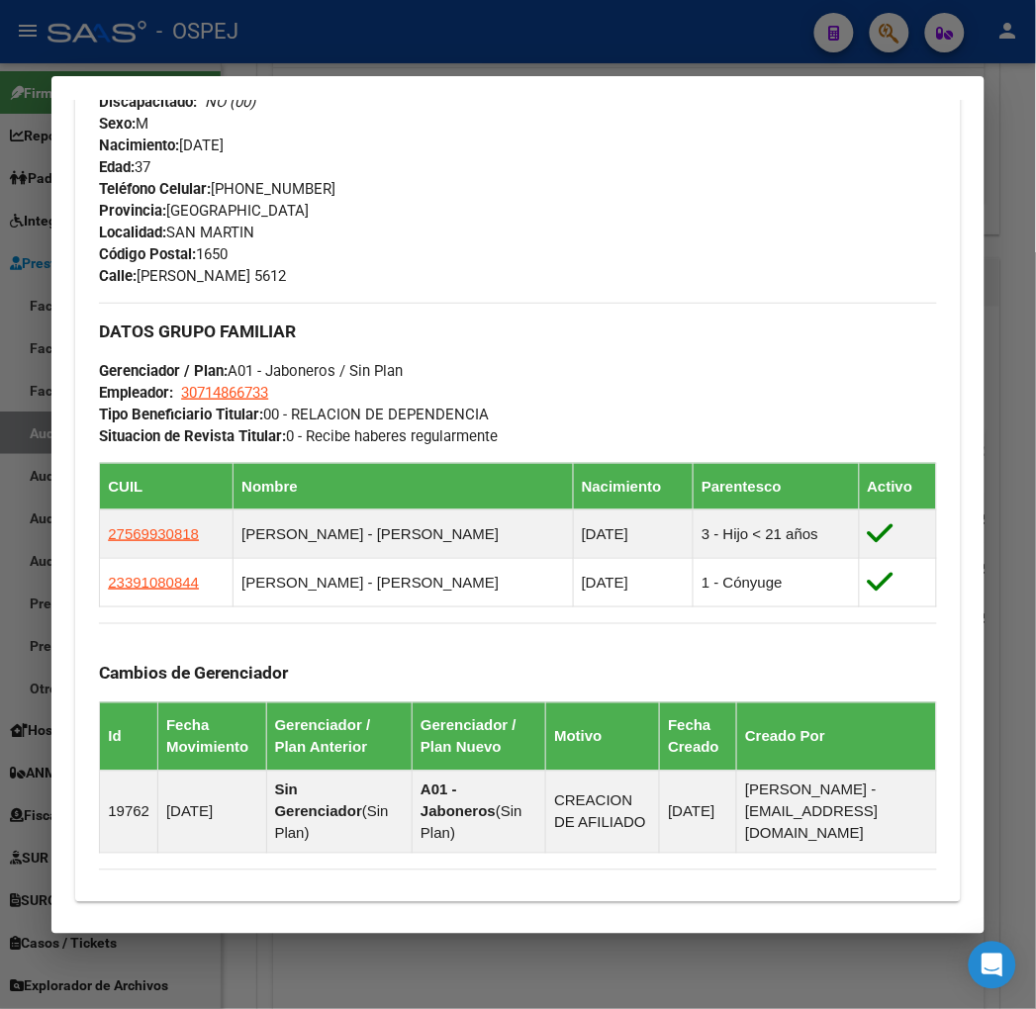
scroll to position [990, 0]
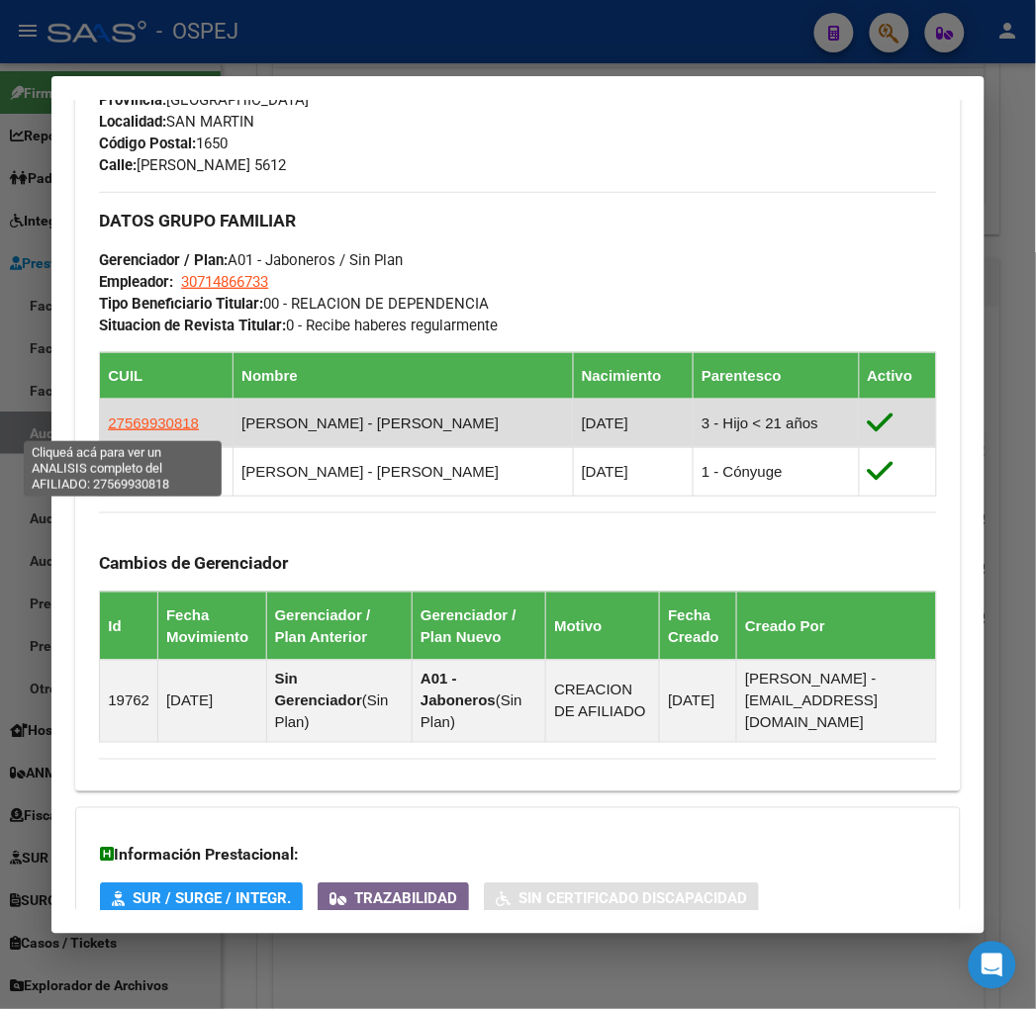
click at [152, 426] on span "27569930818" at bounding box center [153, 423] width 91 height 17
type textarea "27569930818"
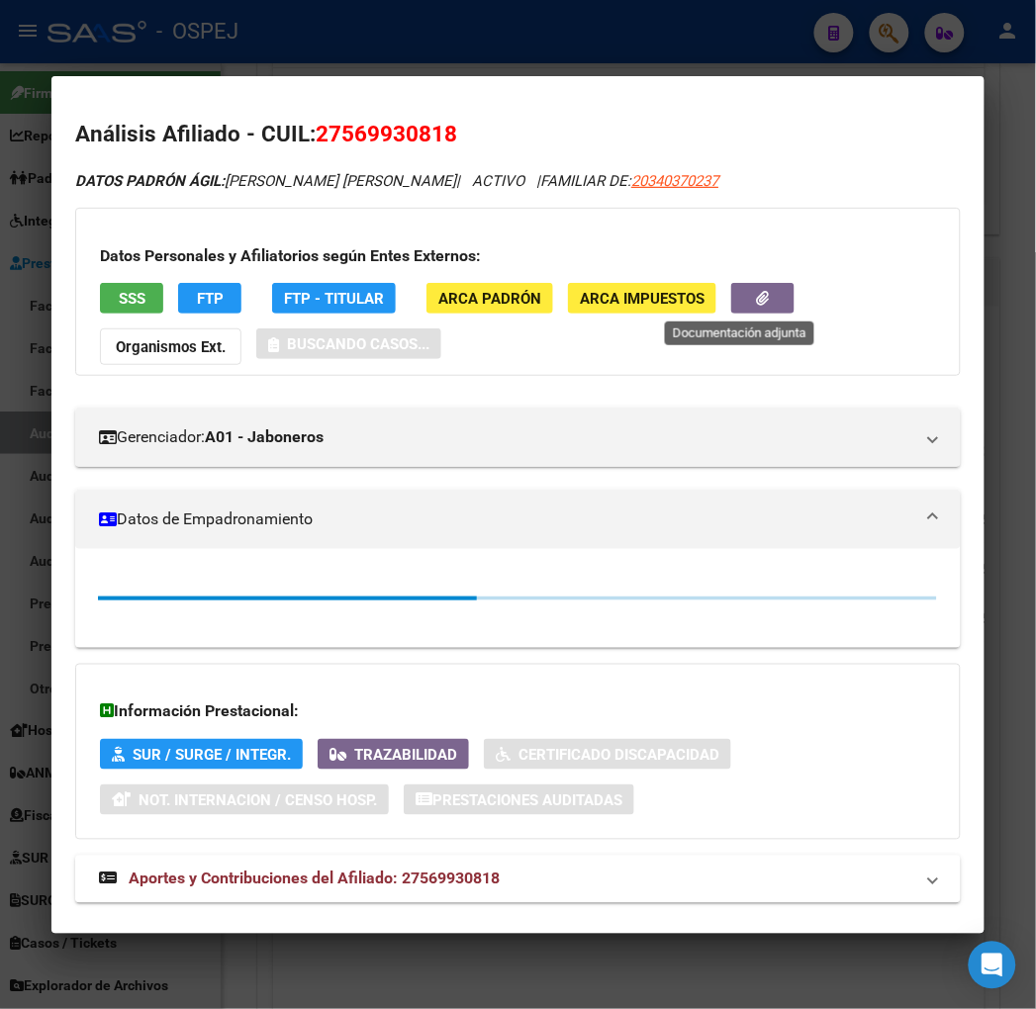
click at [765, 301] on button "button" at bounding box center [762, 298] width 63 height 31
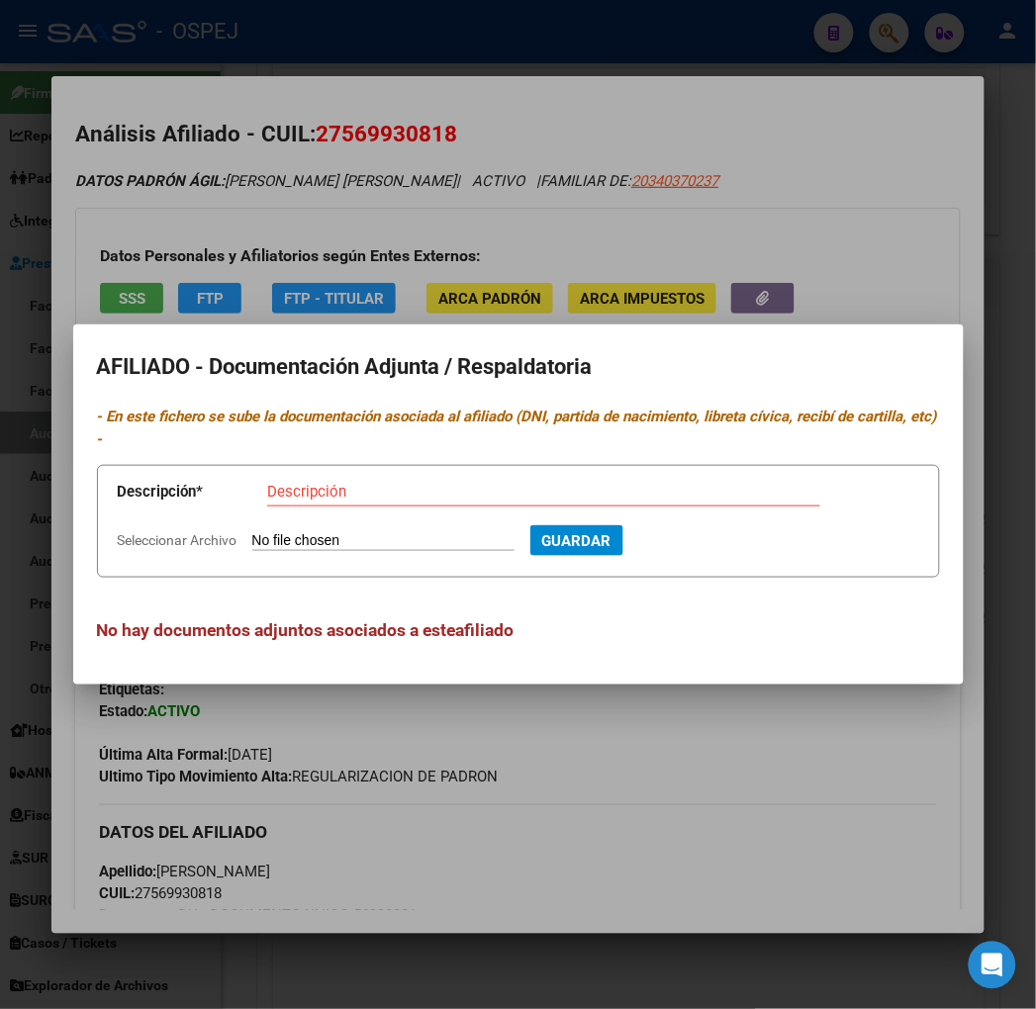
type input "C:\fakepath\WhatsApp Image [DATE] 10.52.32.jpeg"
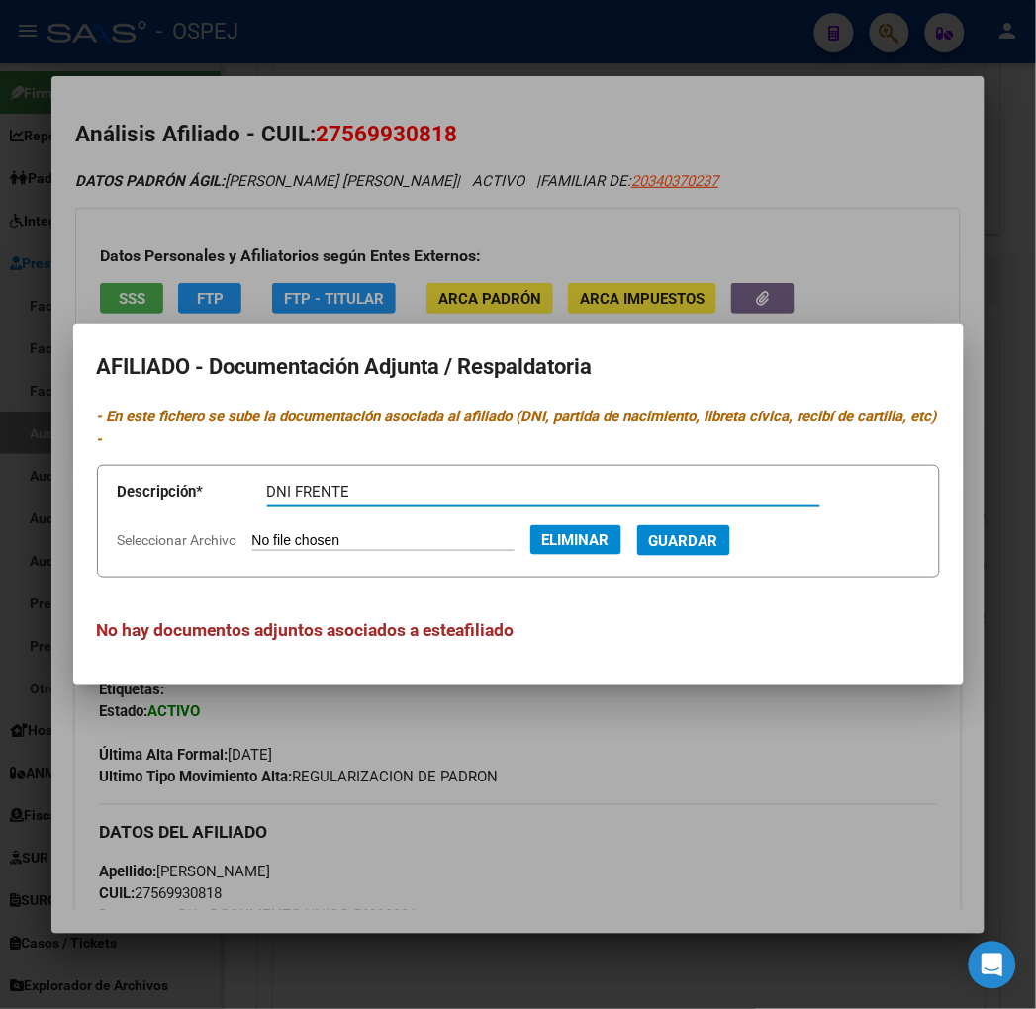
type input "DNI FRENTE"
click at [637, 525] on button "Guardar" at bounding box center [683, 540] width 93 height 31
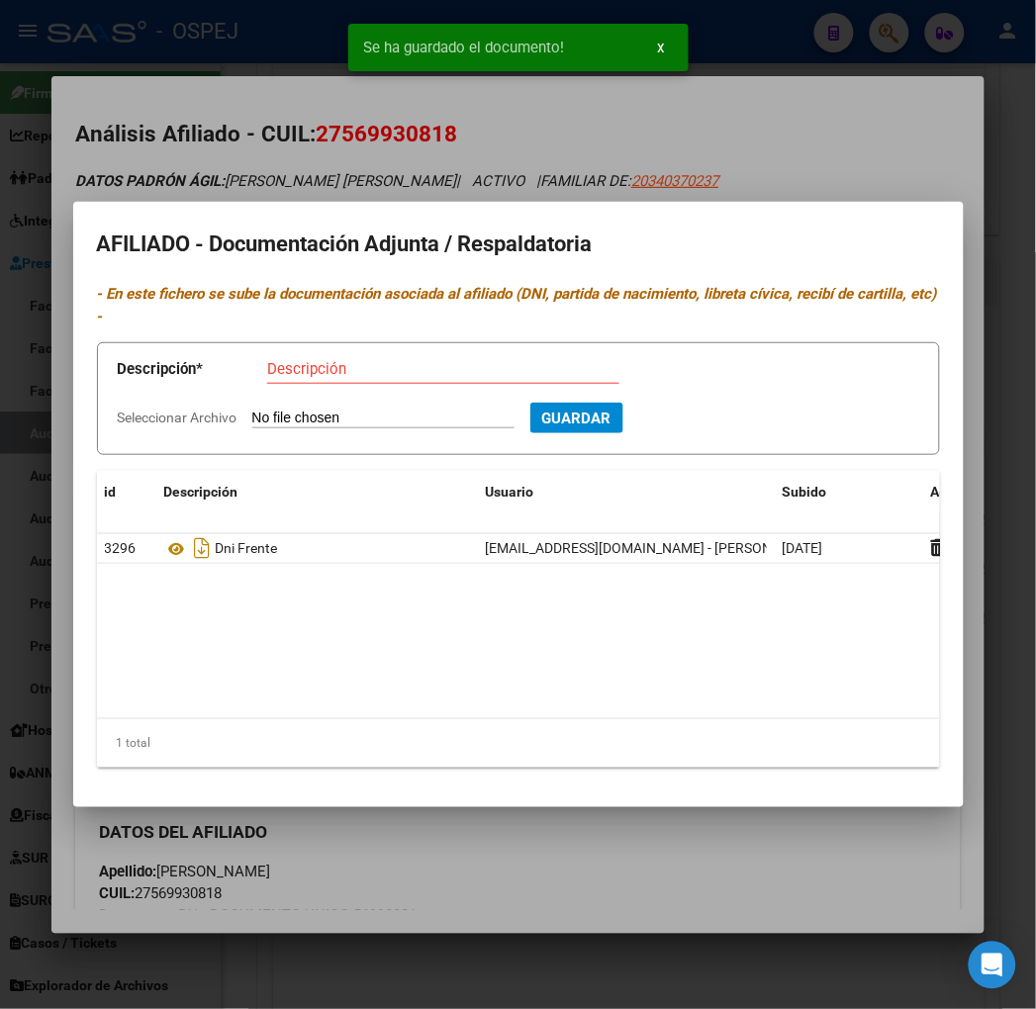
type input "C:\fakepath\WhatsApp Image [DATE] 10.53.09.jpeg"
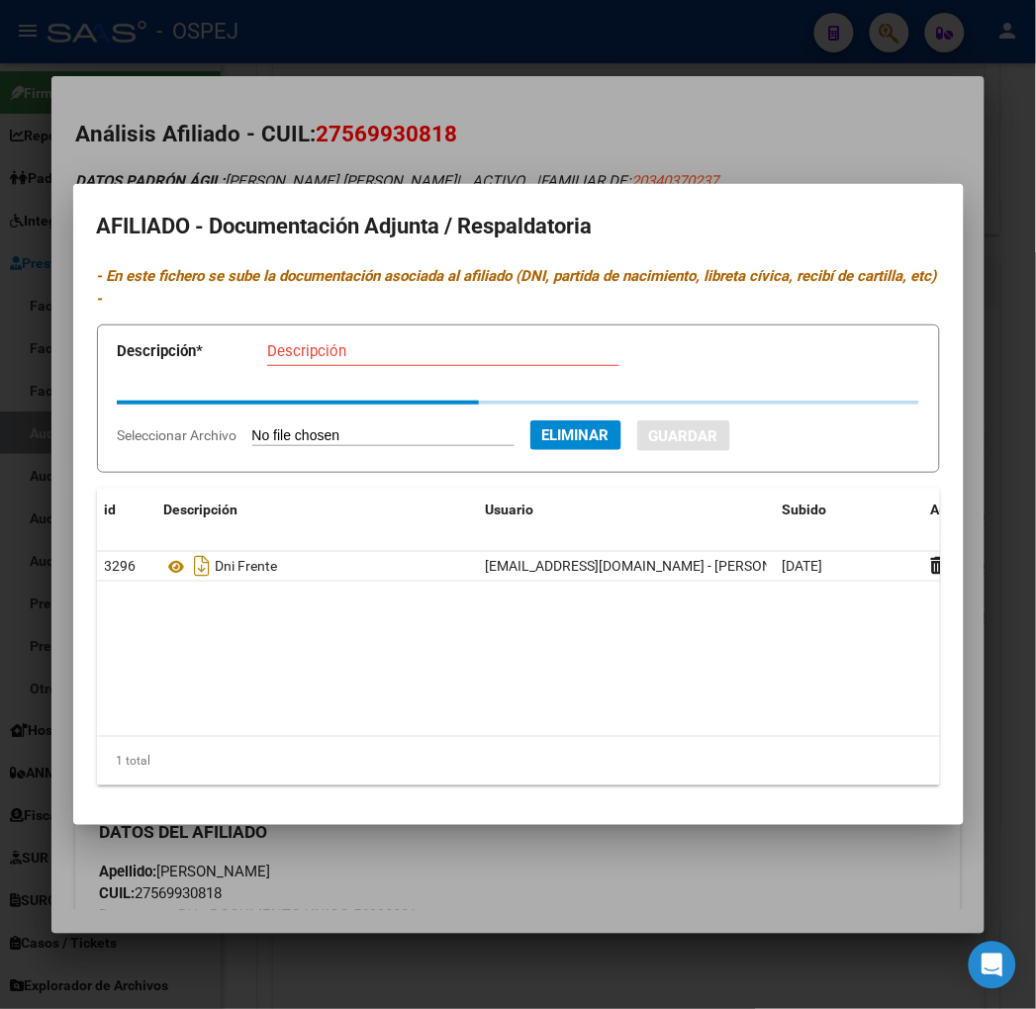
click at [295, 341] on app-form-text-field "Descripción * Descripción" at bounding box center [519, 355] width 802 height 59
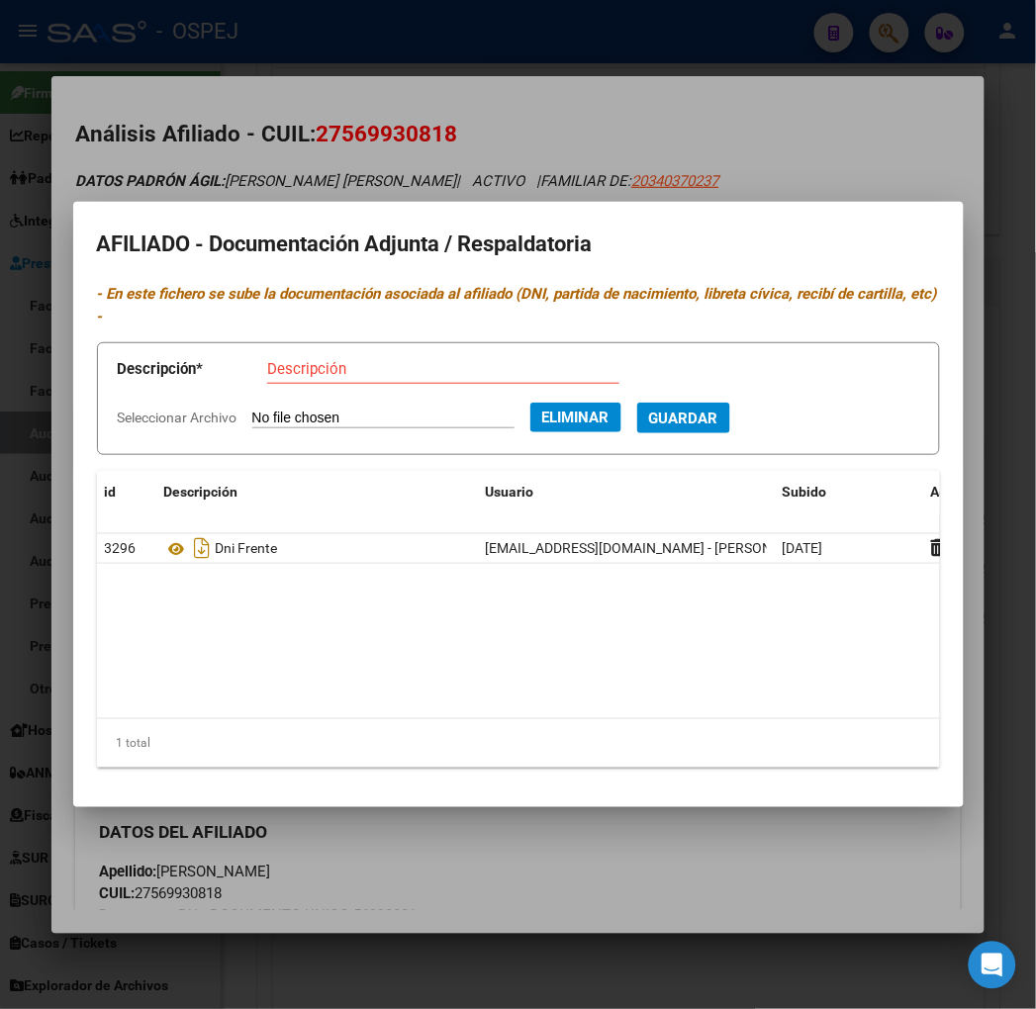
click at [298, 354] on div "Descripción" at bounding box center [443, 369] width 352 height 30
type input "DNI DORSO"
click at [637, 403] on button "Guardar" at bounding box center [683, 418] width 93 height 31
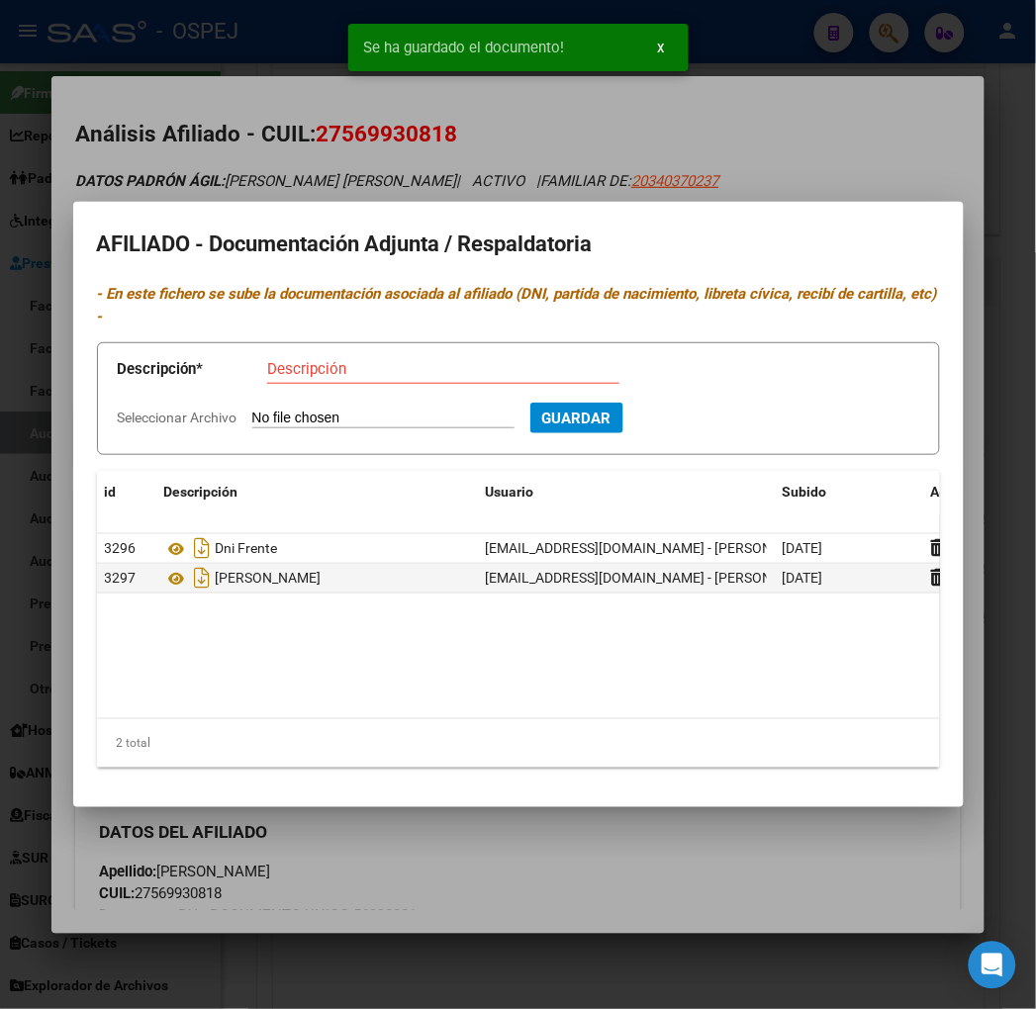
click at [280, 158] on div at bounding box center [518, 504] width 1036 height 1009
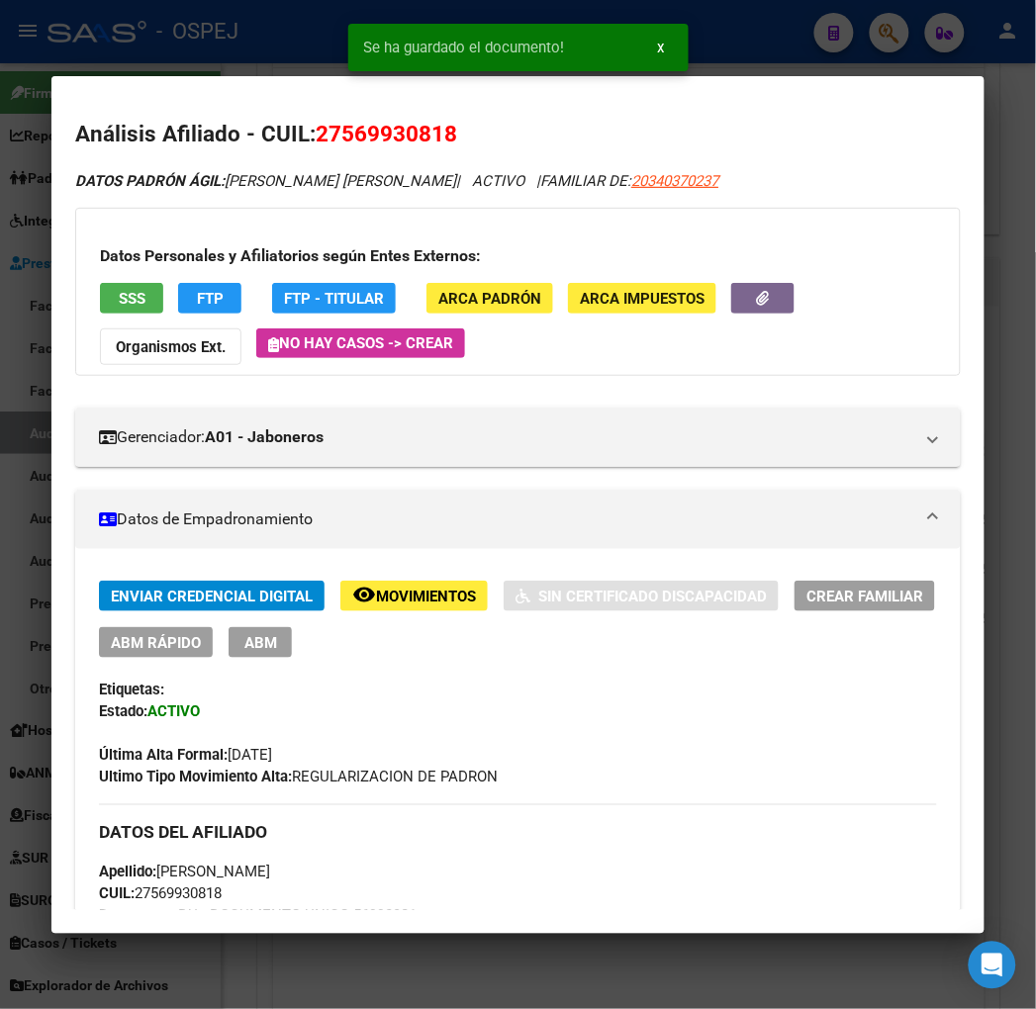
click at [228, 18] on div at bounding box center [518, 504] width 1036 height 1009
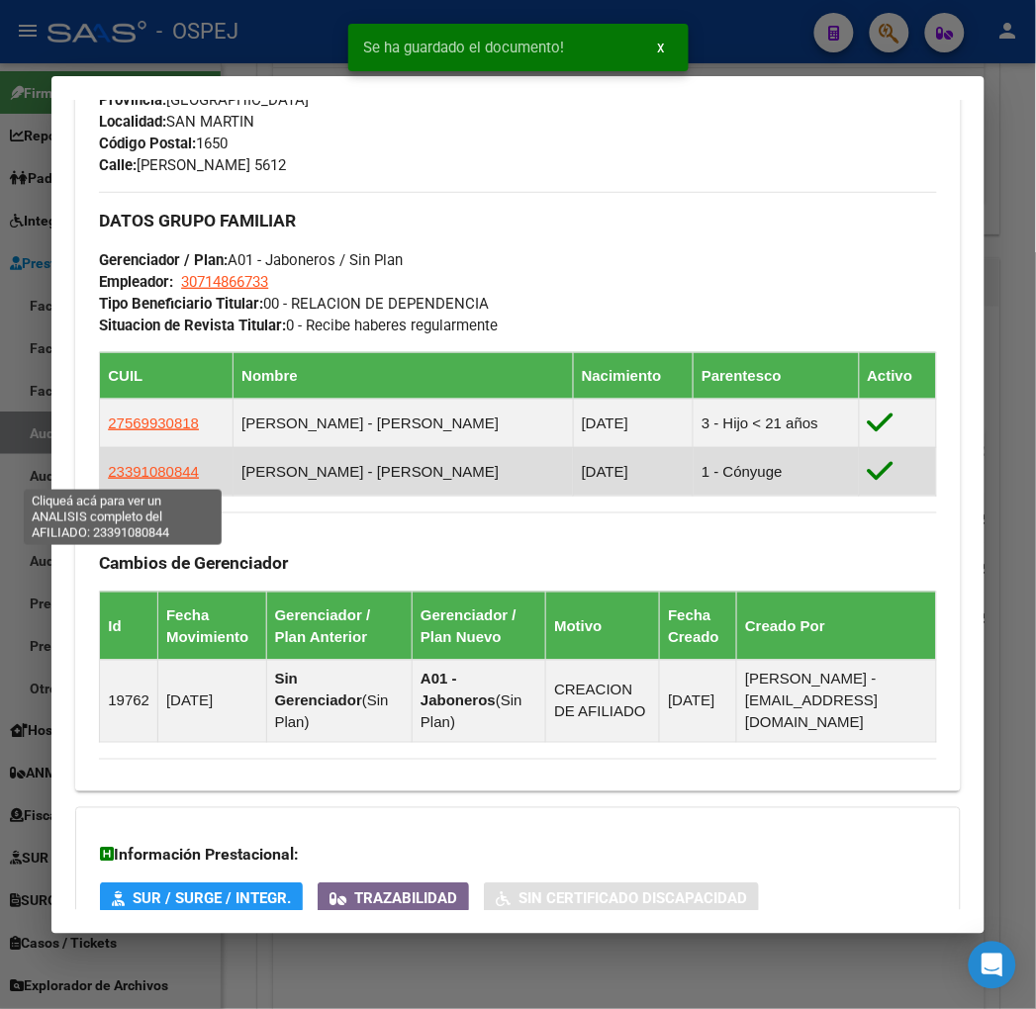
click at [119, 473] on span "23391080844" at bounding box center [153, 471] width 91 height 17
type textarea "23391080844"
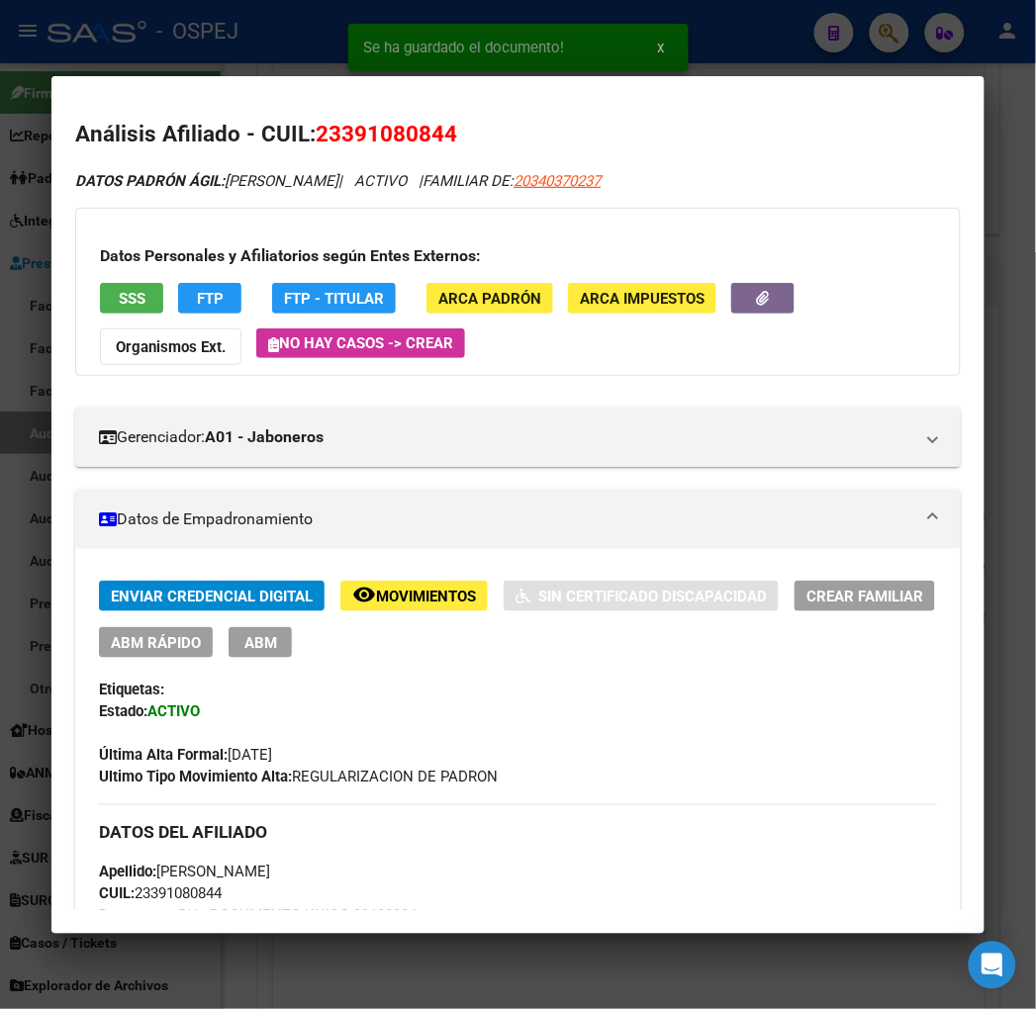
click at [711, 300] on div "Datos Personales y Afiliatorios según Entes Externos: SSS FTP FTP - Titular ARC…" at bounding box center [517, 292] width 885 height 168
click at [731, 303] on button "button" at bounding box center [762, 298] width 63 height 31
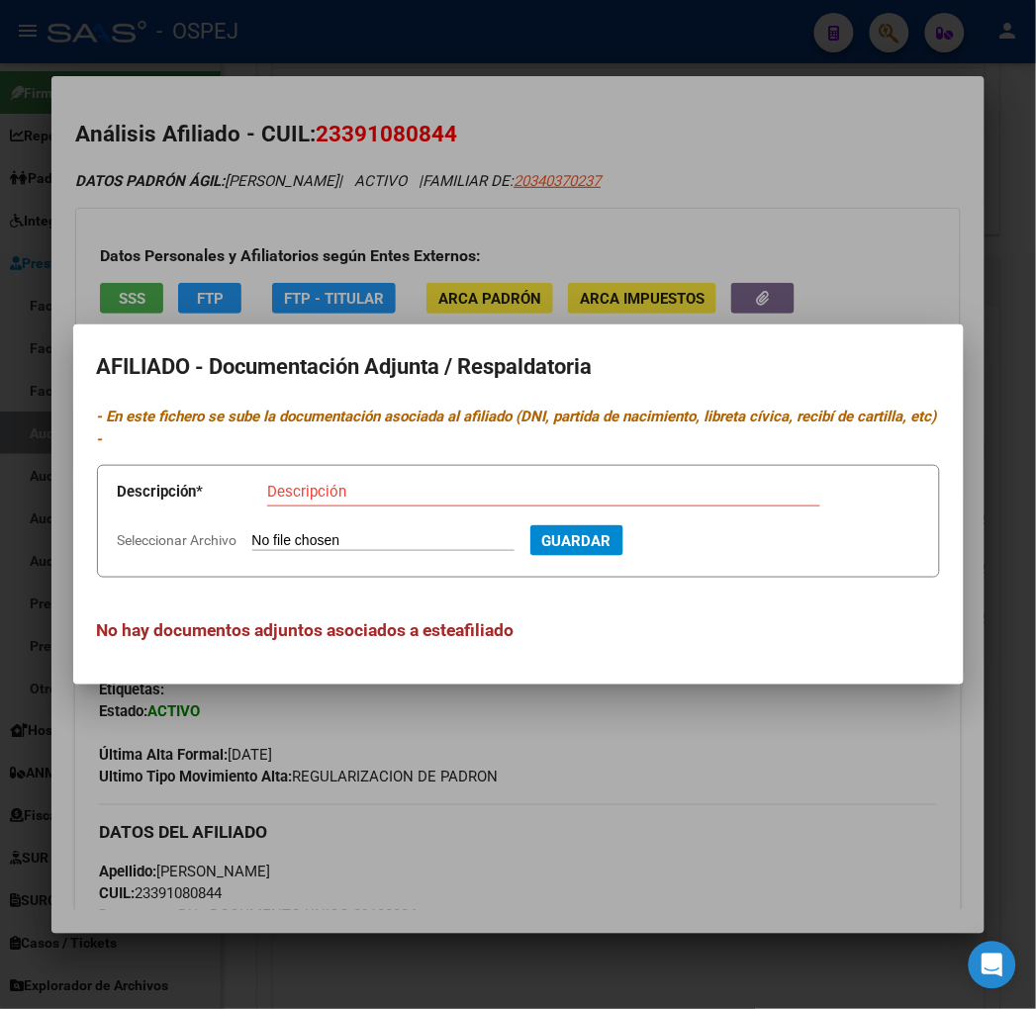
type input "C:\fakepath\WhatsApp Image [DATE] 10.52.32.jpeg"
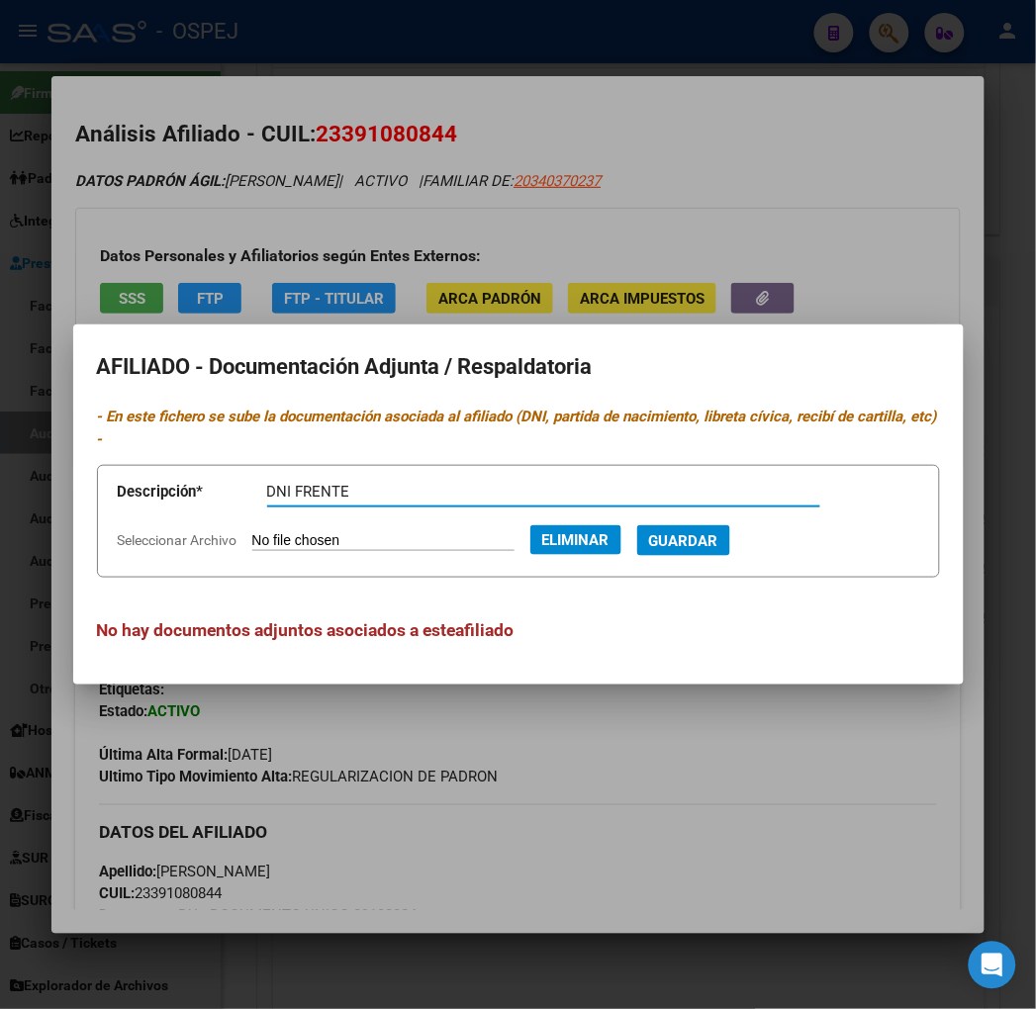
type input "DNI FRENTE"
click at [637, 525] on button "Guardar" at bounding box center [683, 540] width 93 height 31
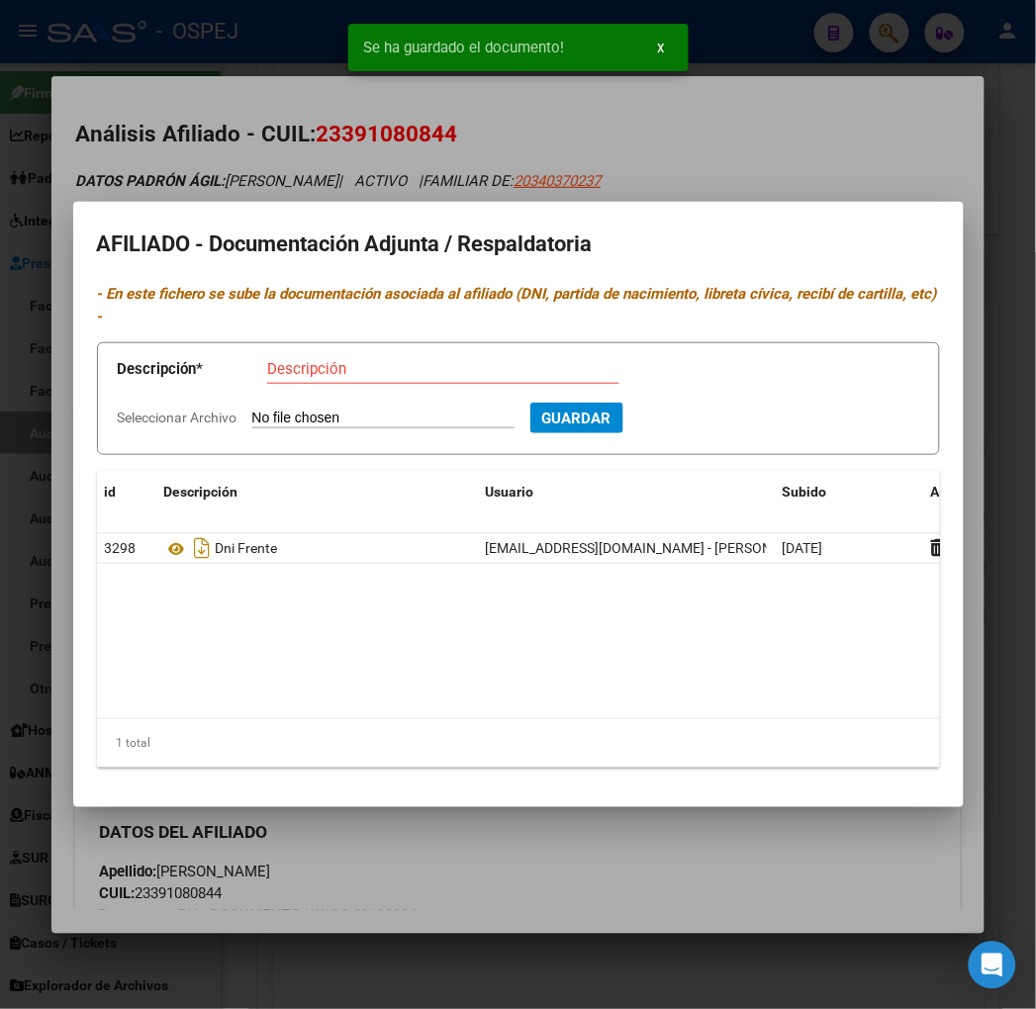
type input "C:\fakepath\WhatsApp Image [DATE] 10.53.09.jpeg"
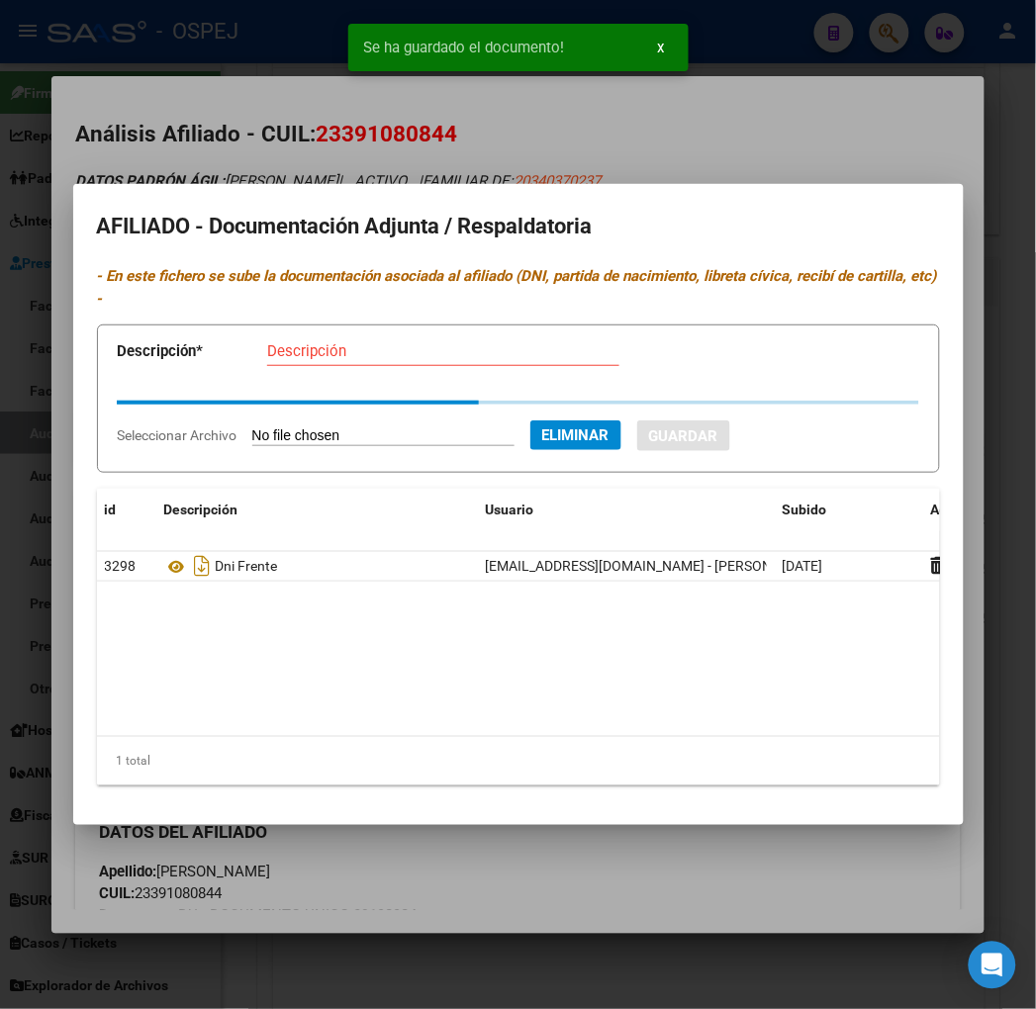
drag, startPoint x: 260, startPoint y: 360, endPoint x: 275, endPoint y: 352, distance: 16.8
click at [267, 360] on div "Descripción" at bounding box center [443, 360] width 352 height 48
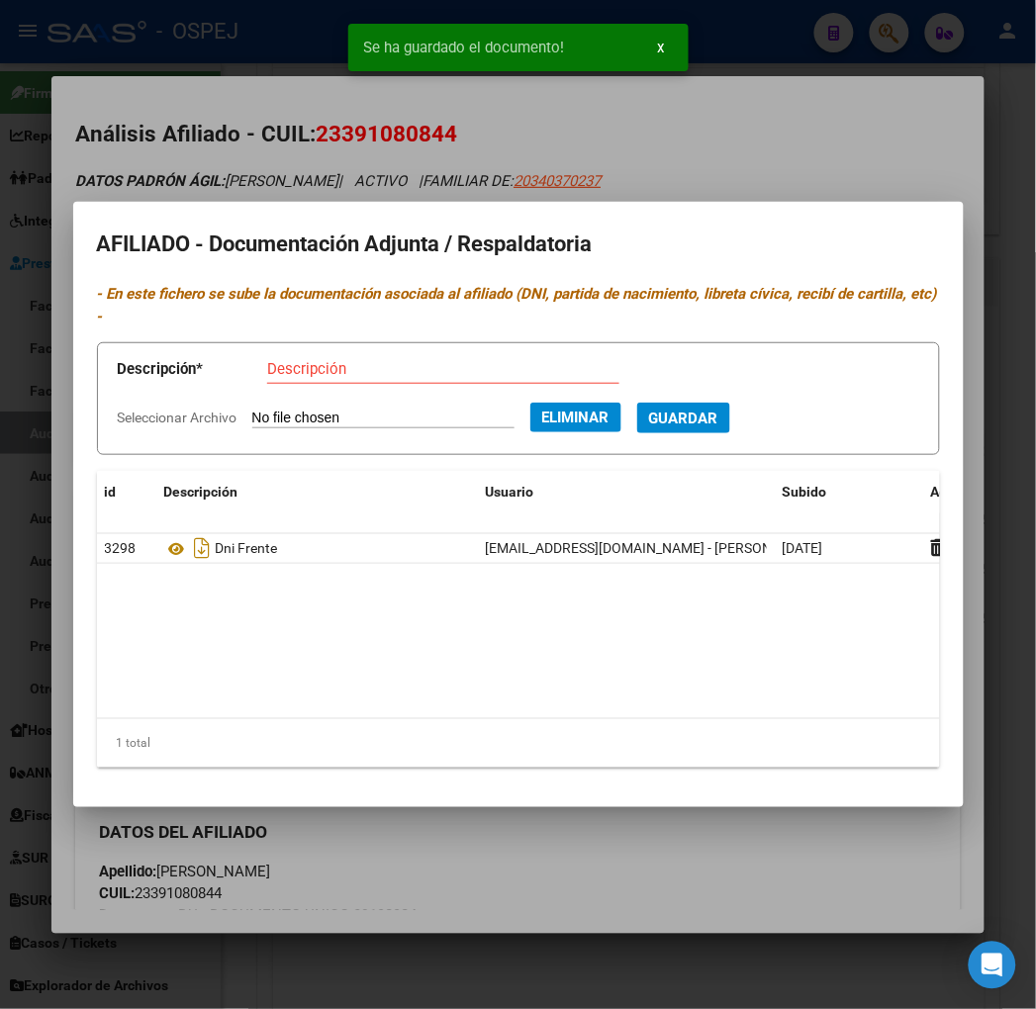
click at [275, 360] on input "Descripción" at bounding box center [443, 369] width 352 height 18
type input "DNI DORSO"
click at [637, 403] on button "Guardar" at bounding box center [683, 418] width 93 height 31
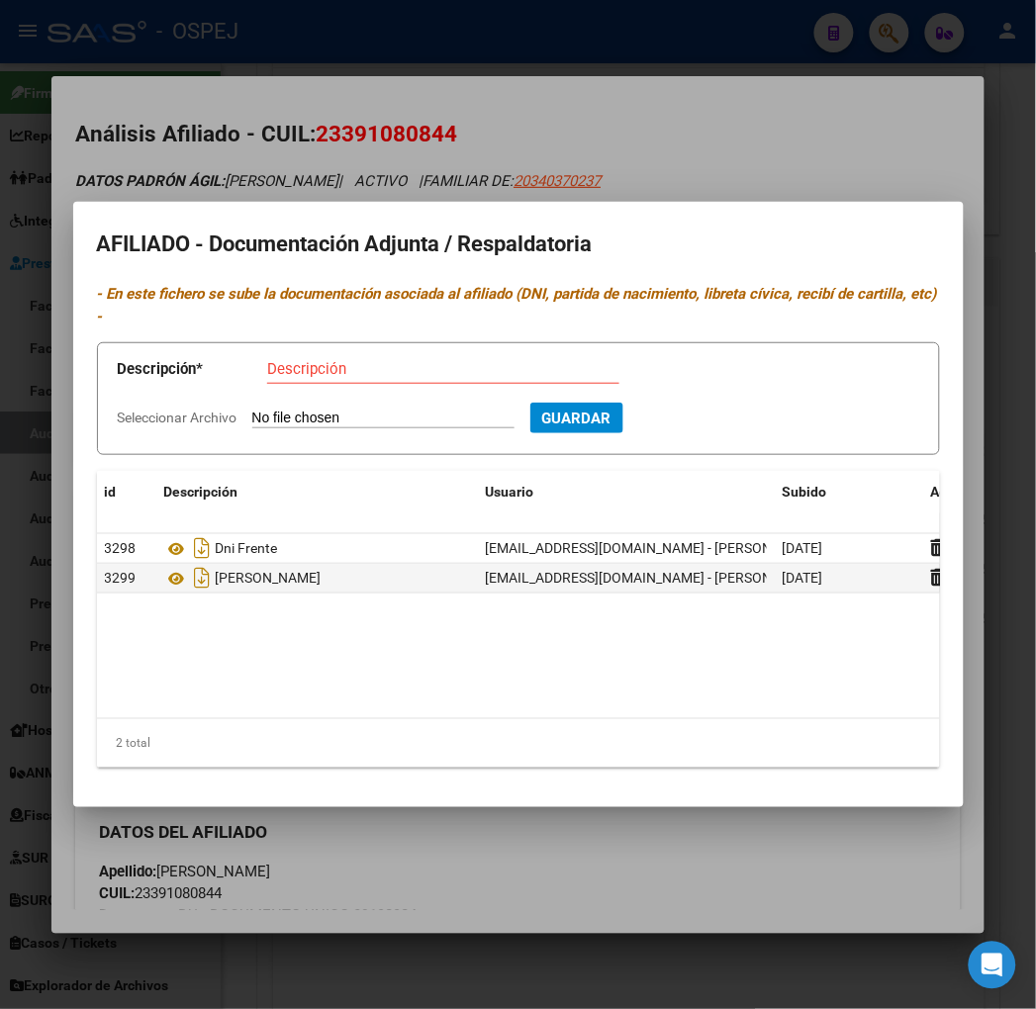
click at [230, 25] on div at bounding box center [518, 504] width 1036 height 1009
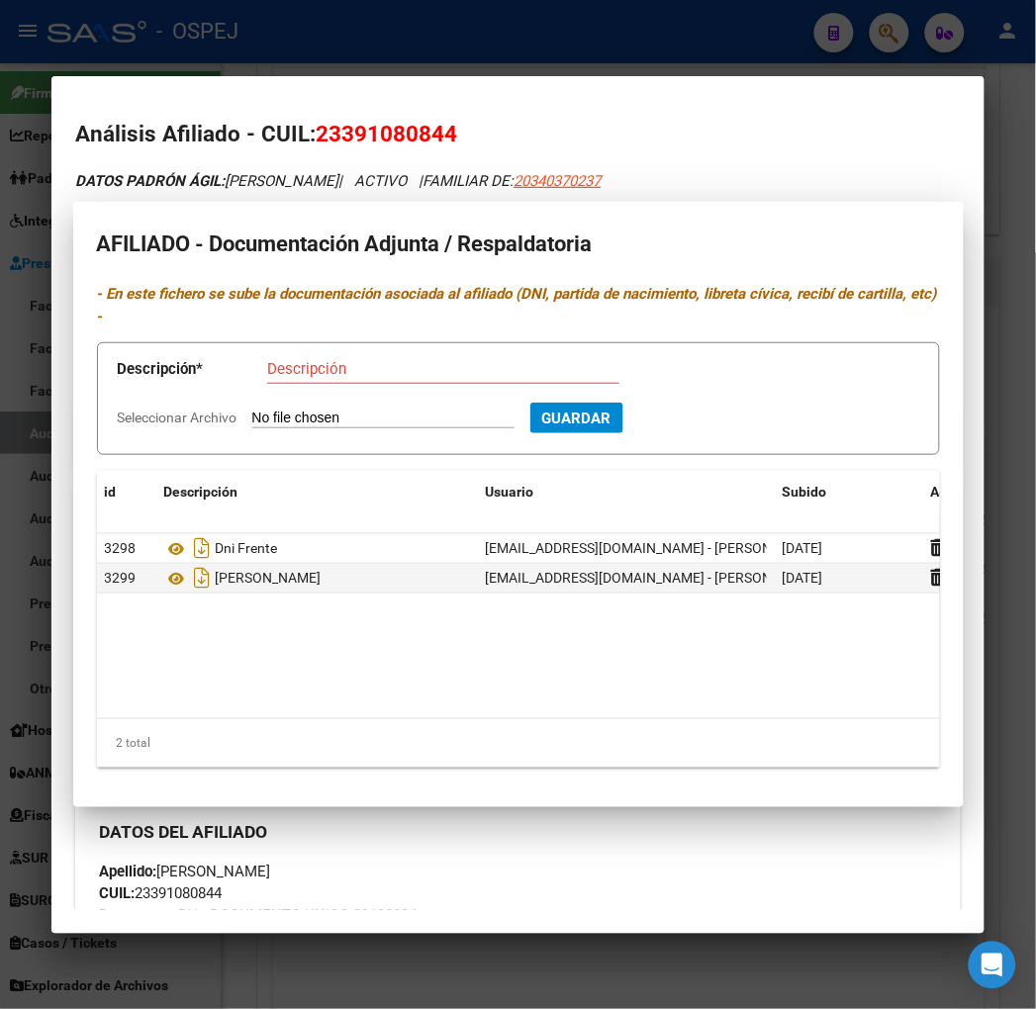
click at [230, 25] on div at bounding box center [518, 504] width 1036 height 1009
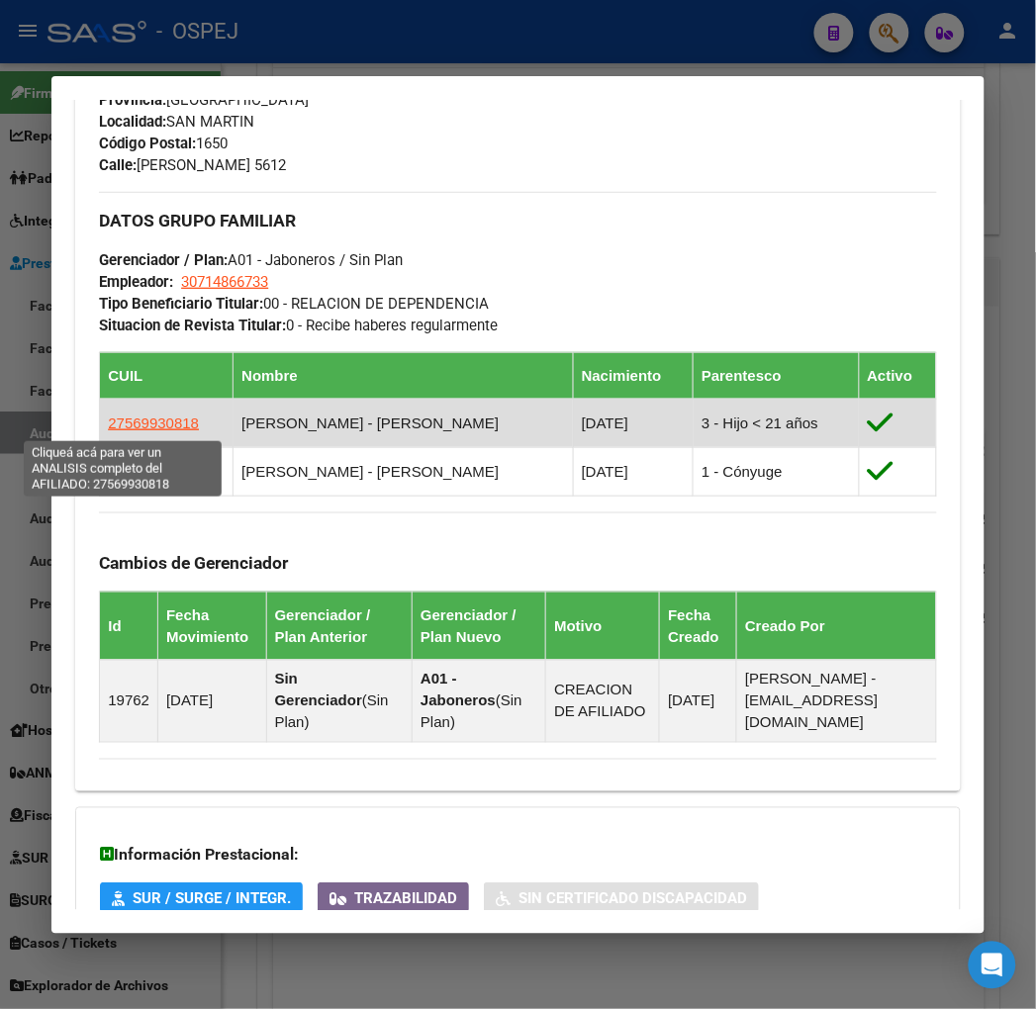
click at [114, 423] on span "27569930818" at bounding box center [153, 423] width 91 height 17
type textarea "27569930818"
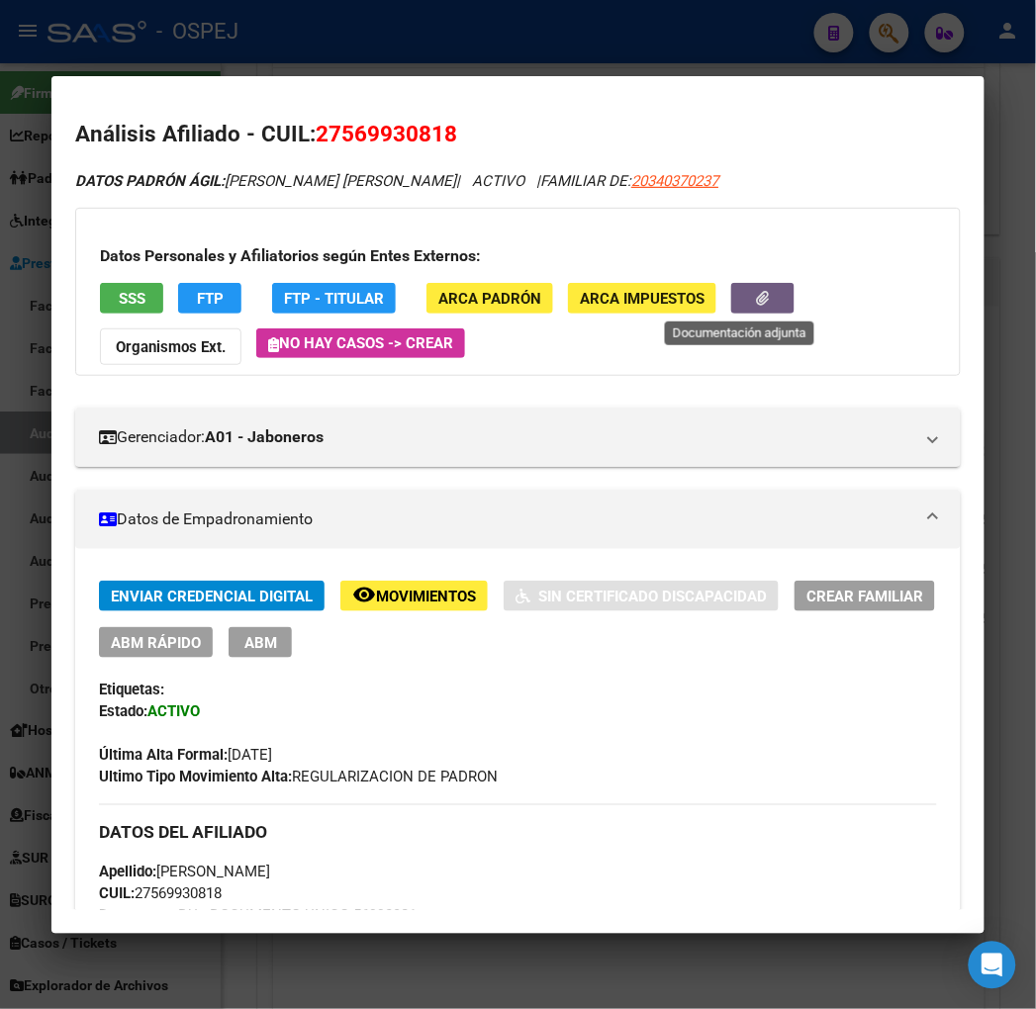
click at [768, 301] on button "button" at bounding box center [762, 298] width 63 height 31
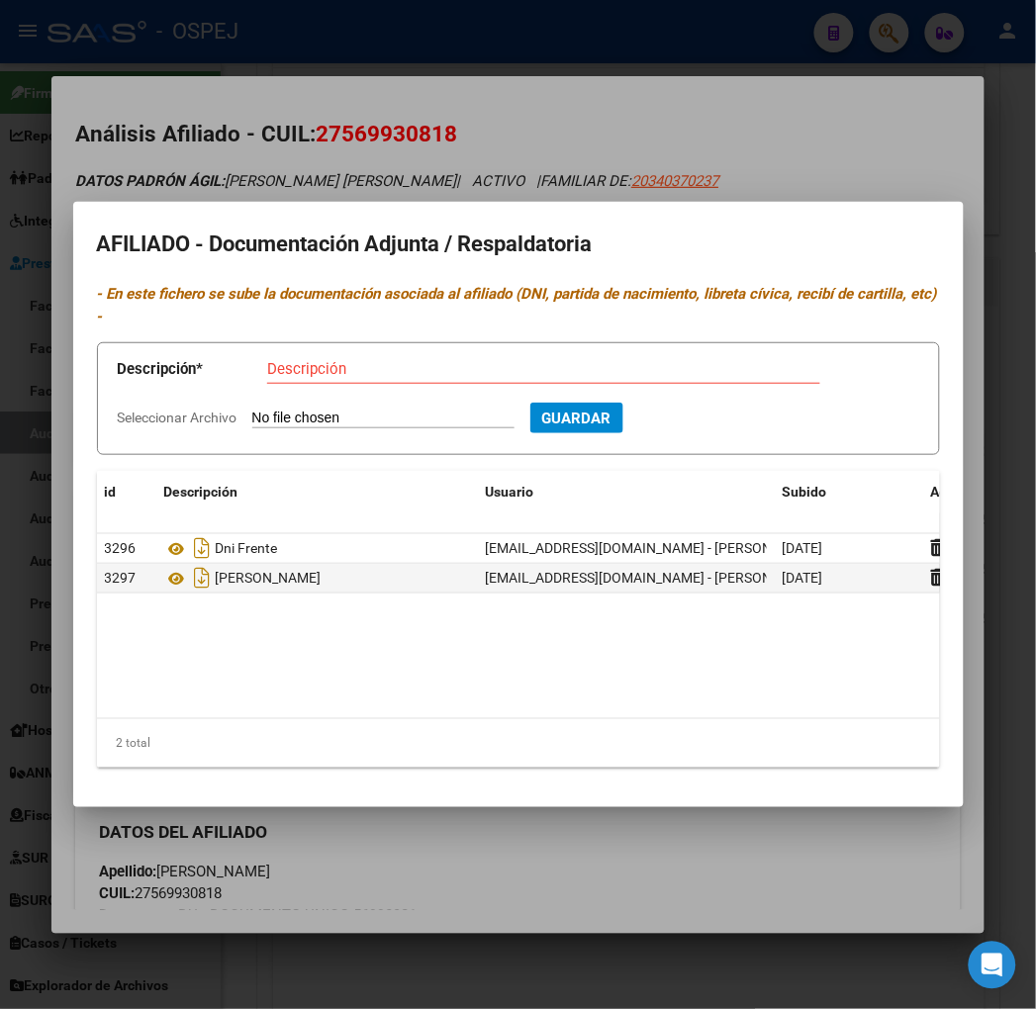
type input "C:\fakepath\WhatsApp Image [DATE] 10.58.06.jpeg"
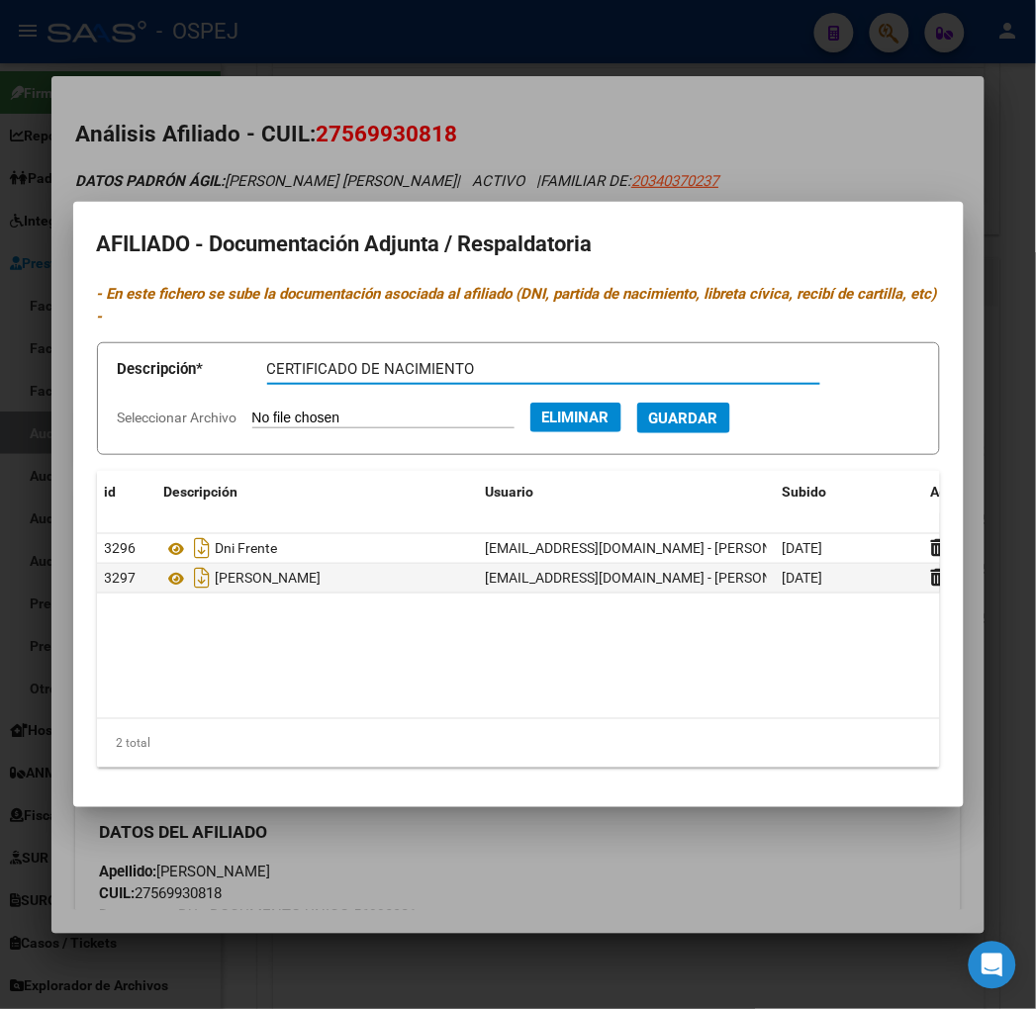
type input "CERTIFICADO DE NACIMIENTO"
click at [637, 403] on button "Guardar" at bounding box center [683, 418] width 93 height 31
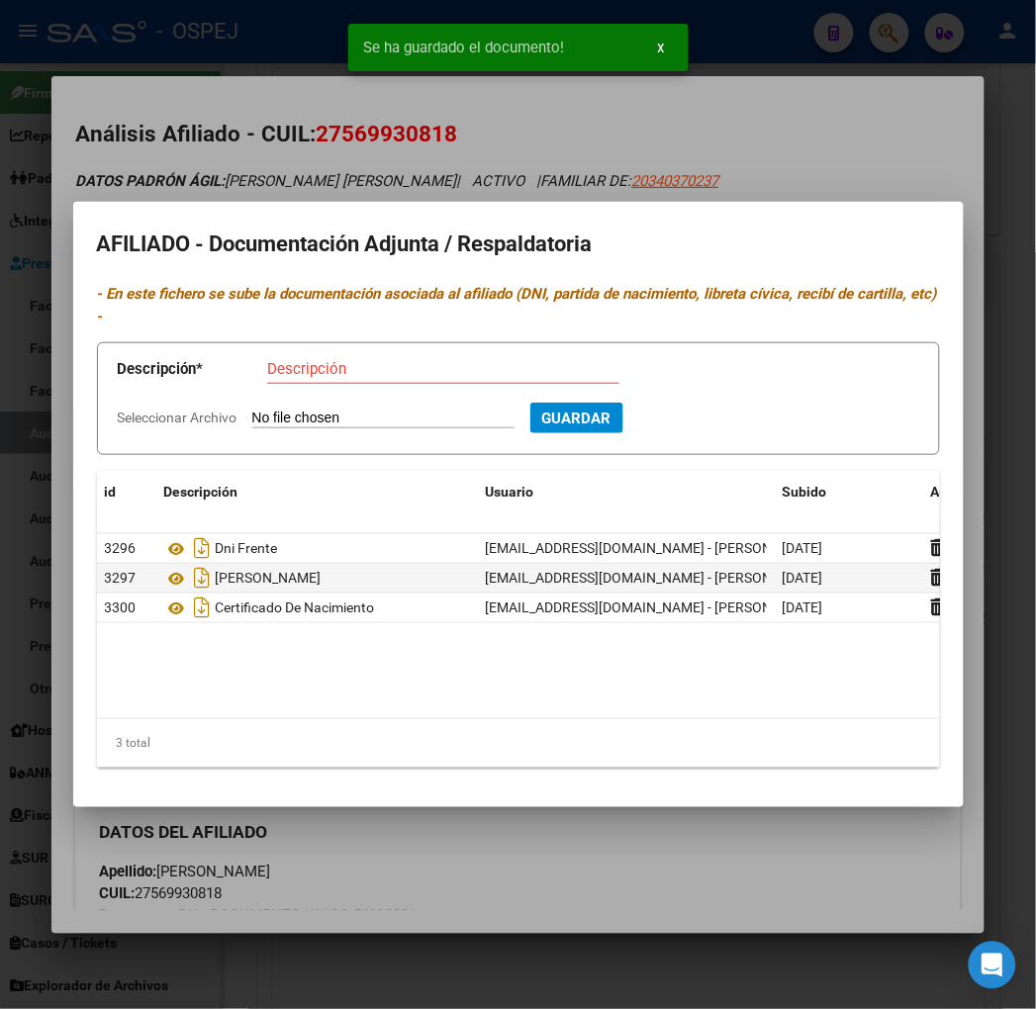
click at [105, 109] on div at bounding box center [518, 504] width 1036 height 1009
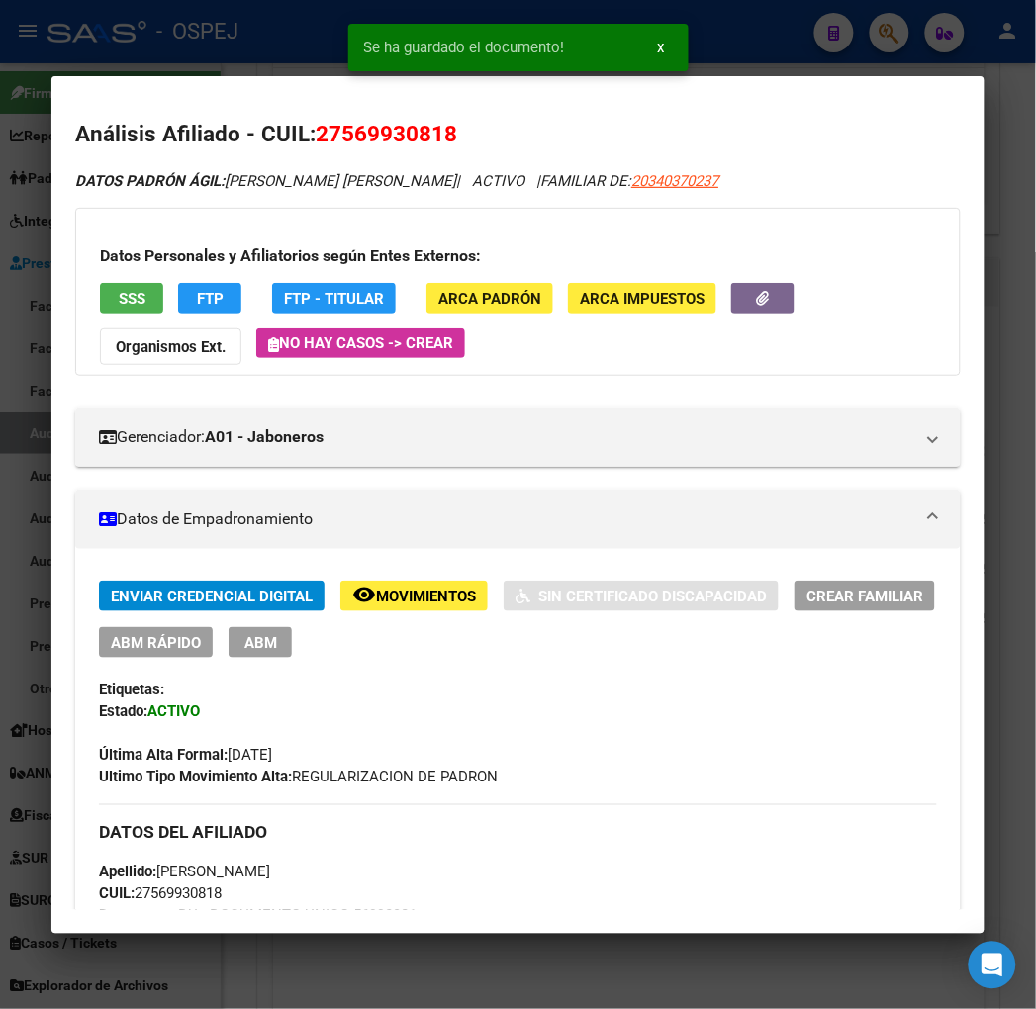
click at [146, 54] on div at bounding box center [518, 504] width 1036 height 1009
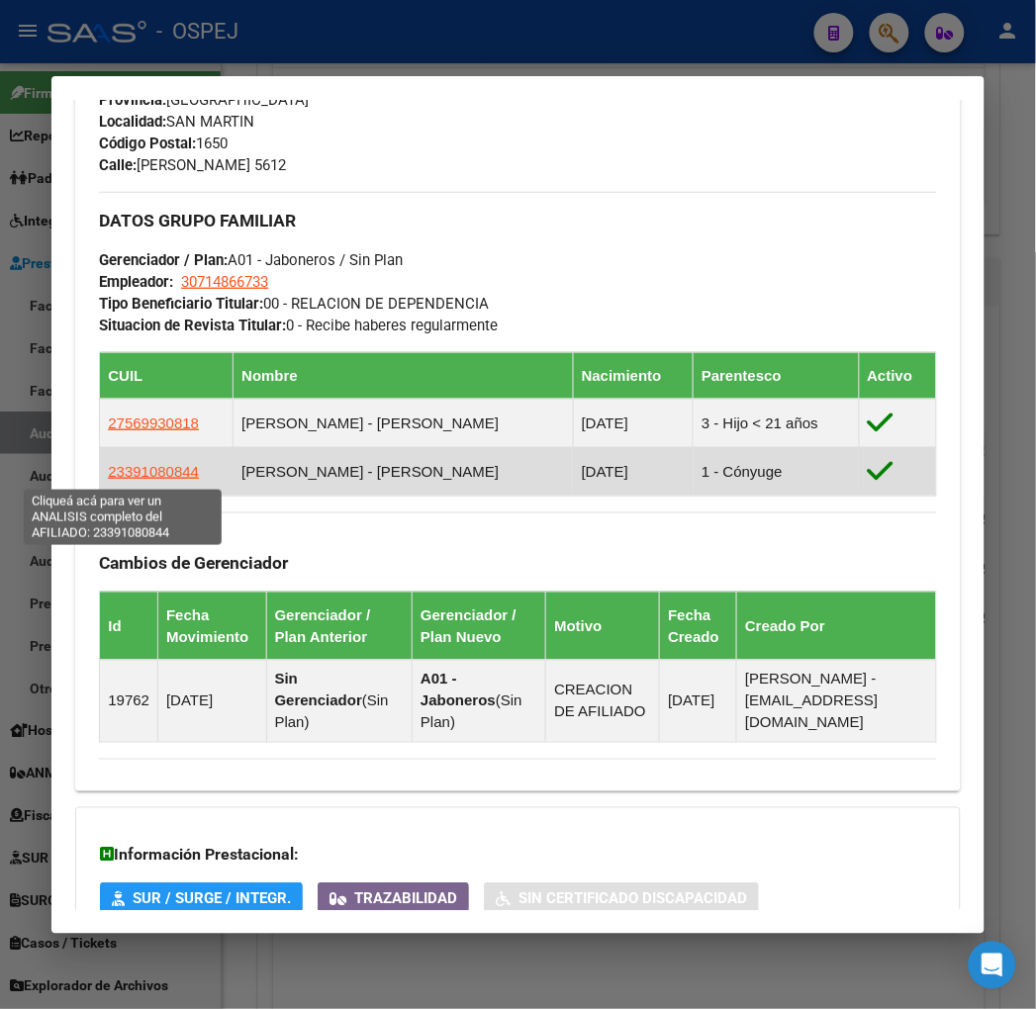
click at [108, 468] on span "23391080844" at bounding box center [153, 471] width 91 height 17
type textarea "23391080844"
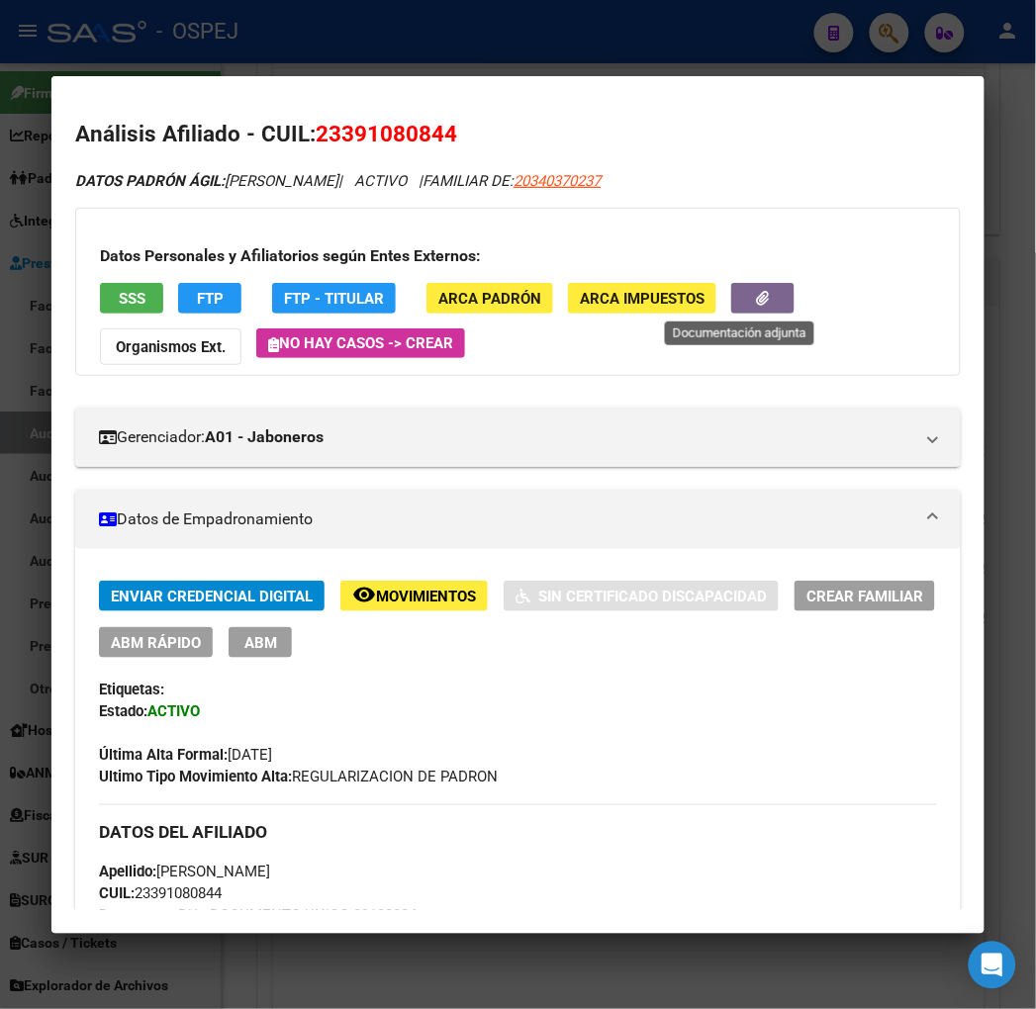
click at [757, 292] on icon "button" at bounding box center [763, 298] width 13 height 15
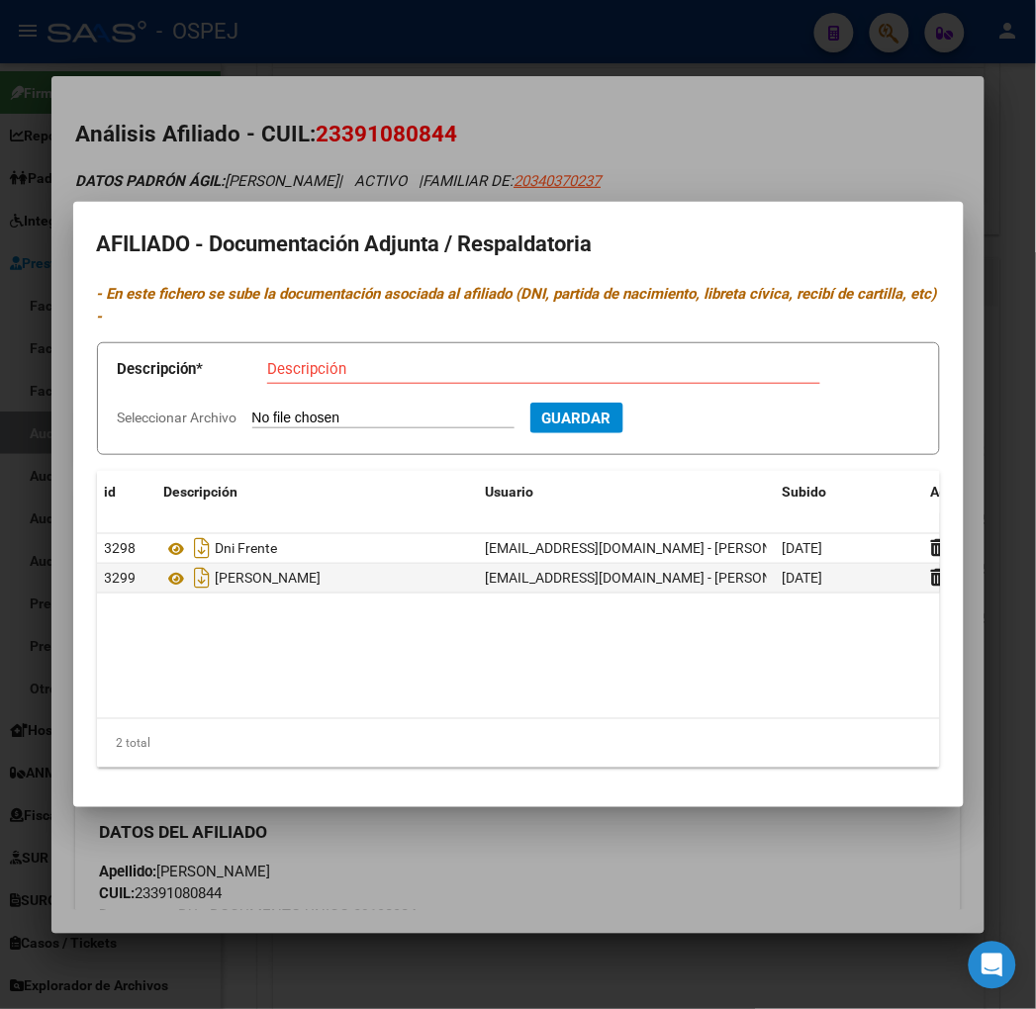
type input "C:\fakepath\WhatsApp Image [DATE] 10.59.09.jpeg"
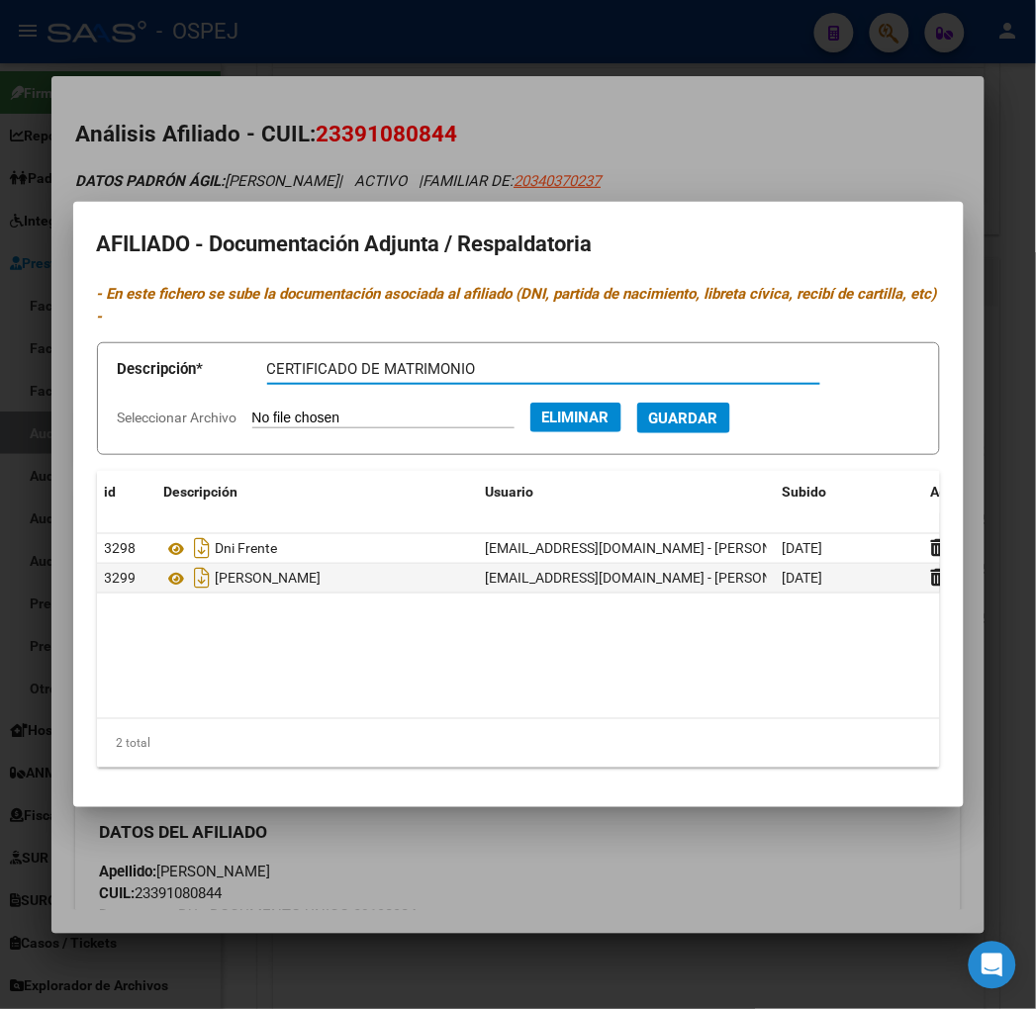
type input "CERTIFICADO DE MATRIMONIO"
click at [637, 403] on button "Guardar" at bounding box center [683, 418] width 93 height 31
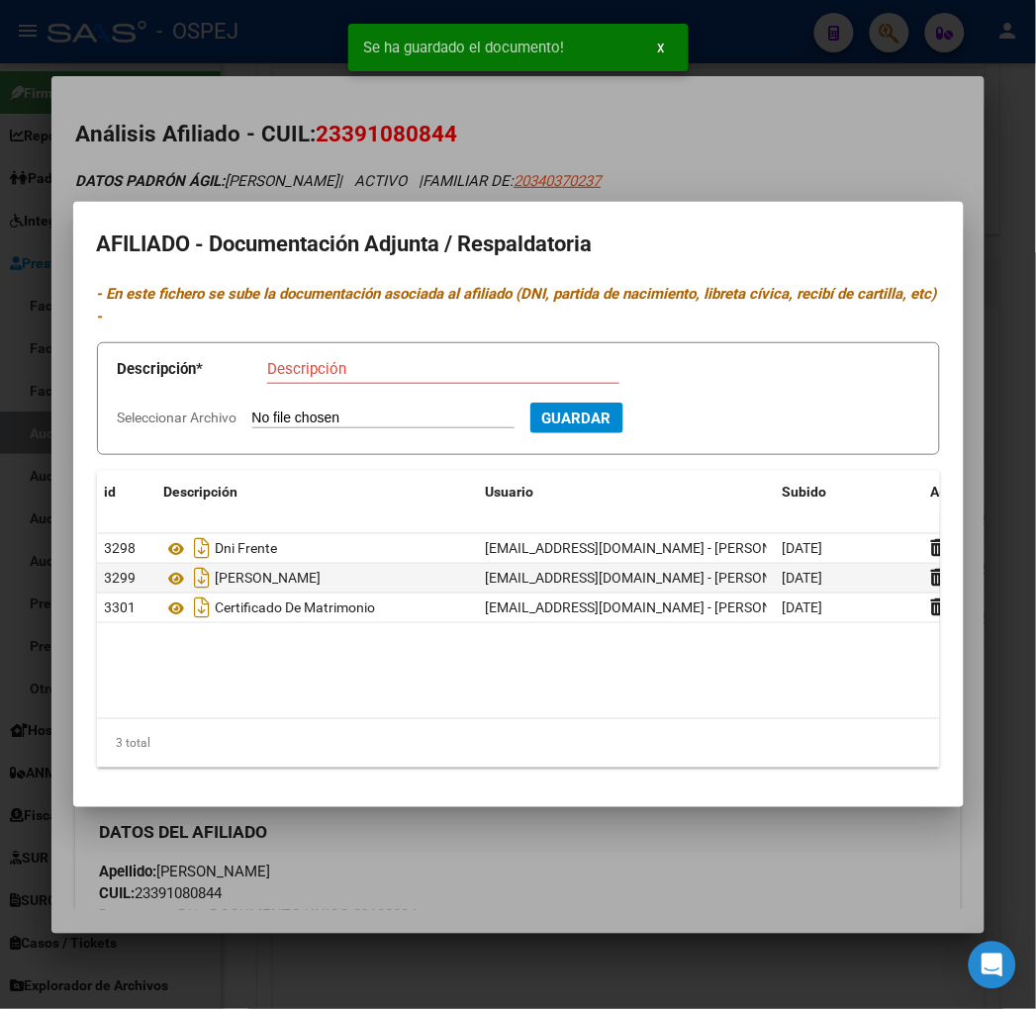
type input "C:\fakepath\WhatsApp Image [DATE] 17.15.23.jpeg"
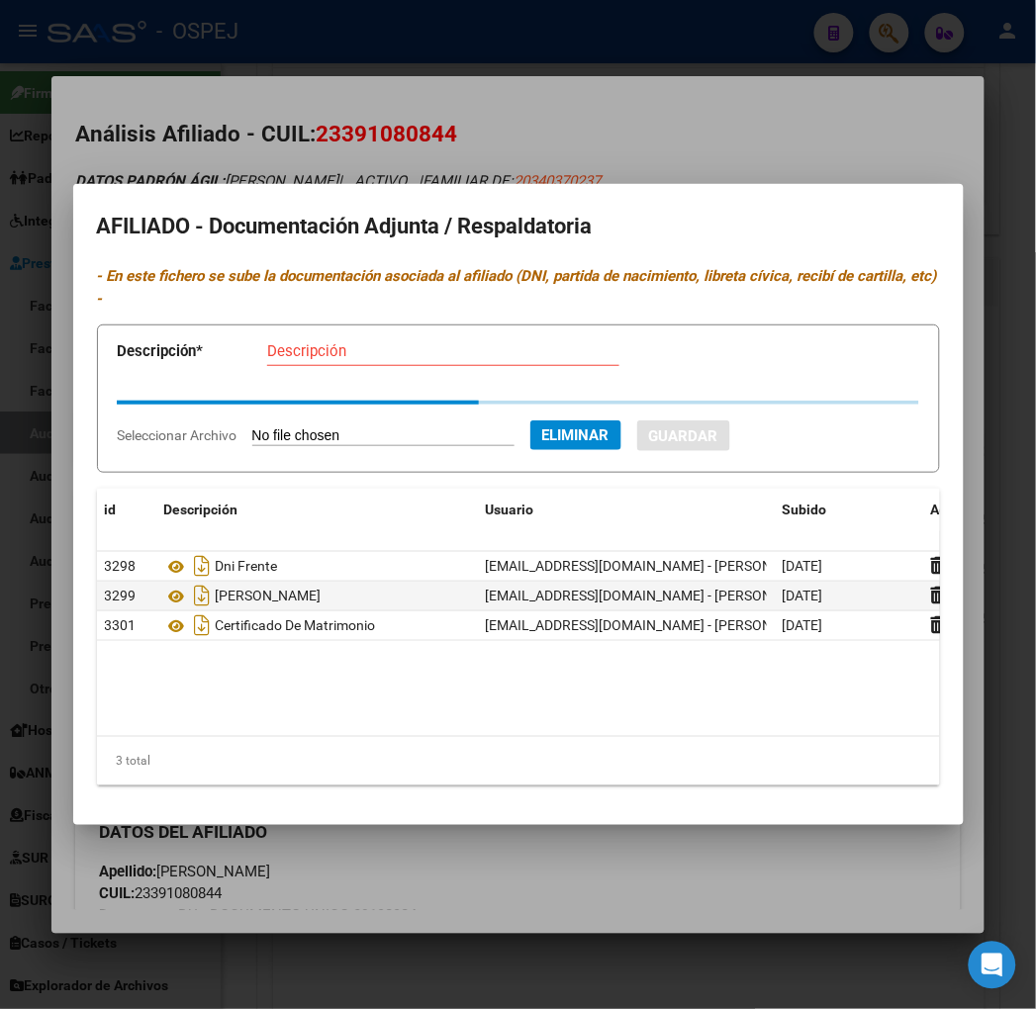
click at [289, 357] on div "Descripción" at bounding box center [443, 360] width 352 height 48
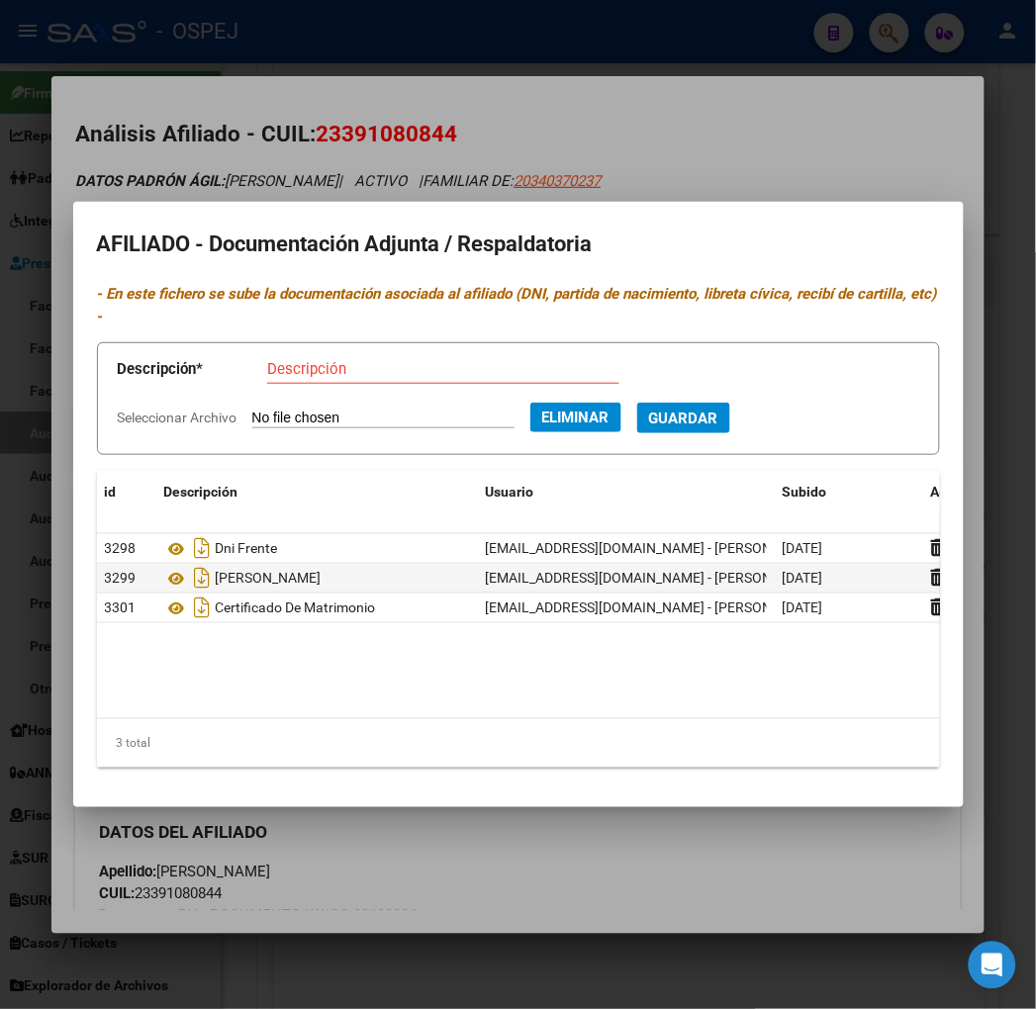
click at [288, 360] on input "Descripción" at bounding box center [443, 369] width 352 height 18
type input "CODEM"
click at [637, 403] on button "Guardar" at bounding box center [683, 418] width 93 height 31
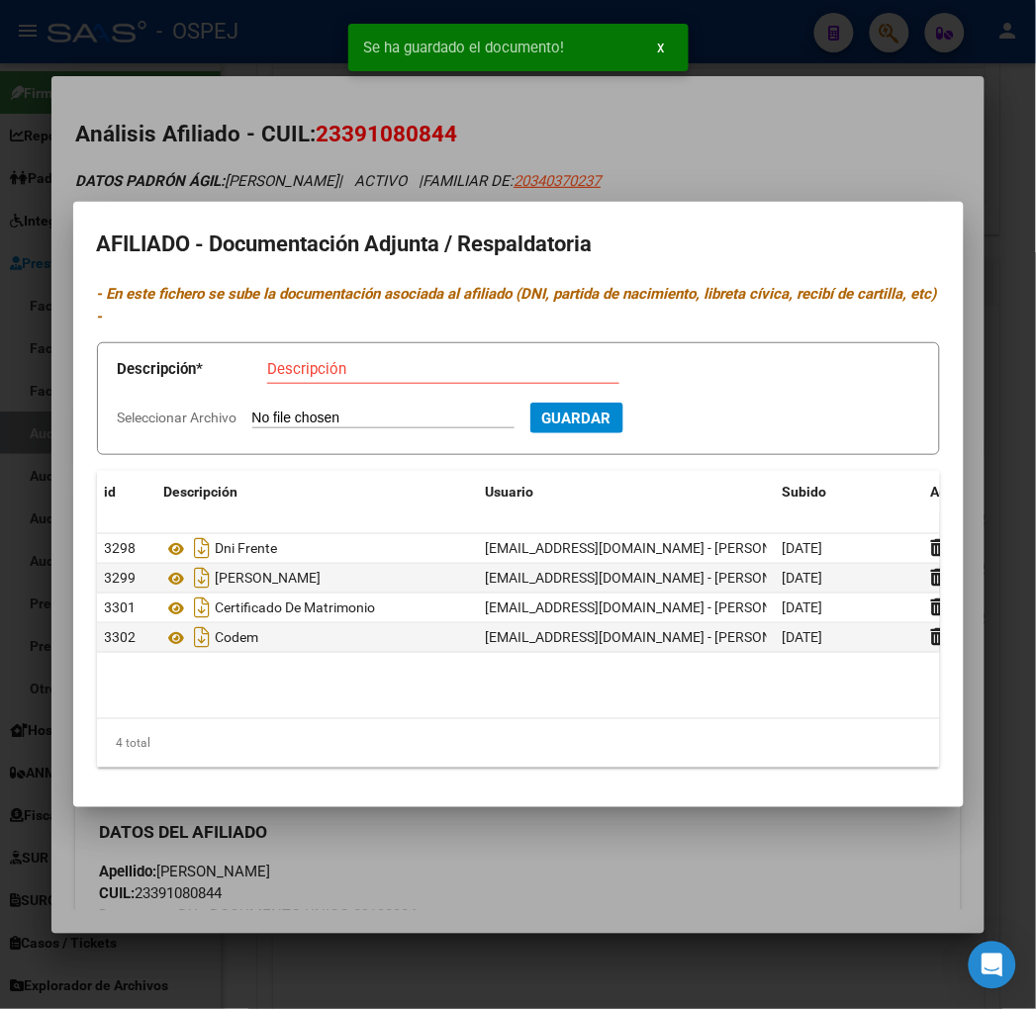
click at [218, 145] on div at bounding box center [518, 504] width 1036 height 1009
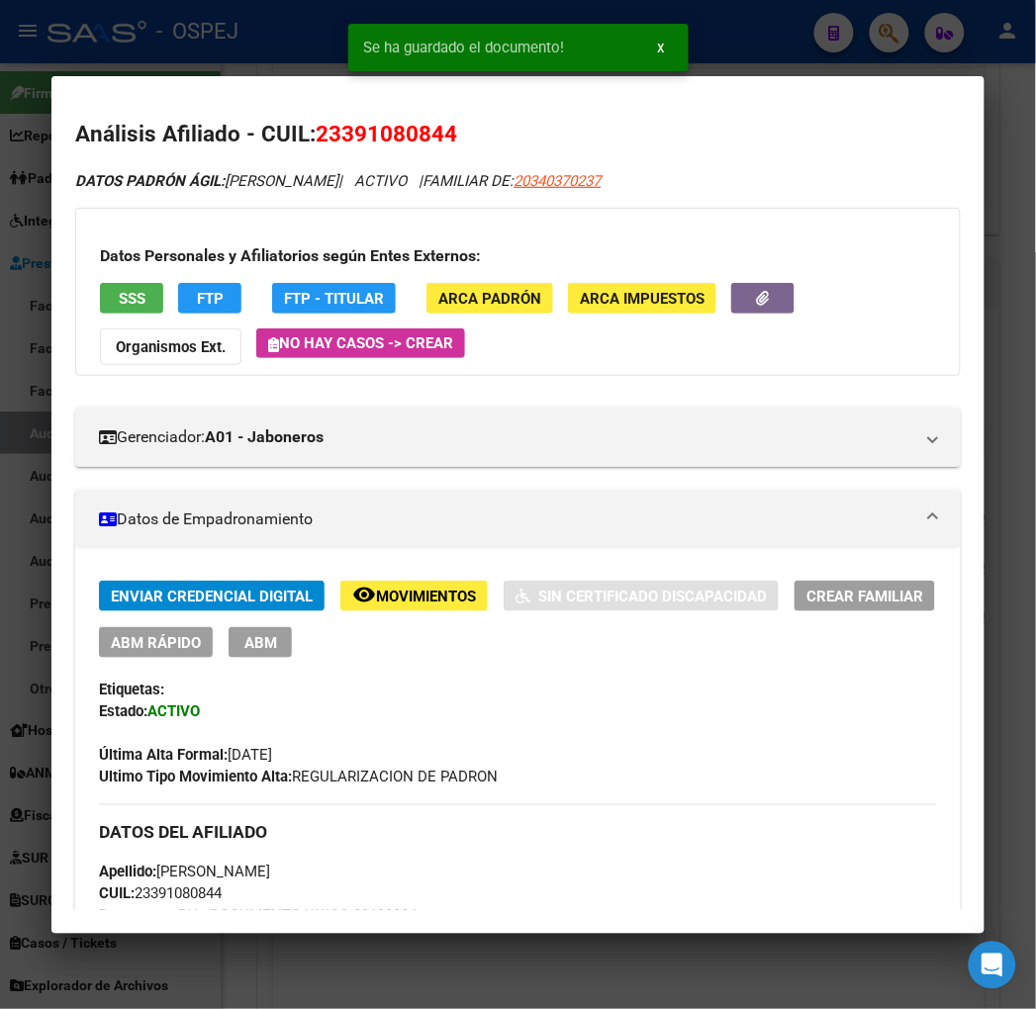
click at [241, 35] on div at bounding box center [518, 504] width 1036 height 1009
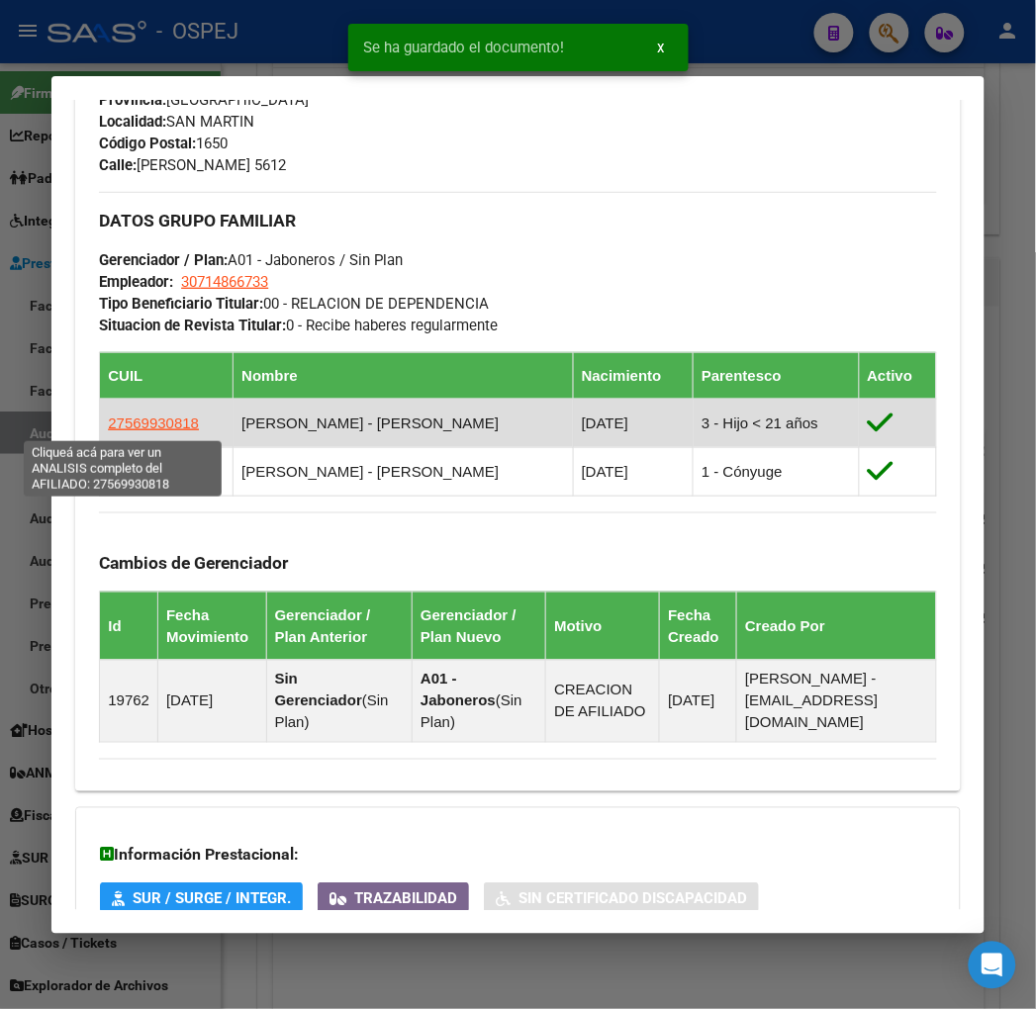
click at [142, 429] on span "27569930818" at bounding box center [153, 423] width 91 height 17
type textarea "27569930818"
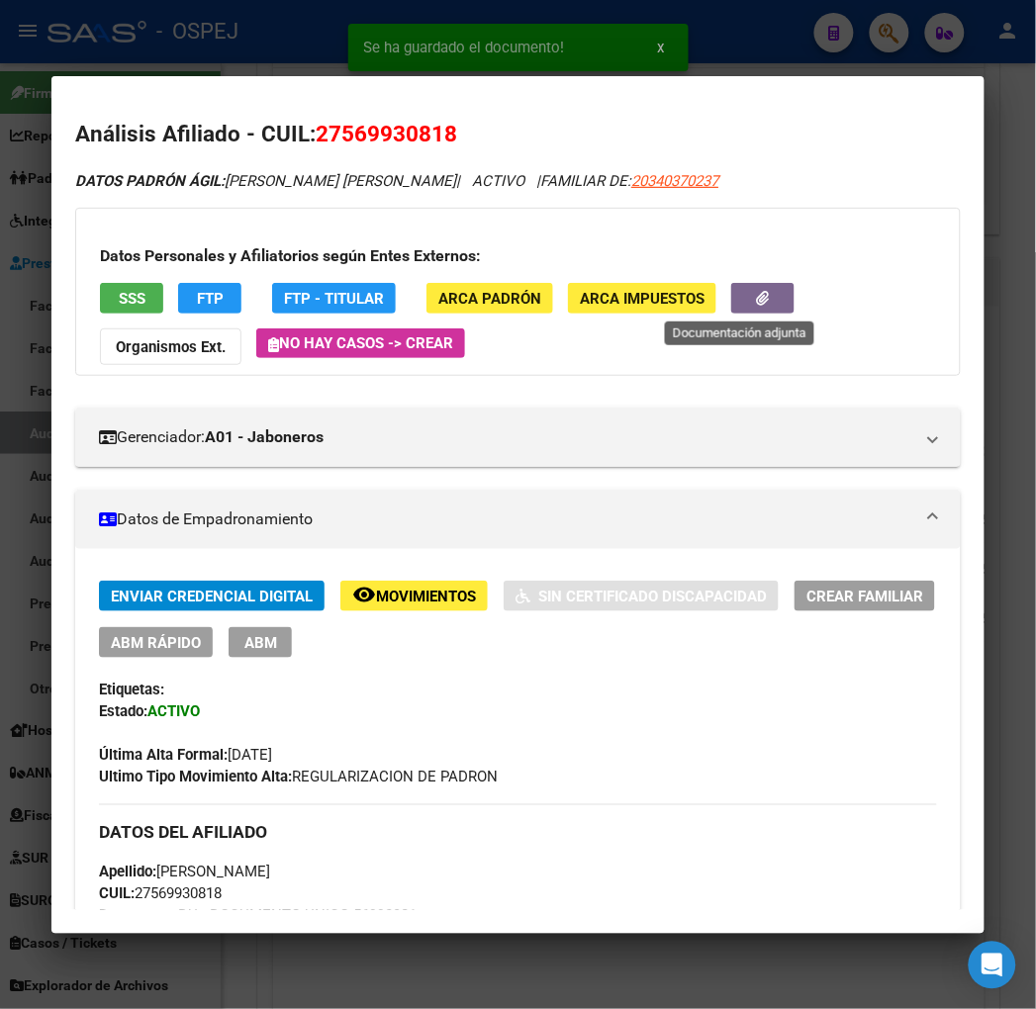
click at [764, 292] on button "button" at bounding box center [762, 298] width 63 height 31
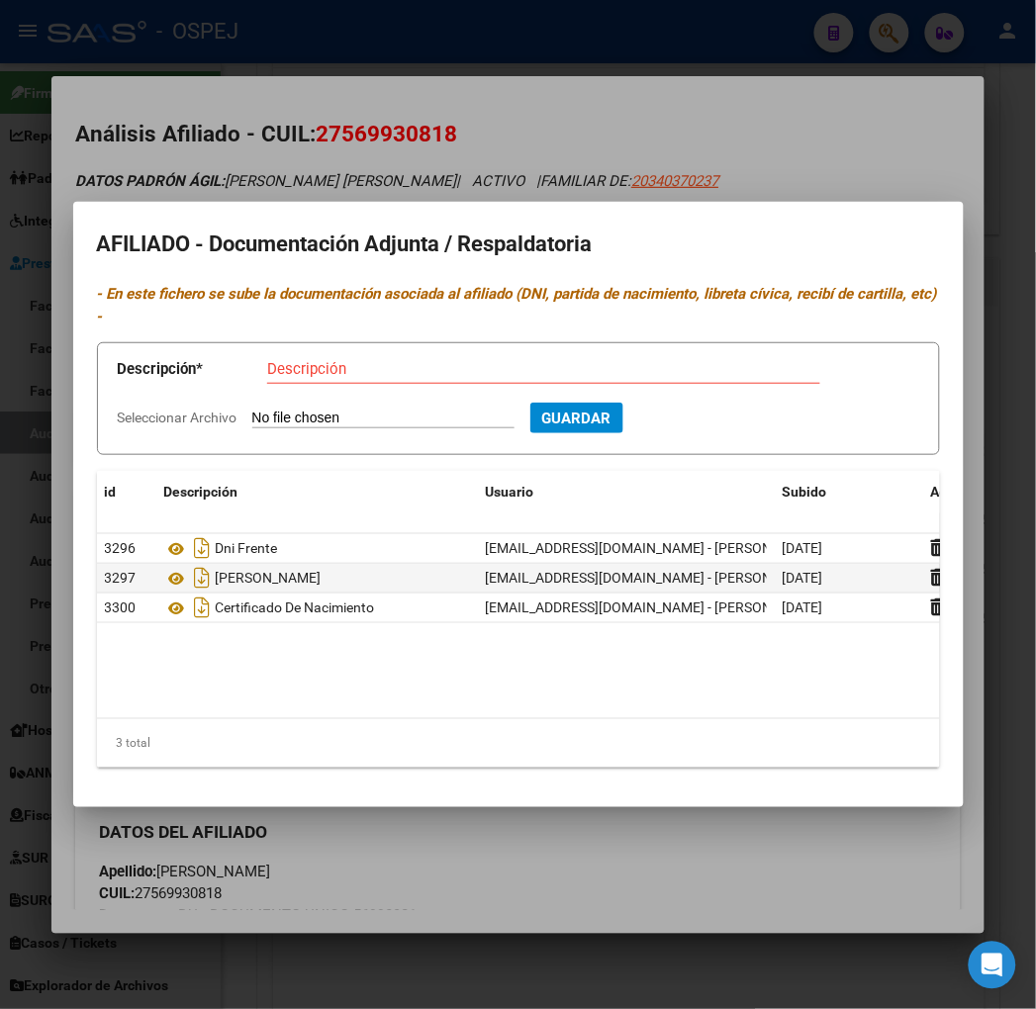
type input "C:\fakepath\WhatsApp Image [DATE] 17.15.23.jpeg"
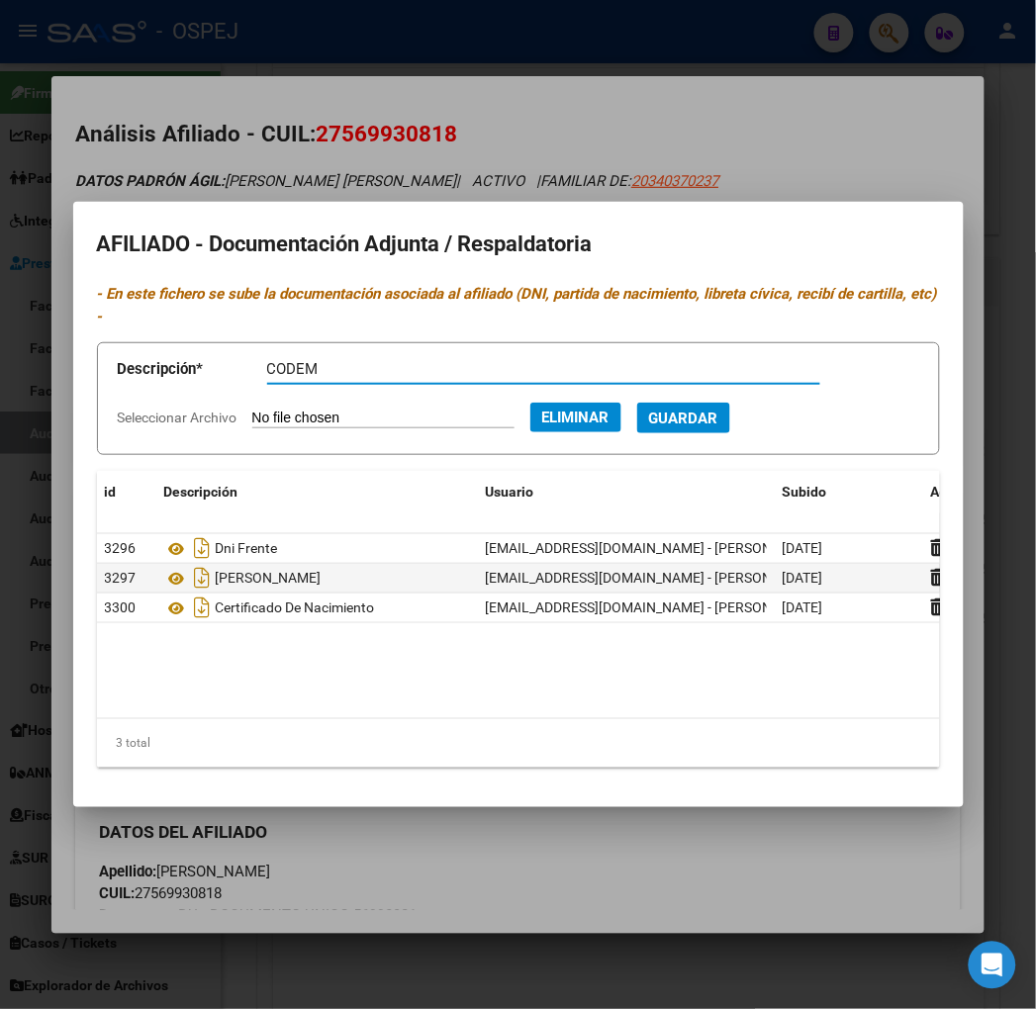
type input "CODEM"
click at [637, 403] on button "Guardar" at bounding box center [683, 418] width 93 height 31
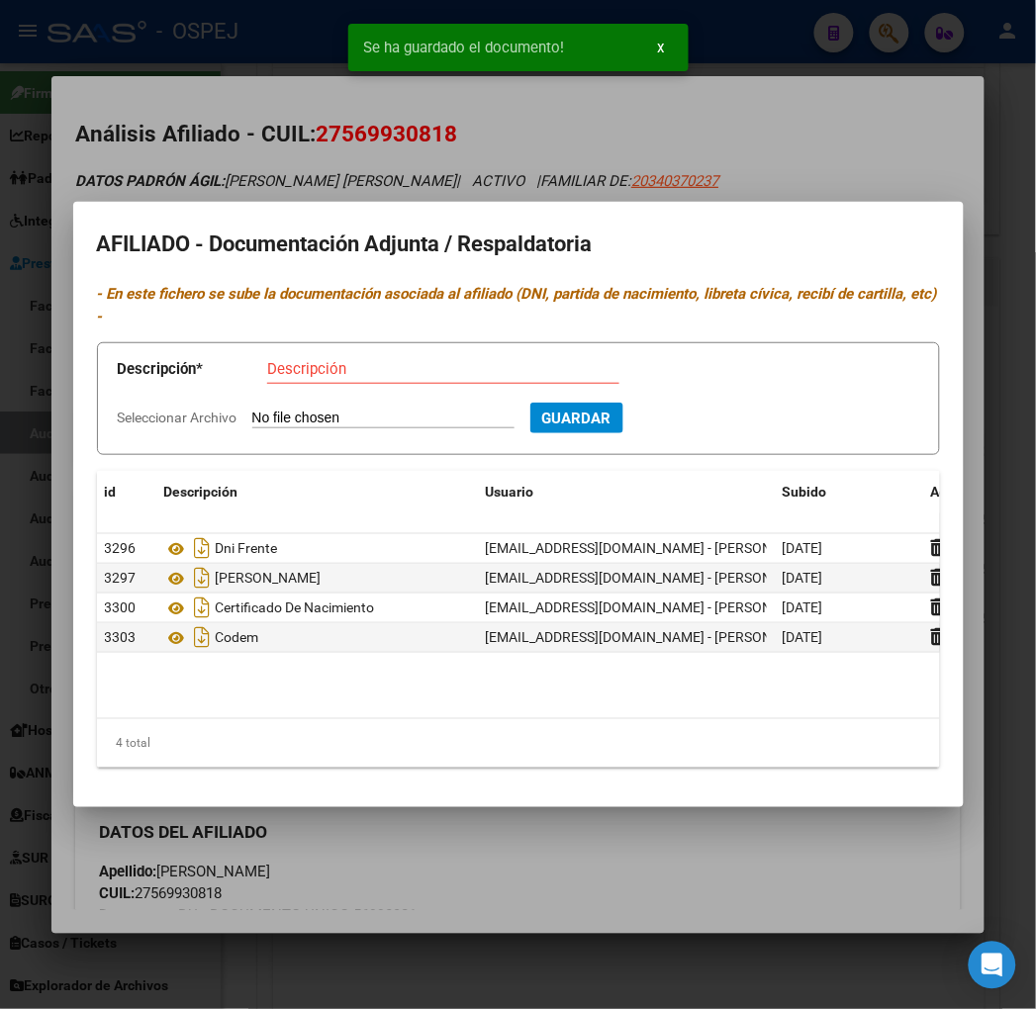
click at [184, 119] on div at bounding box center [518, 504] width 1036 height 1009
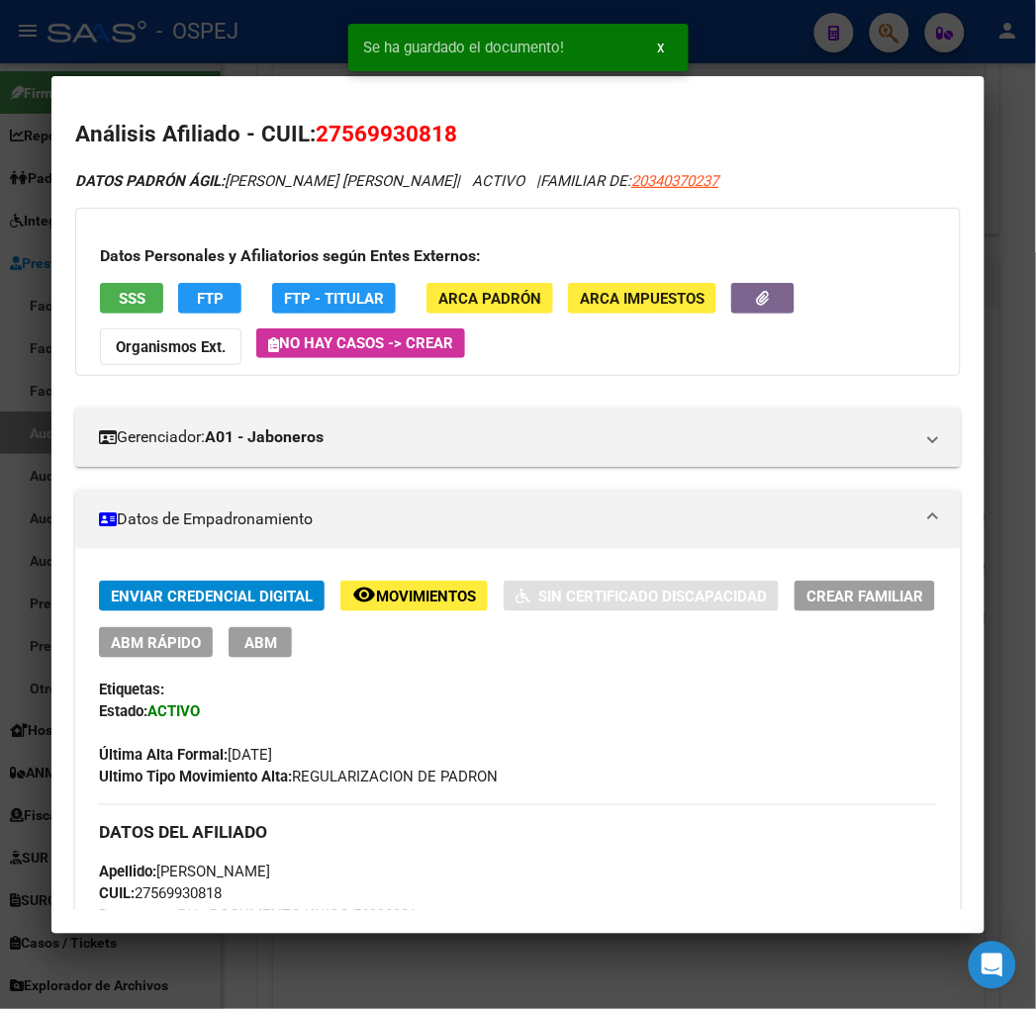
click at [194, 73] on div at bounding box center [518, 504] width 1036 height 1009
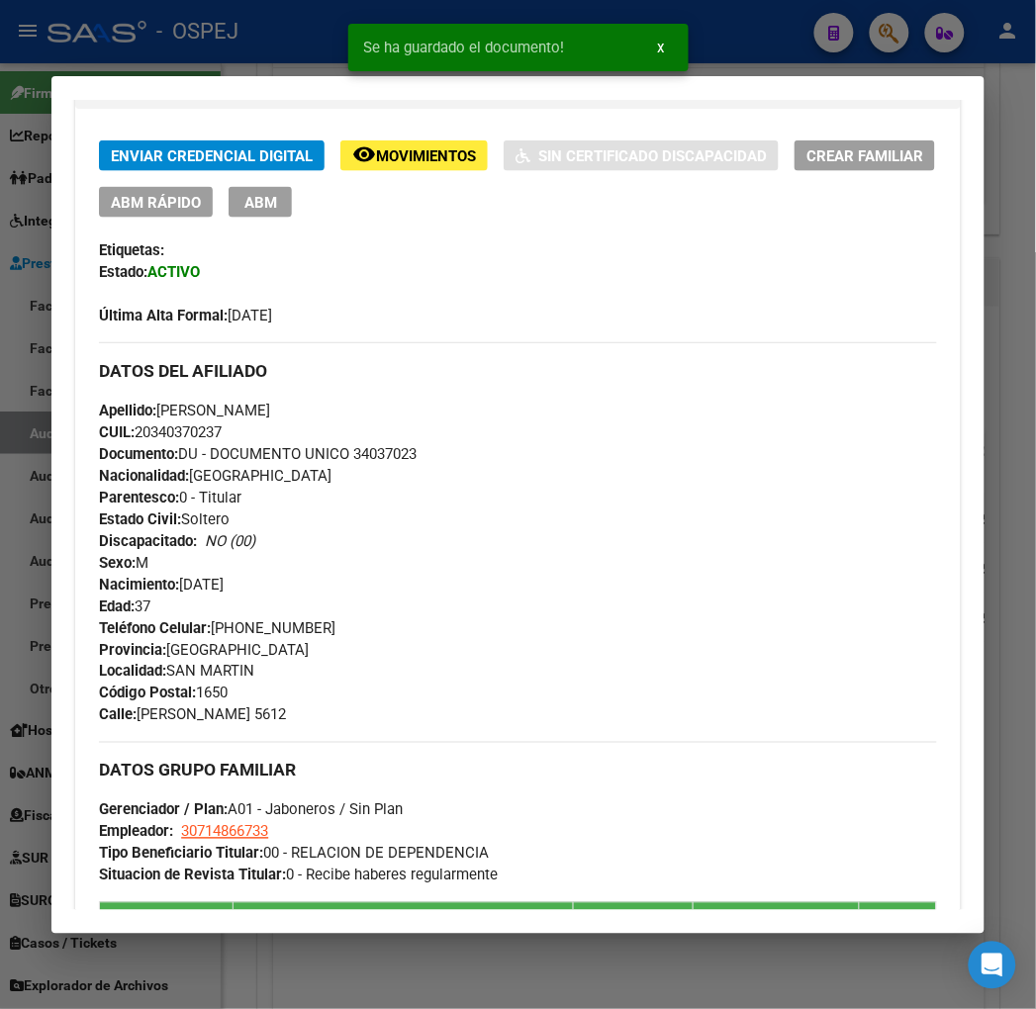
scroll to position [0, 0]
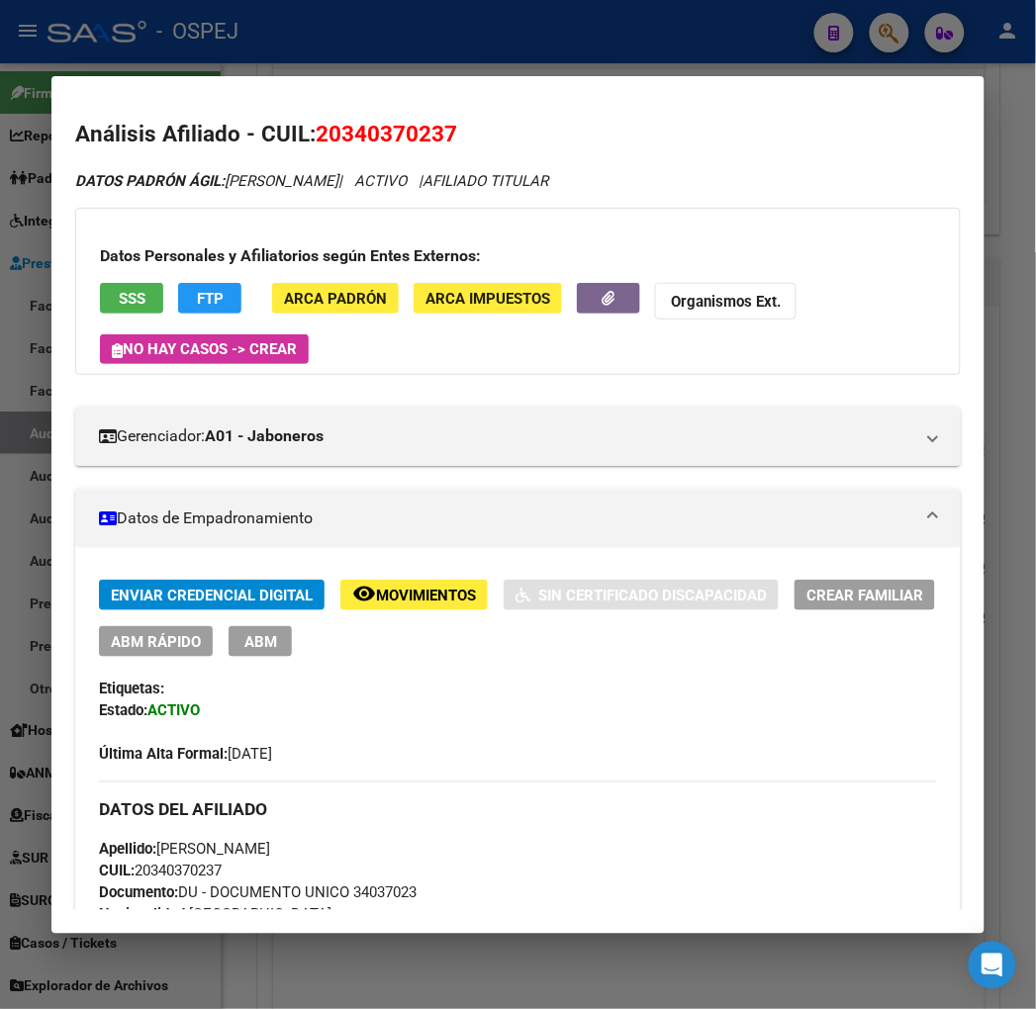
click at [134, 659] on div "Enviar Credencial Digital remove_red_eye Movimientos Sin Certificado Discapacid…" at bounding box center [517, 673] width 837 height 186
click at [141, 648] on span "ABM Rápido" at bounding box center [156, 642] width 90 height 18
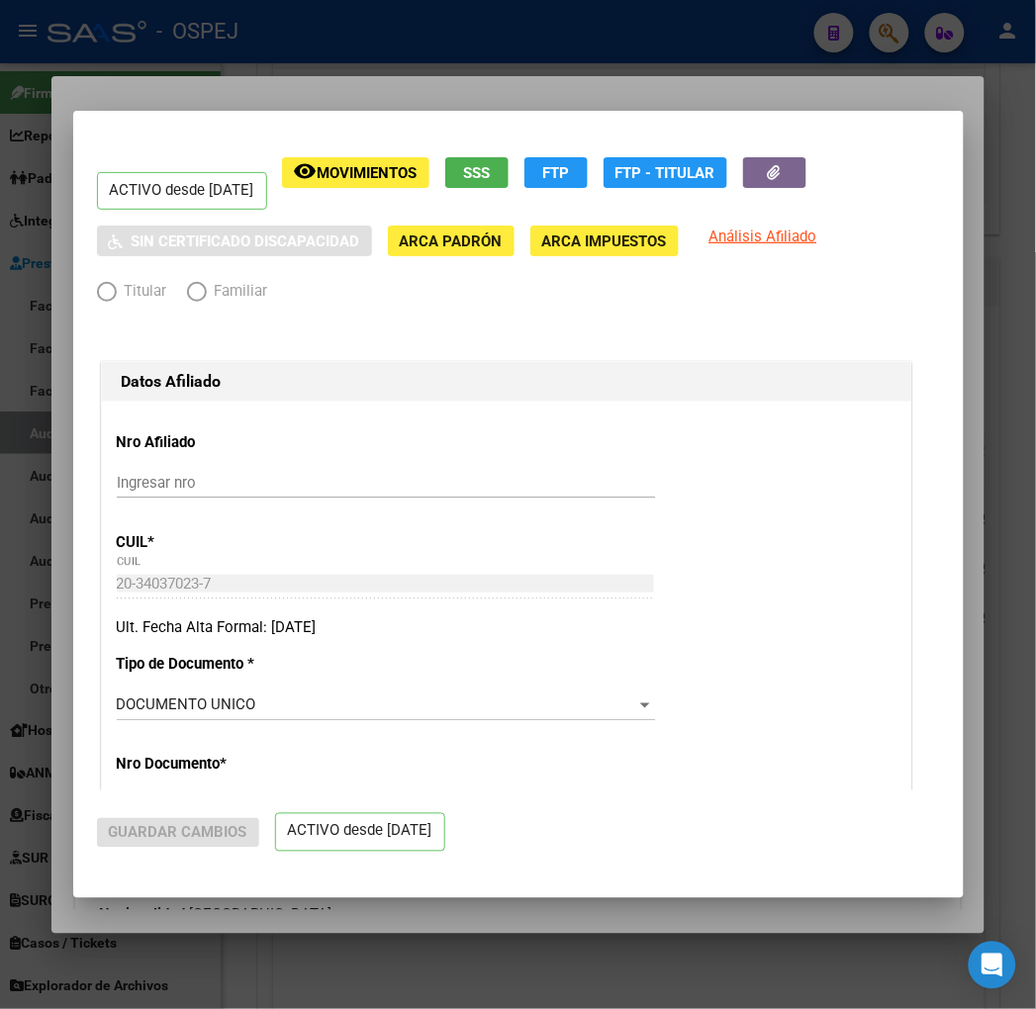
radio input "true"
type input "30-71486673-3"
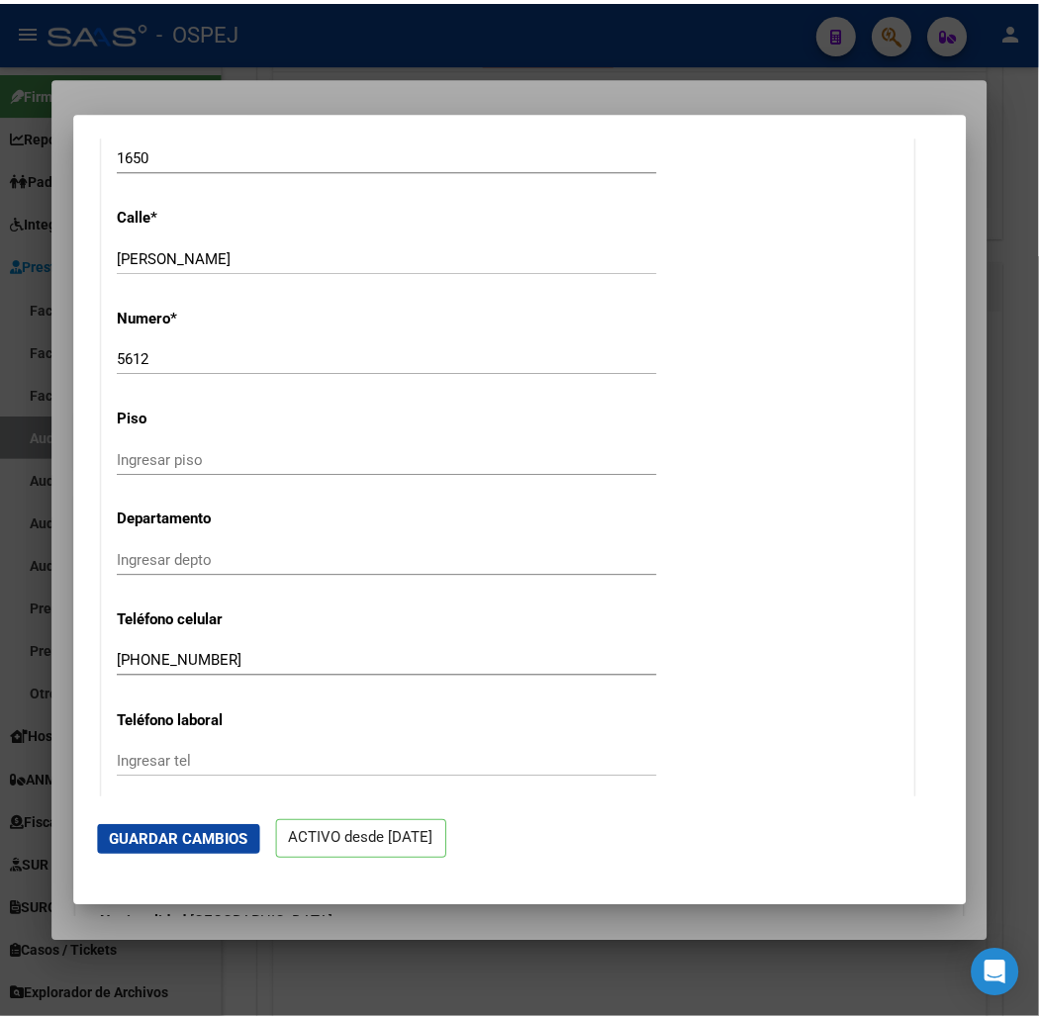
scroll to position [2419, 0]
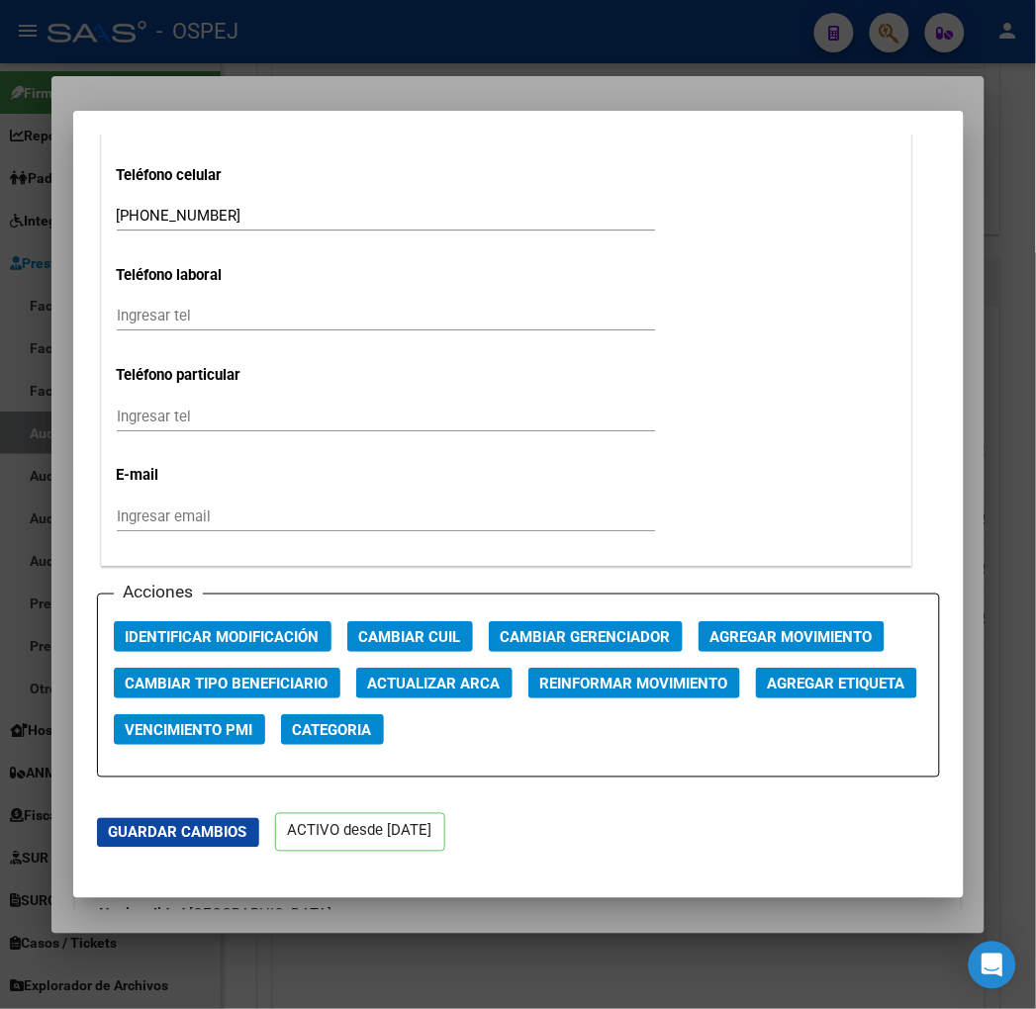
click at [185, 74] on div at bounding box center [518, 504] width 1036 height 1009
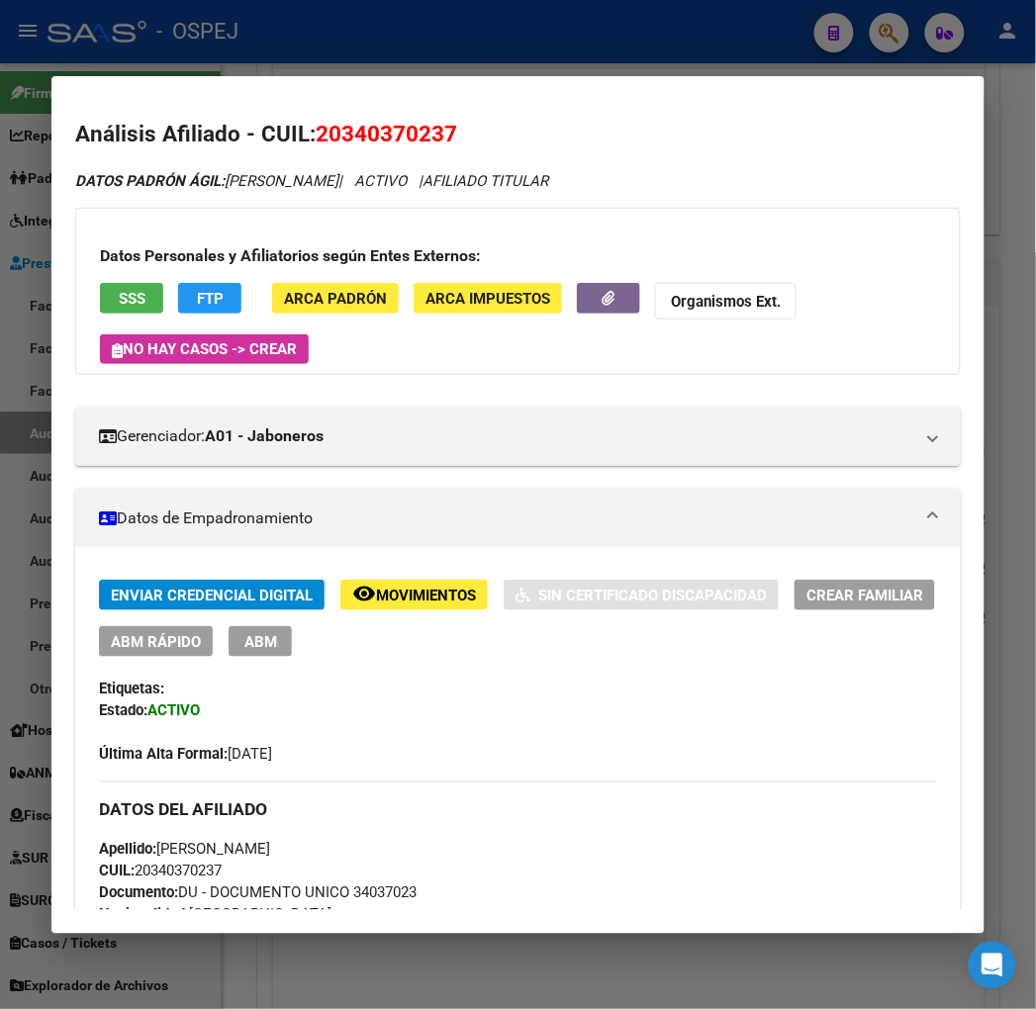
click at [351, 142] on span "20340370237" at bounding box center [387, 134] width 142 height 26
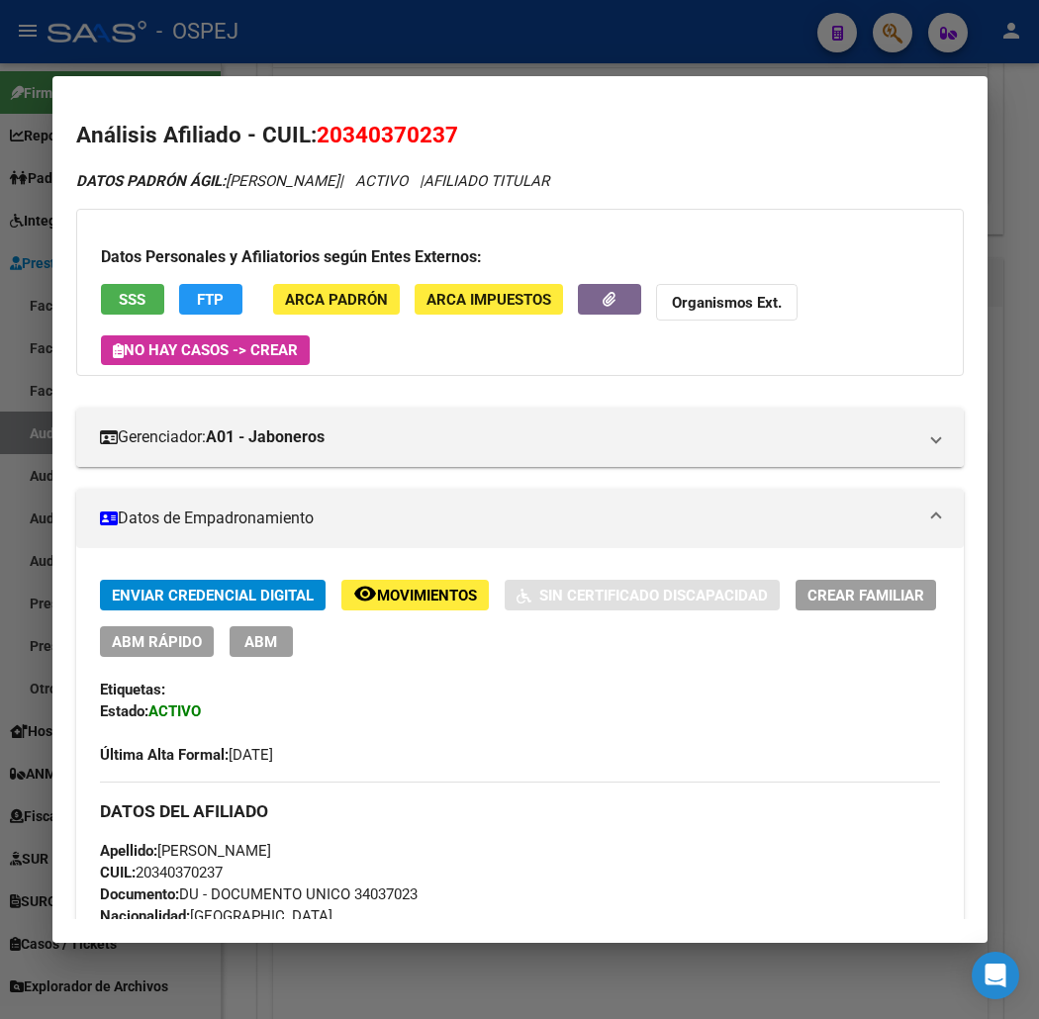
copy span "20340370237"
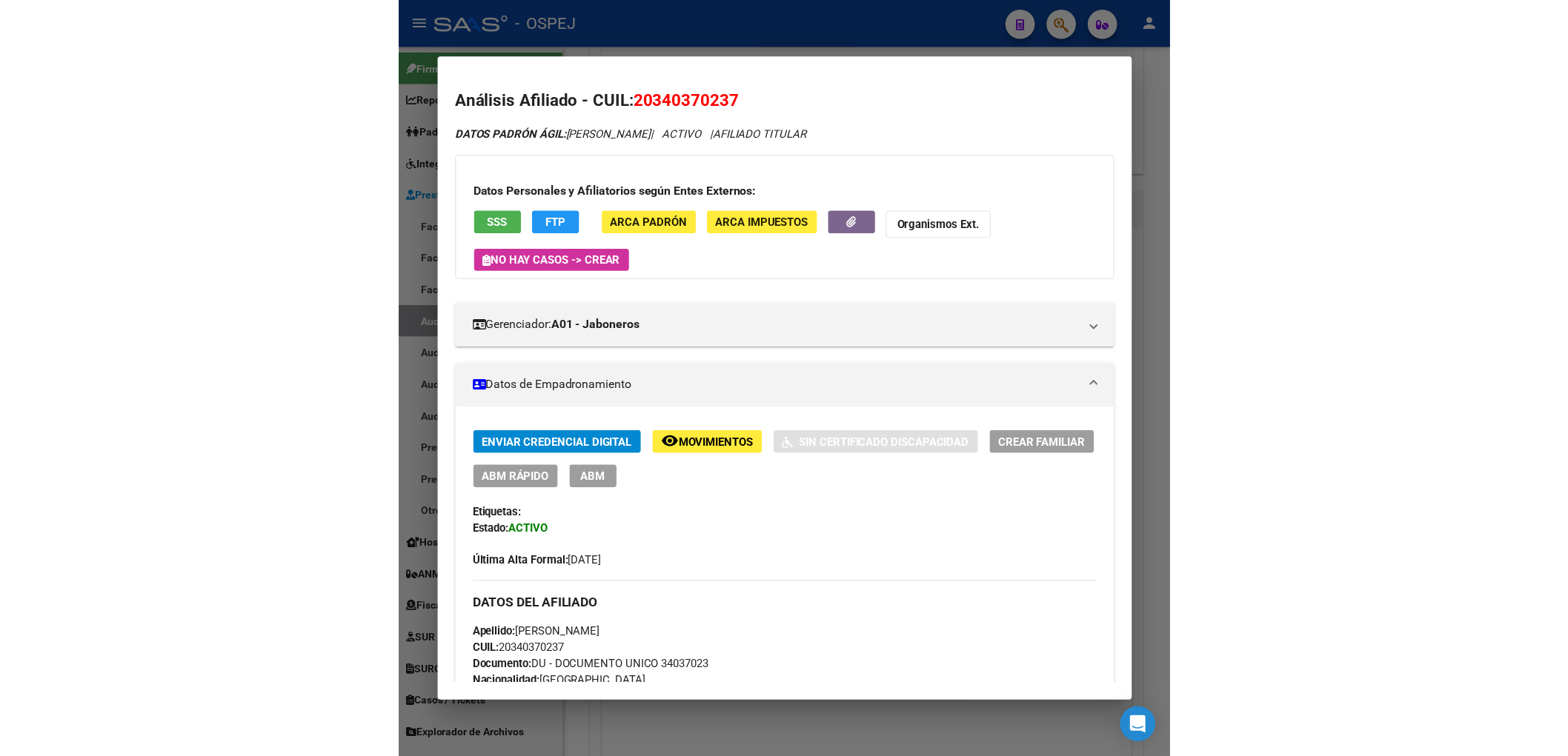
scroll to position [576, 0]
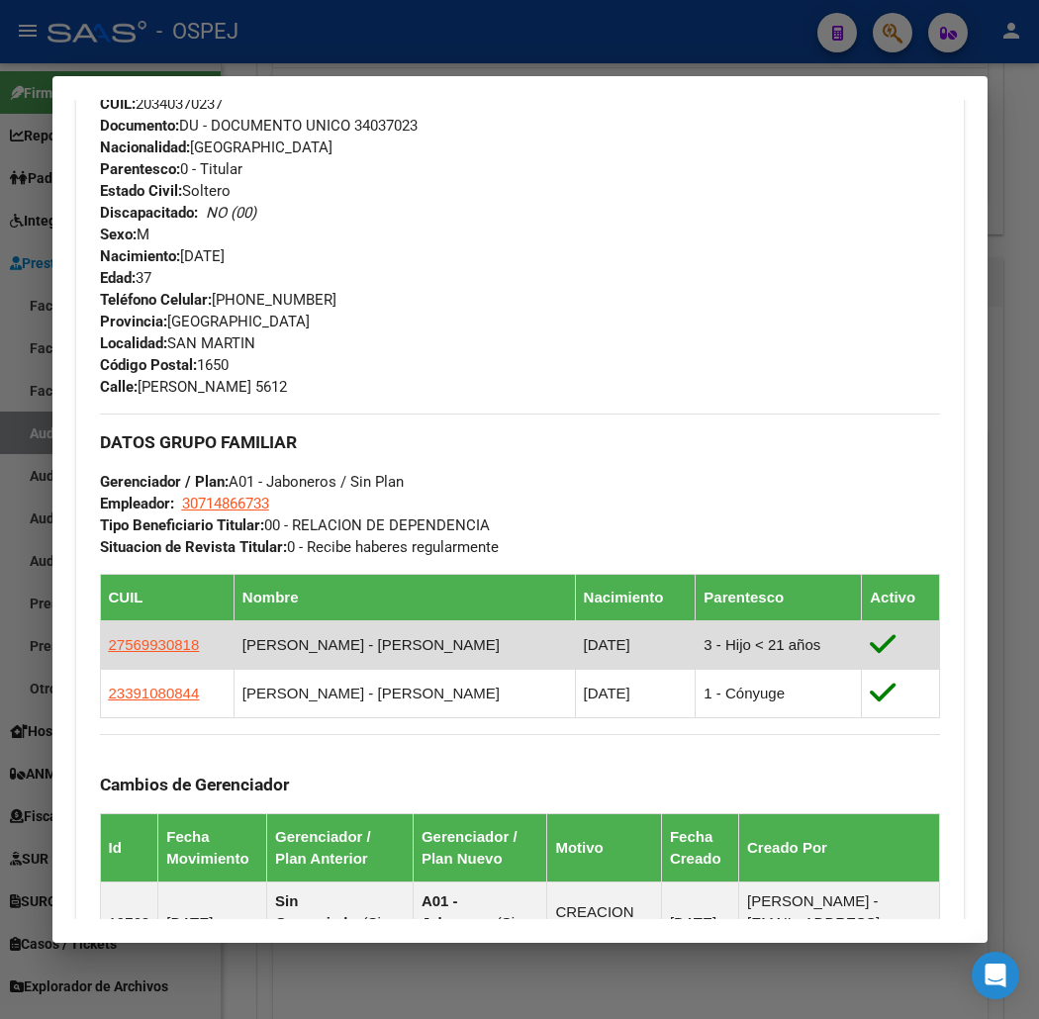
drag, startPoint x: 185, startPoint y: 657, endPoint x: 75, endPoint y: 653, distance: 109.9
click at [100, 653] on td "27569930818" at bounding box center [167, 644] width 134 height 48
copy span "27569930818"
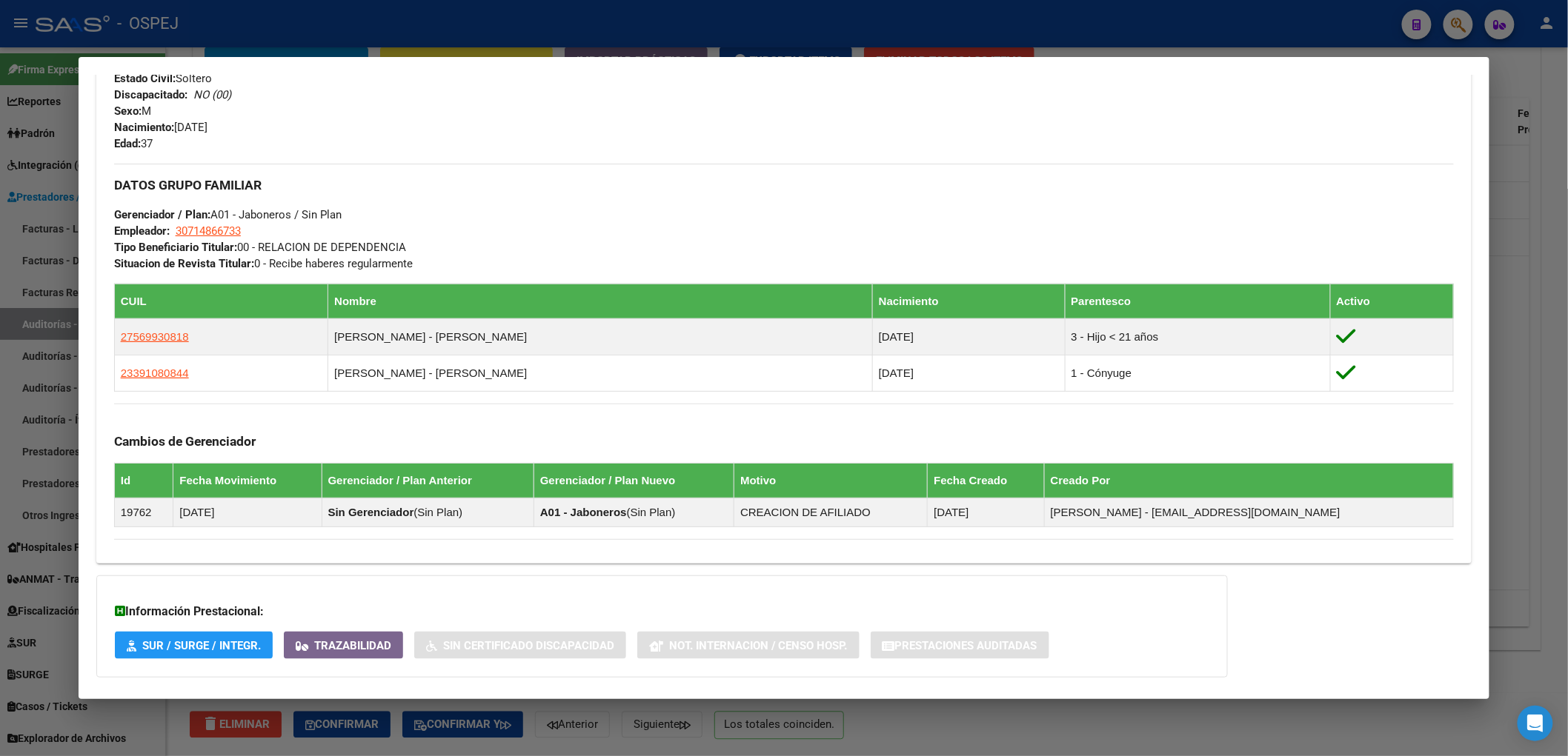
scroll to position [513, 0]
